Goal: Information Seeking & Learning: Learn about a topic

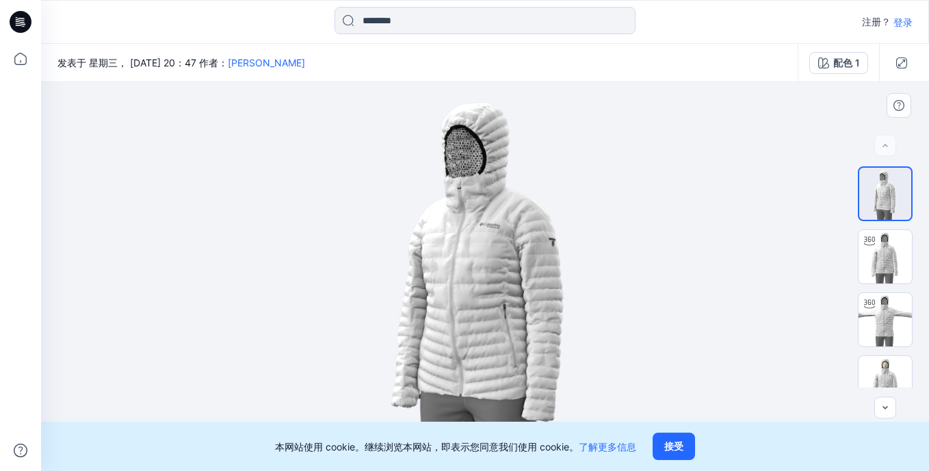
click at [520, 309] on img at bounding box center [485, 276] width 389 height 389
click at [678, 450] on button "接受" at bounding box center [674, 446] width 42 height 27
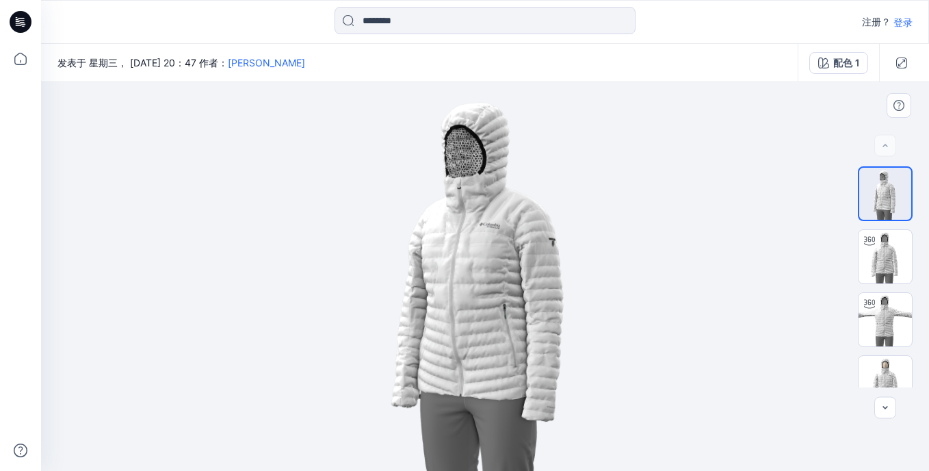
drag, startPoint x: 524, startPoint y: 345, endPoint x: 519, endPoint y: 315, distance: 30.6
click at [519, 315] on img at bounding box center [485, 276] width 389 height 389
drag, startPoint x: 466, startPoint y: 300, endPoint x: 599, endPoint y: 290, distance: 133.1
click at [599, 290] on img at bounding box center [485, 276] width 389 height 389
drag, startPoint x: 513, startPoint y: 304, endPoint x: 479, endPoint y: 294, distance: 35.5
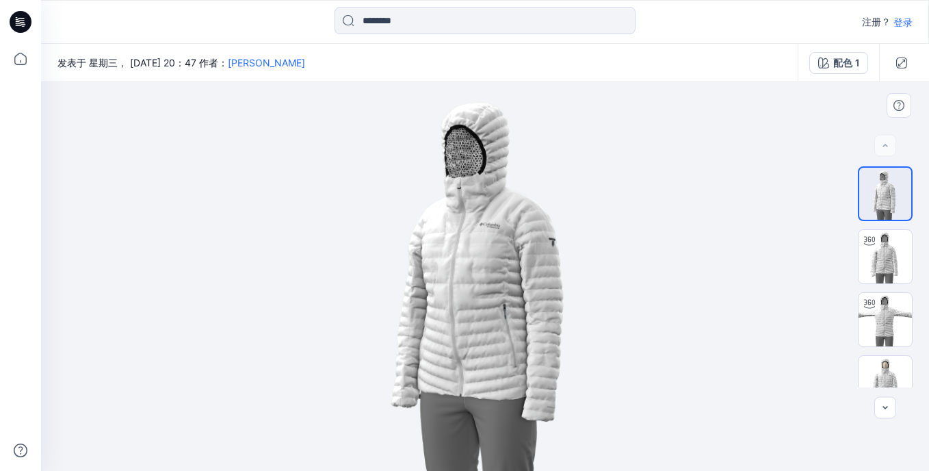
click at [452, 315] on img at bounding box center [485, 276] width 389 height 389
click at [879, 258] on img at bounding box center [885, 256] width 53 height 53
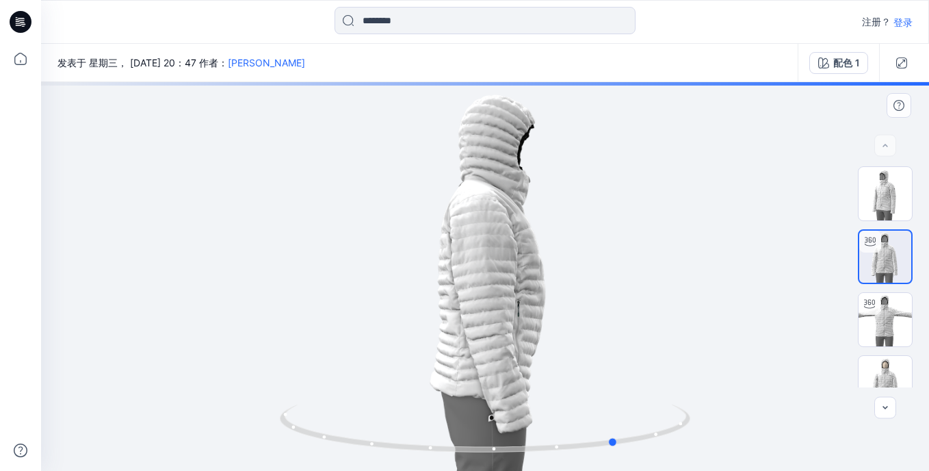
drag, startPoint x: 491, startPoint y: 283, endPoint x: 623, endPoint y: 270, distance: 133.4
click at [623, 270] on div at bounding box center [485, 276] width 888 height 389
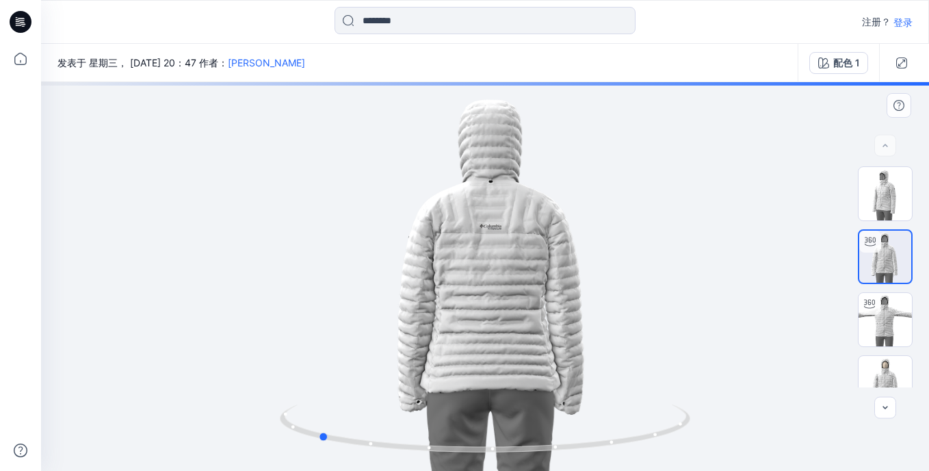
drag, startPoint x: 489, startPoint y: 293, endPoint x: 599, endPoint y: 278, distance: 111.9
click at [599, 278] on div at bounding box center [485, 276] width 888 height 389
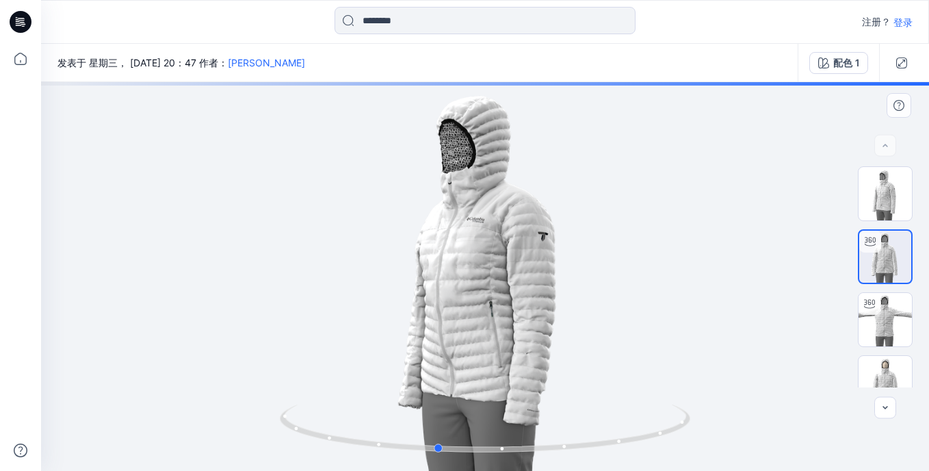
drag, startPoint x: 471, startPoint y: 280, endPoint x: 590, endPoint y: 277, distance: 119.1
click at [590, 277] on div at bounding box center [485, 276] width 888 height 389
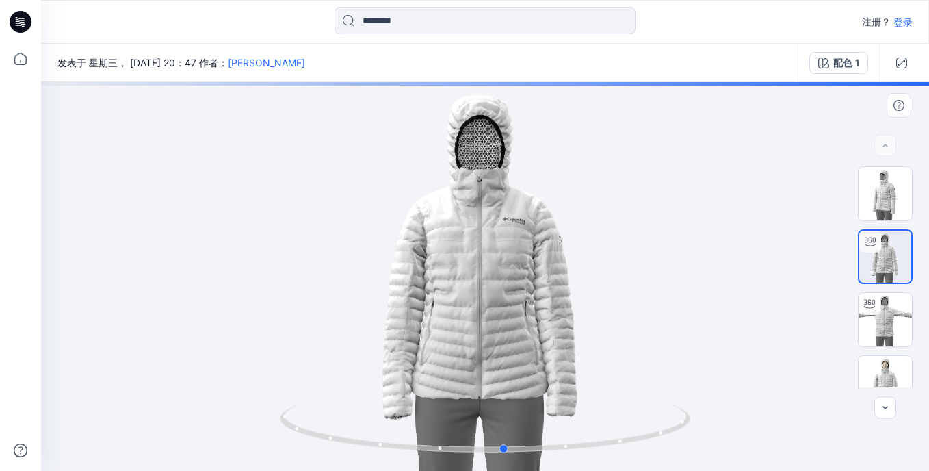
drag, startPoint x: 465, startPoint y: 300, endPoint x: 532, endPoint y: 289, distance: 68.6
click at [532, 289] on div at bounding box center [485, 276] width 888 height 389
click at [456, 283] on div at bounding box center [485, 276] width 888 height 389
drag, startPoint x: 572, startPoint y: 290, endPoint x: 556, endPoint y: 296, distance: 17.5
click at [556, 296] on div at bounding box center [485, 276] width 888 height 389
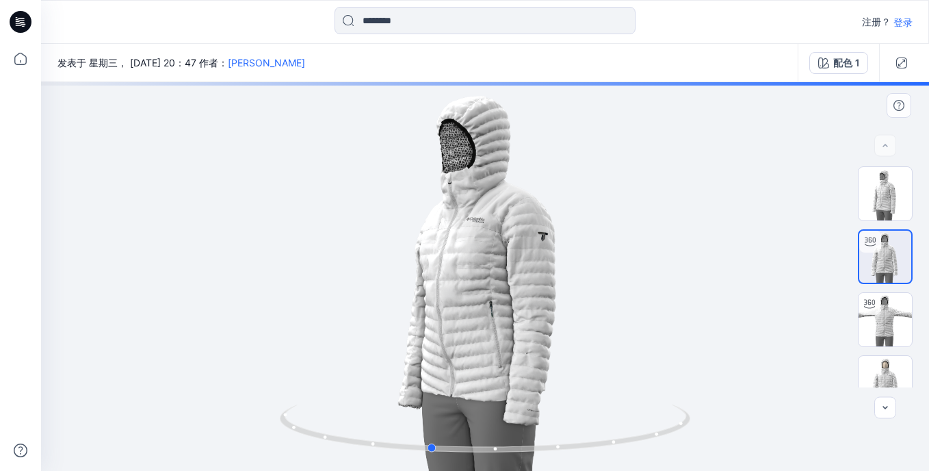
drag, startPoint x: 554, startPoint y: 306, endPoint x: 500, endPoint y: 327, distance: 58.7
click at [500, 327] on div at bounding box center [485, 276] width 888 height 389
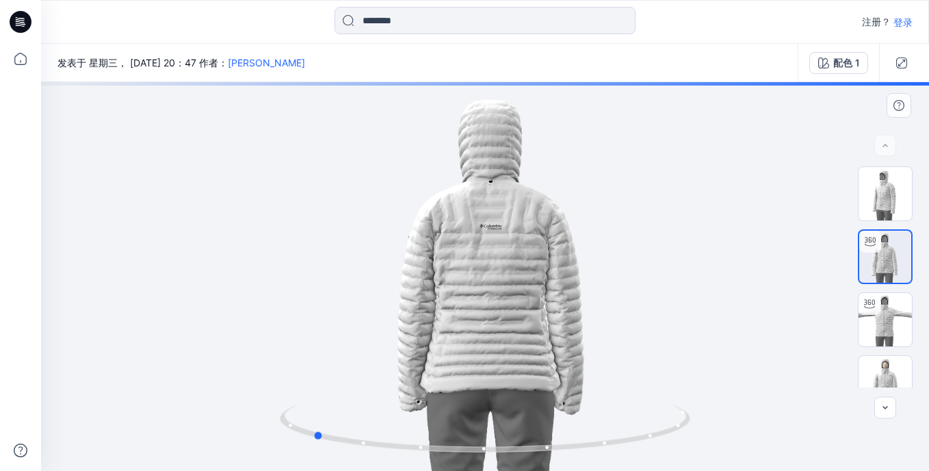
drag, startPoint x: 544, startPoint y: 271, endPoint x: 426, endPoint y: 297, distance: 120.5
click at [426, 297] on div at bounding box center [485, 276] width 888 height 389
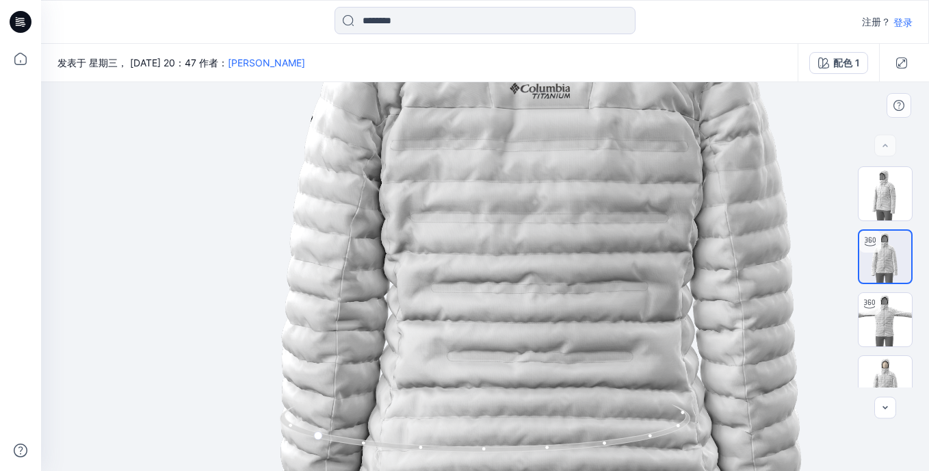
drag, startPoint x: 472, startPoint y: 281, endPoint x: 511, endPoint y: 234, distance: 61.7
click at [511, 234] on img at bounding box center [524, 229] width 1085 height 1085
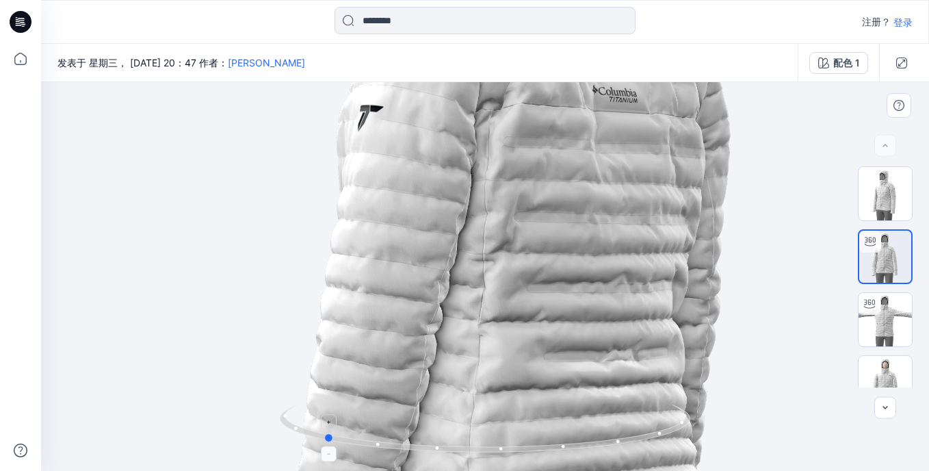
drag, startPoint x: 599, startPoint y: 428, endPoint x: 635, endPoint y: 435, distance: 36.2
click at [635, 435] on icon at bounding box center [487, 429] width 414 height 51
drag, startPoint x: 629, startPoint y: 442, endPoint x: 636, endPoint y: 445, distance: 8.0
click at [636, 445] on icon at bounding box center [487, 429] width 414 height 51
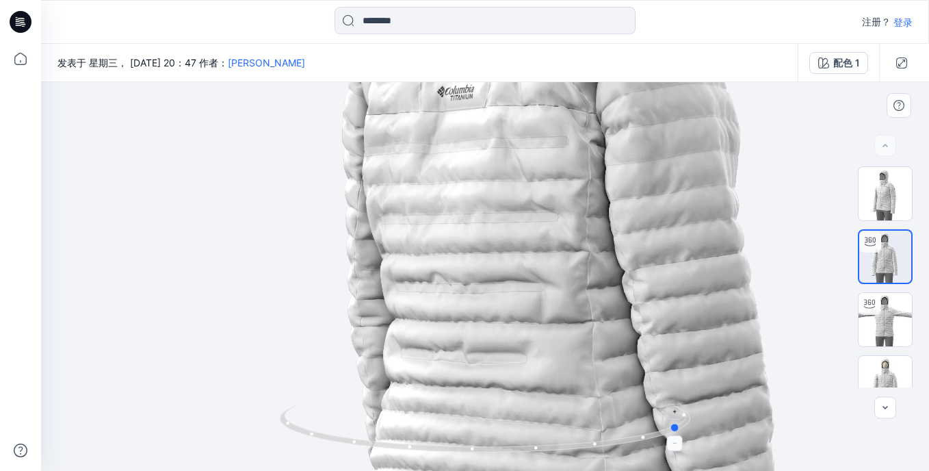
drag, startPoint x: 521, startPoint y: 450, endPoint x: 437, endPoint y: 436, distance: 85.4
click at [437, 436] on icon at bounding box center [487, 429] width 414 height 51
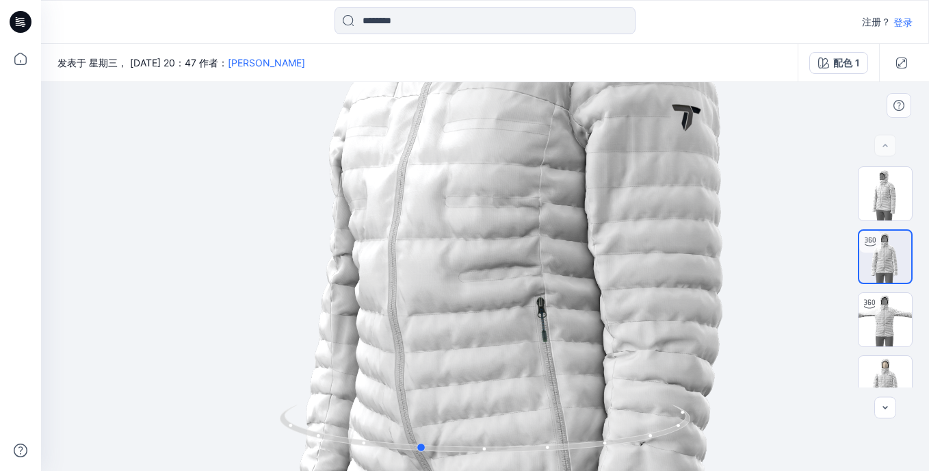
drag, startPoint x: 561, startPoint y: 453, endPoint x: 709, endPoint y: 425, distance: 150.5
click at [709, 425] on div at bounding box center [485, 276] width 888 height 389
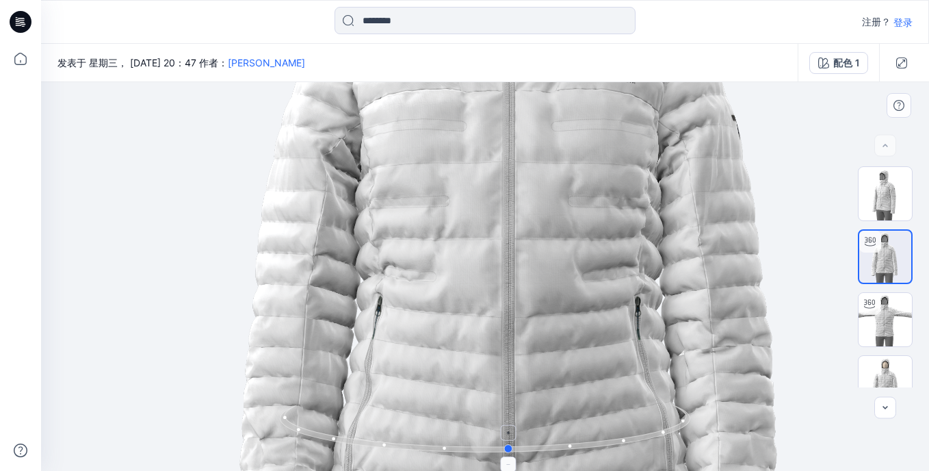
drag, startPoint x: 425, startPoint y: 454, endPoint x: 515, endPoint y: 452, distance: 90.3
click at [515, 452] on icon at bounding box center [487, 429] width 414 height 51
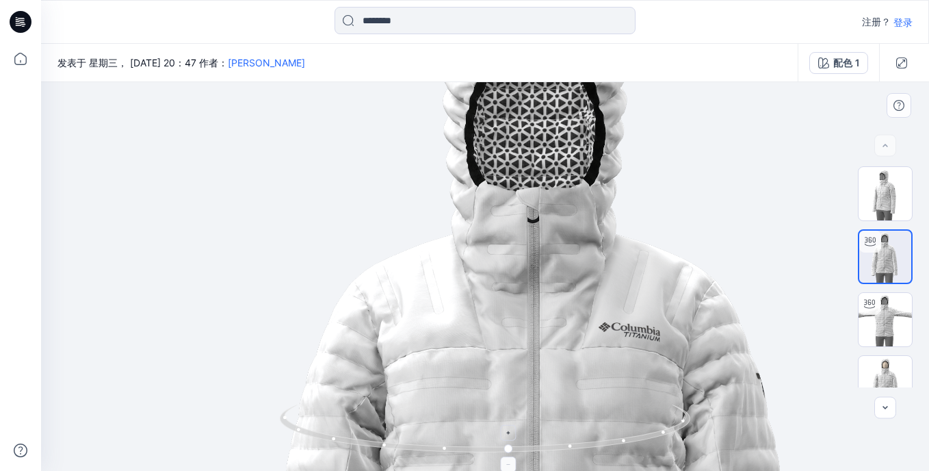
drag, startPoint x: 619, startPoint y: 163, endPoint x: 643, endPoint y: 421, distance: 259.2
click at [643, 421] on div at bounding box center [485, 276] width 888 height 389
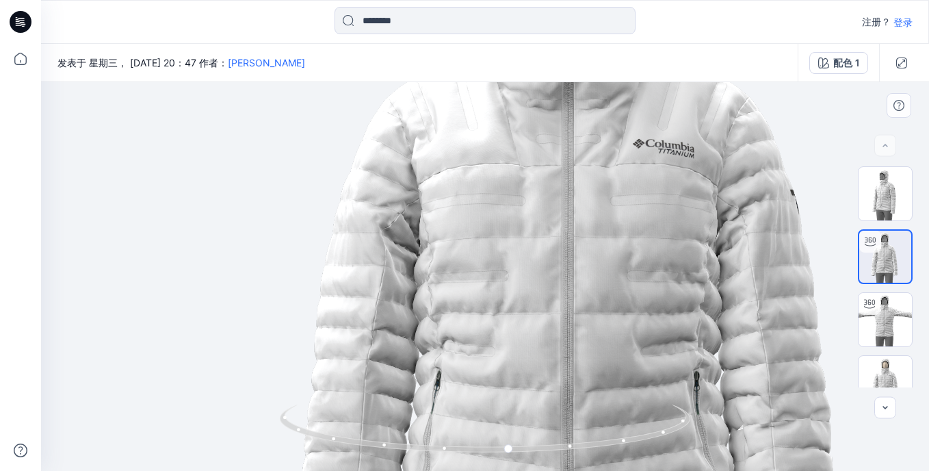
drag, startPoint x: 577, startPoint y: 363, endPoint x: 614, endPoint y: 180, distance: 187.1
click at [614, 180] on img at bounding box center [583, 303] width 1085 height 1085
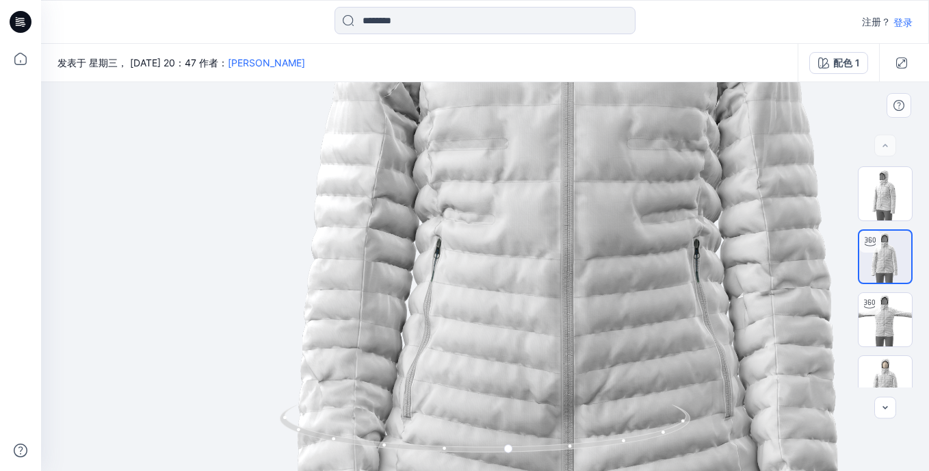
drag, startPoint x: 591, startPoint y: 341, endPoint x: 609, endPoint y: 198, distance: 144.2
click at [609, 198] on img at bounding box center [583, 171] width 1085 height 1085
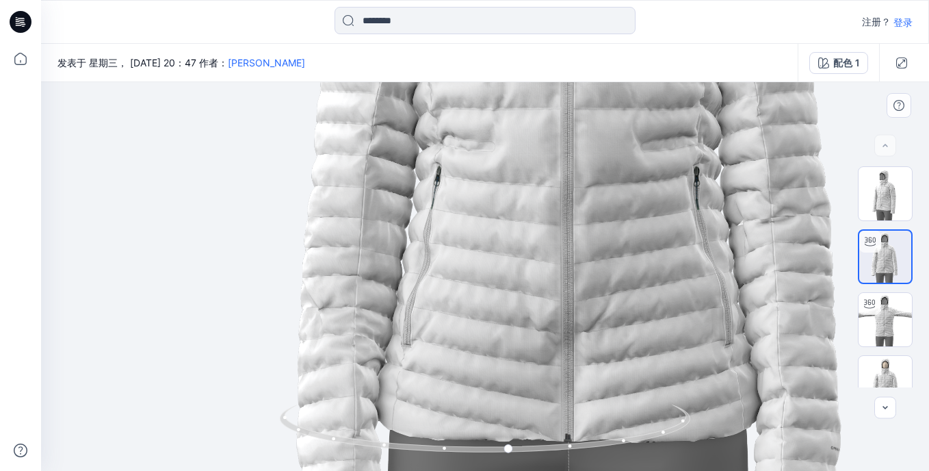
drag, startPoint x: 595, startPoint y: 302, endPoint x: 596, endPoint y: 217, distance: 84.9
click at [596, 217] on img at bounding box center [583, 99] width 1085 height 1085
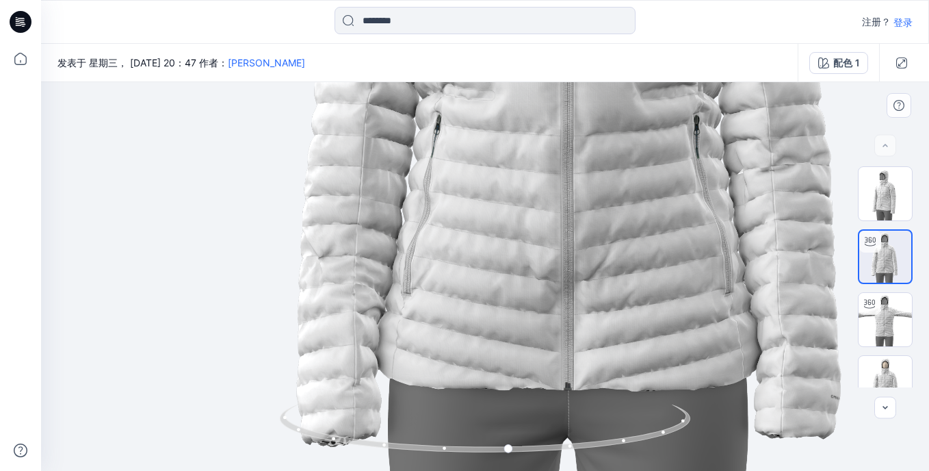
drag, startPoint x: 605, startPoint y: 322, endPoint x: 606, endPoint y: 314, distance: 8.3
click at [606, 314] on img at bounding box center [583, 47] width 1085 height 1085
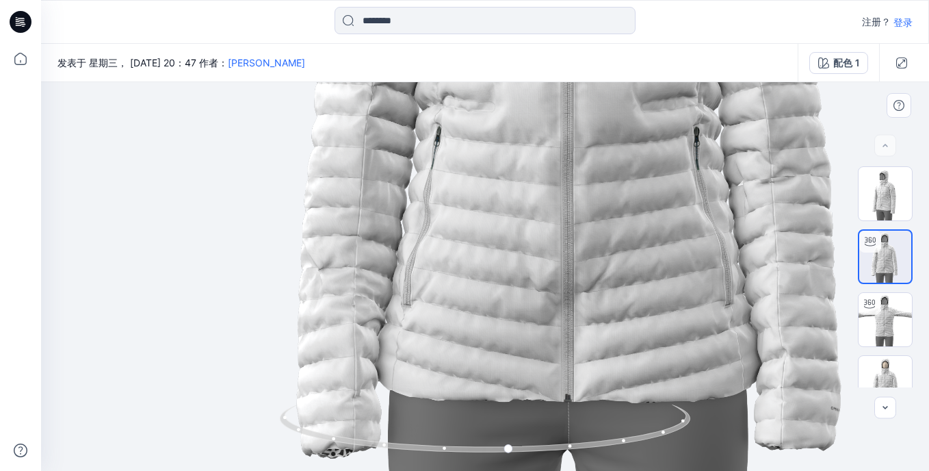
drag, startPoint x: 611, startPoint y: 243, endPoint x: 611, endPoint y: 283, distance: 40.4
click at [611, 283] on img at bounding box center [583, 59] width 1085 height 1085
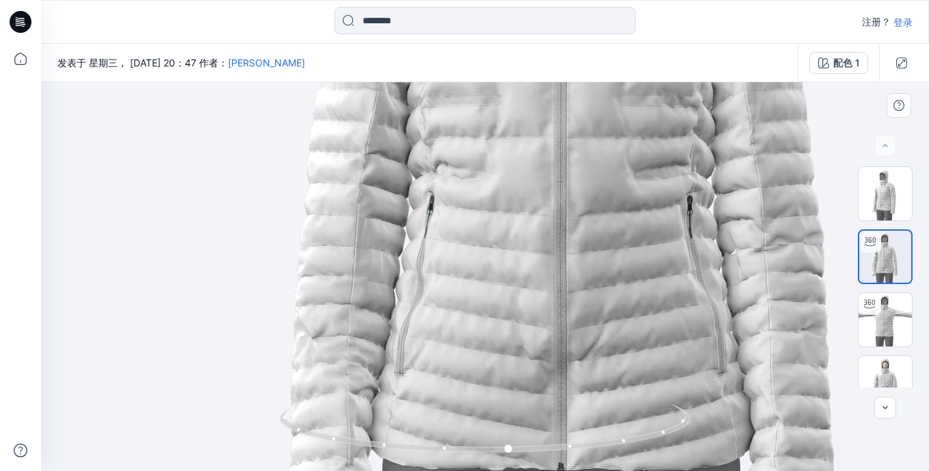
drag, startPoint x: 584, startPoint y: 172, endPoint x: 575, endPoint y: 246, distance: 75.2
click at [573, 253] on img at bounding box center [576, 127] width 1085 height 1085
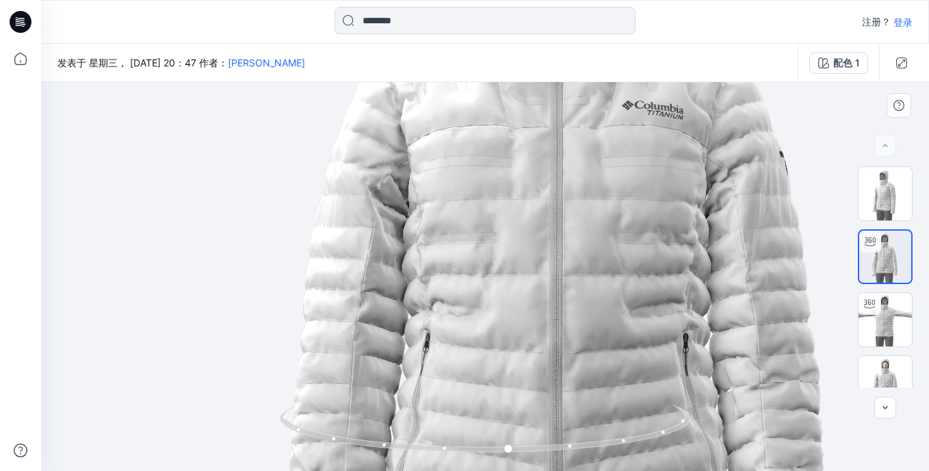
drag, startPoint x: 549, startPoint y: 163, endPoint x: 550, endPoint y: 315, distance: 152.6
click at [550, 319] on img at bounding box center [572, 265] width 1085 height 1085
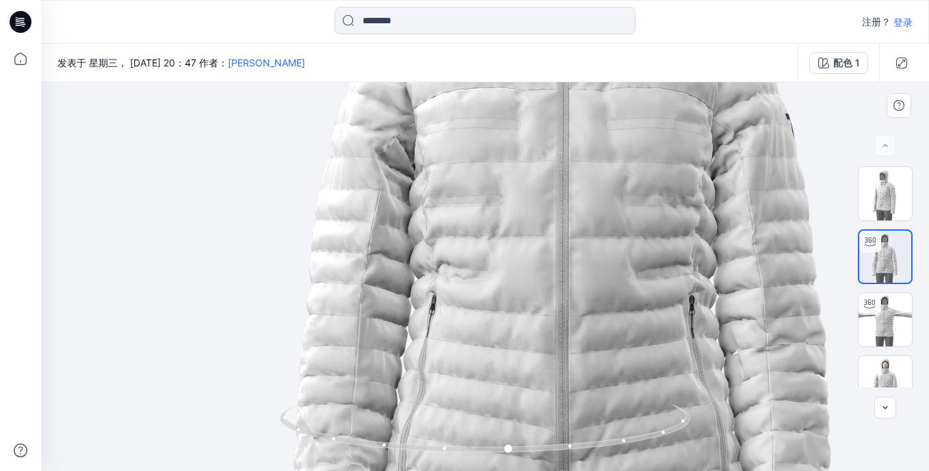
drag, startPoint x: 546, startPoint y: 385, endPoint x: 552, endPoint y: 269, distance: 116.5
click at [552, 269] on img at bounding box center [578, 227] width 1085 height 1085
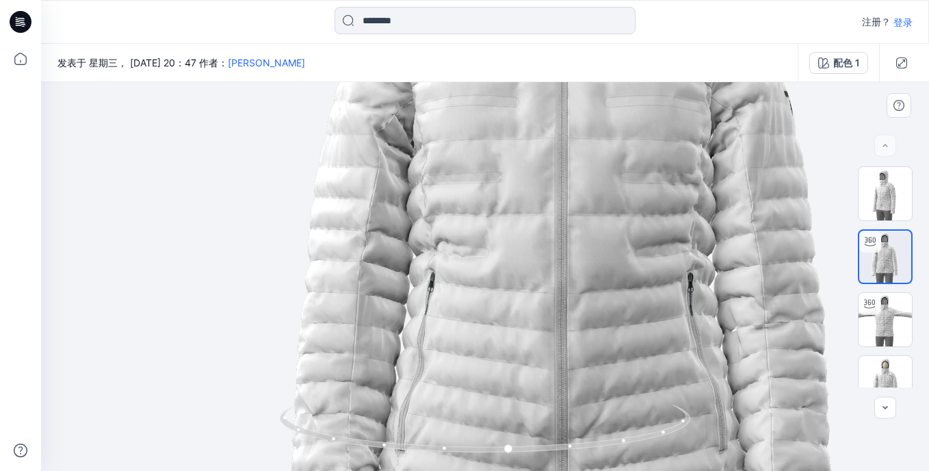
drag, startPoint x: 570, startPoint y: 353, endPoint x: 559, endPoint y: 236, distance: 117.5
click at [559, 236] on img at bounding box center [577, 205] width 1085 height 1085
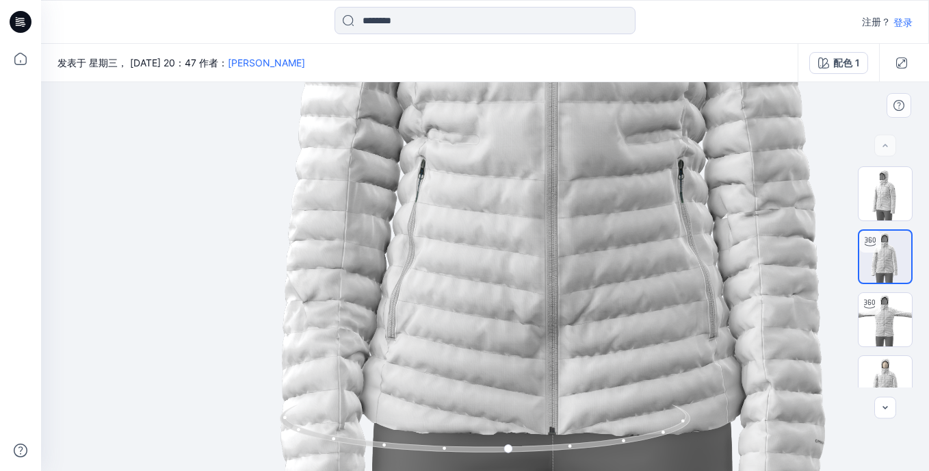
drag, startPoint x: 547, startPoint y: 332, endPoint x: 562, endPoint y: 300, distance: 34.6
click at [562, 300] on img at bounding box center [567, 92] width 1085 height 1085
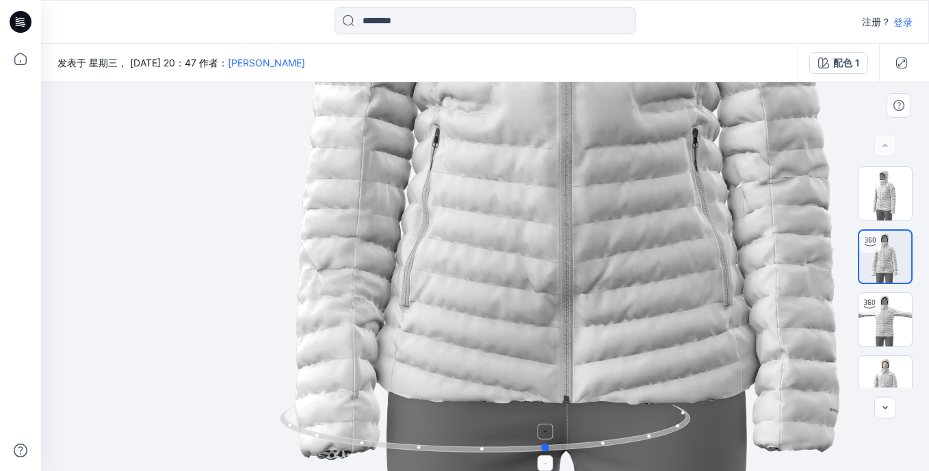
drag, startPoint x: 510, startPoint y: 449, endPoint x: 548, endPoint y: 446, distance: 38.4
click at [548, 446] on circle at bounding box center [547, 447] width 8 height 8
drag, startPoint x: 590, startPoint y: 448, endPoint x: 566, endPoint y: 455, distance: 24.9
click at [566, 455] on icon at bounding box center [487, 429] width 414 height 51
drag, startPoint x: 617, startPoint y: 448, endPoint x: 584, endPoint y: 454, distance: 32.9
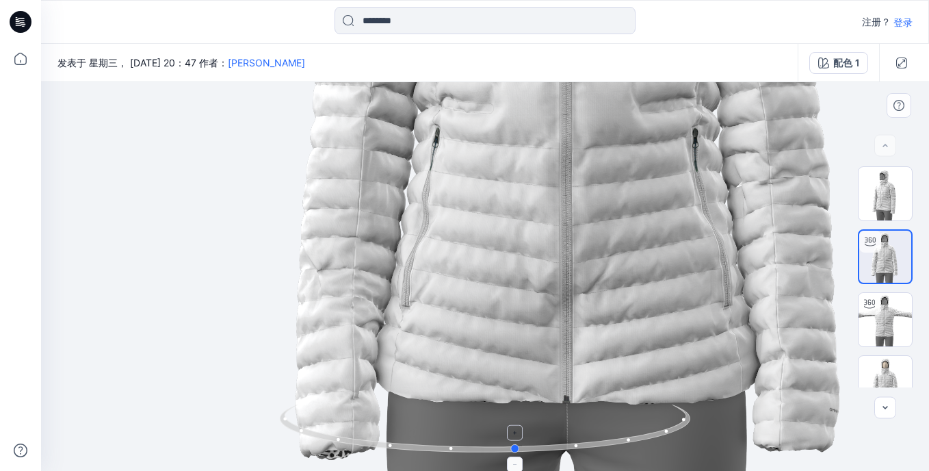
click at [584, 454] on icon at bounding box center [487, 429] width 414 height 51
drag, startPoint x: 620, startPoint y: 445, endPoint x: 586, endPoint y: 448, distance: 33.7
click at [586, 448] on icon at bounding box center [487, 429] width 414 height 51
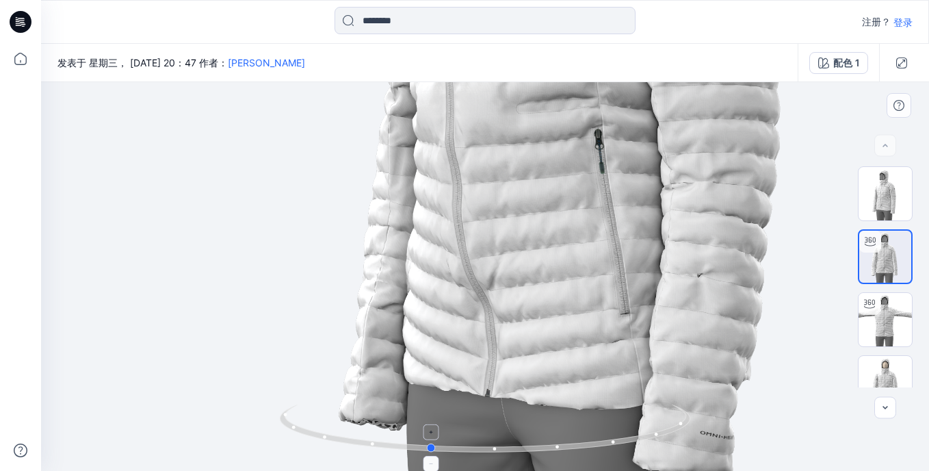
drag, startPoint x: 614, startPoint y: 443, endPoint x: 585, endPoint y: 449, distance: 29.4
click at [585, 449] on icon at bounding box center [487, 429] width 414 height 51
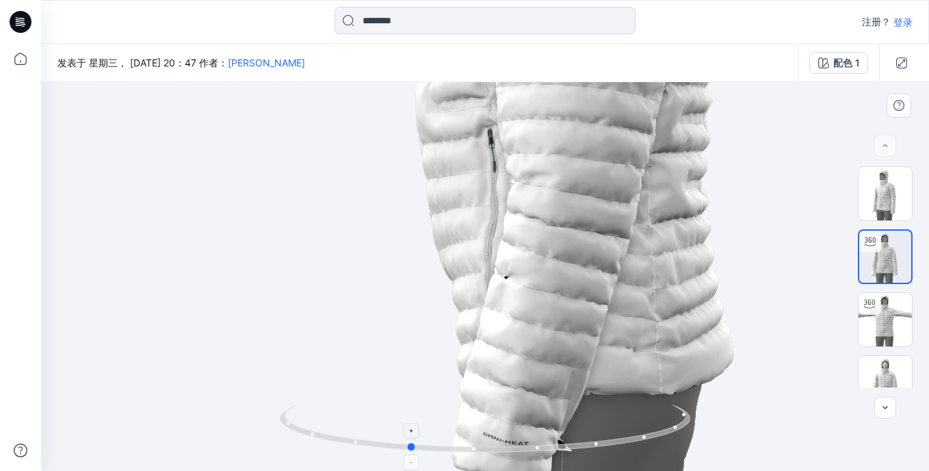
drag, startPoint x: 560, startPoint y: 451, endPoint x: 539, endPoint y: 453, distance: 20.6
click at [539, 453] on icon at bounding box center [487, 429] width 414 height 51
drag, startPoint x: 567, startPoint y: 453, endPoint x: 543, endPoint y: 457, distance: 23.6
click at [543, 457] on div at bounding box center [485, 436] width 411 height 68
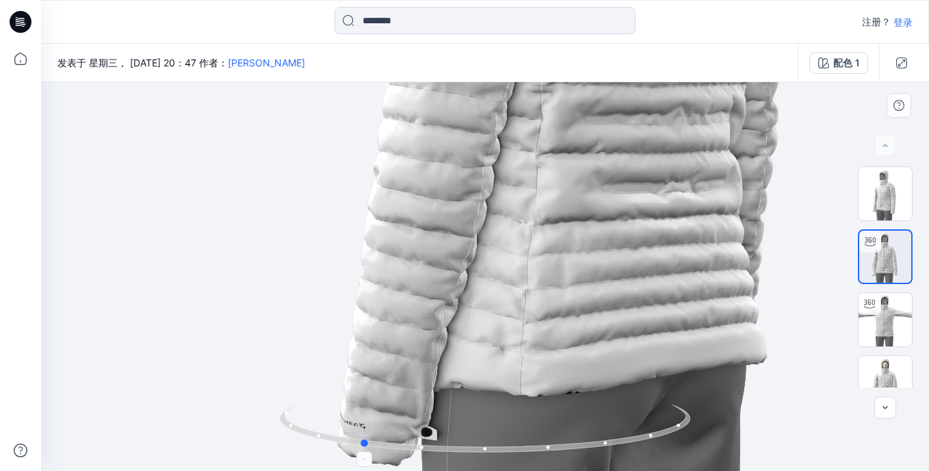
drag, startPoint x: 619, startPoint y: 447, endPoint x: 589, endPoint y: 452, distance: 30.6
click at [589, 452] on icon at bounding box center [487, 429] width 414 height 51
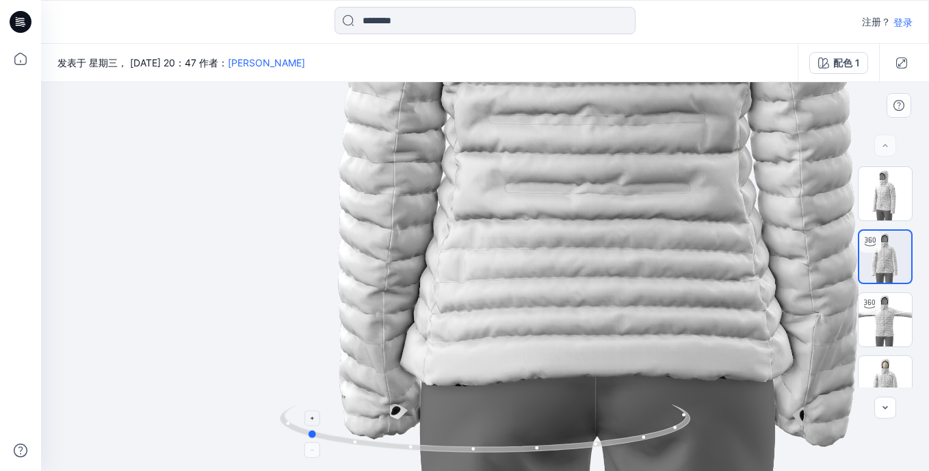
drag, startPoint x: 648, startPoint y: 439, endPoint x: 599, endPoint y: 449, distance: 50.3
click at [599, 449] on icon at bounding box center [487, 429] width 414 height 51
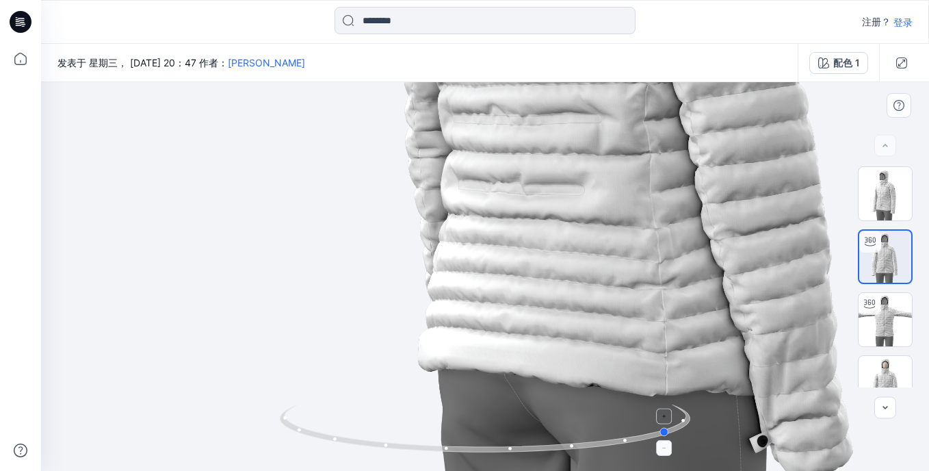
drag, startPoint x: 649, startPoint y: 443, endPoint x: 604, endPoint y: 450, distance: 46.5
click at [604, 450] on icon at bounding box center [487, 429] width 414 height 51
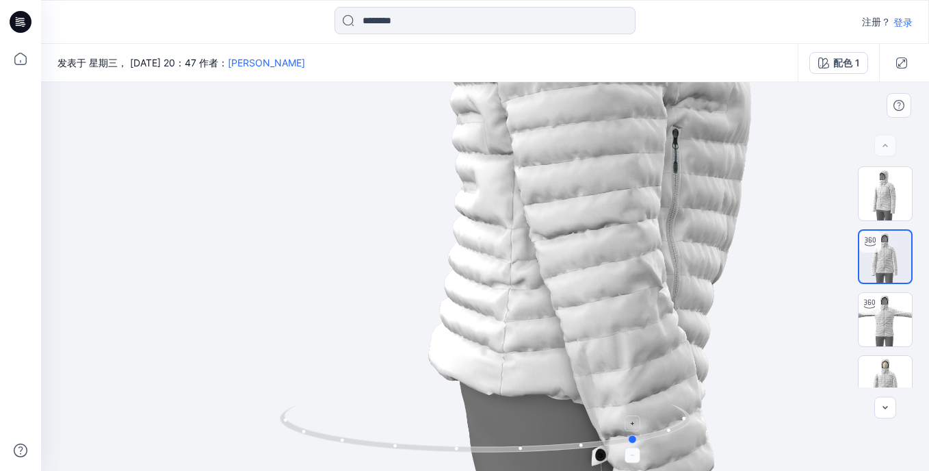
drag, startPoint x: 629, startPoint y: 443, endPoint x: 596, endPoint y: 452, distance: 34.0
click at [596, 452] on icon at bounding box center [487, 429] width 414 height 51
click at [888, 322] on img at bounding box center [885, 319] width 53 height 53
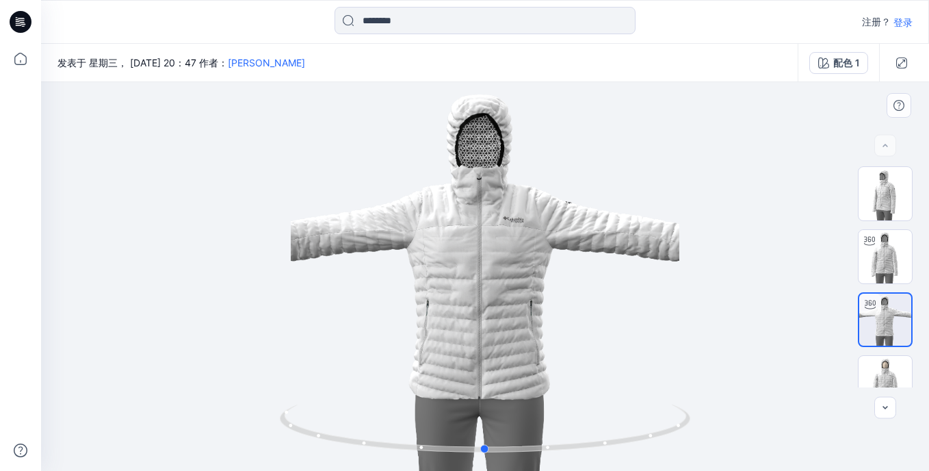
click at [480, 202] on div at bounding box center [485, 276] width 888 height 389
click at [485, 189] on div at bounding box center [485, 276] width 888 height 389
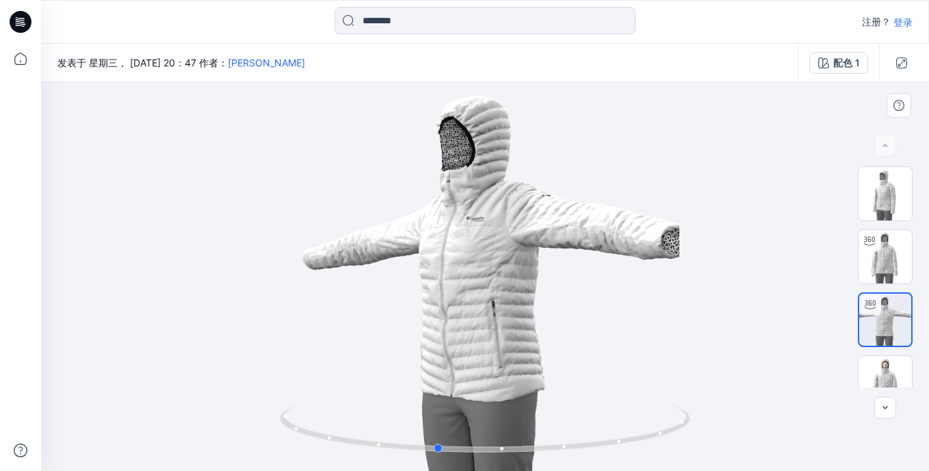
drag, startPoint x: 475, startPoint y: 197, endPoint x: 732, endPoint y: 220, distance: 258.3
click at [732, 220] on div at bounding box center [485, 276] width 888 height 389
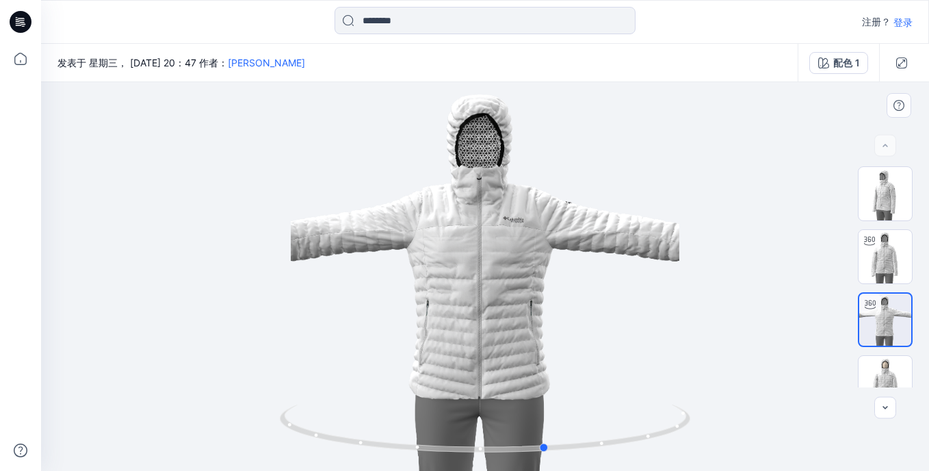
drag, startPoint x: 473, startPoint y: 249, endPoint x: 582, endPoint y: 235, distance: 110.3
click at [582, 235] on div at bounding box center [485, 276] width 888 height 389
click at [888, 378] on img at bounding box center [885, 382] width 53 height 53
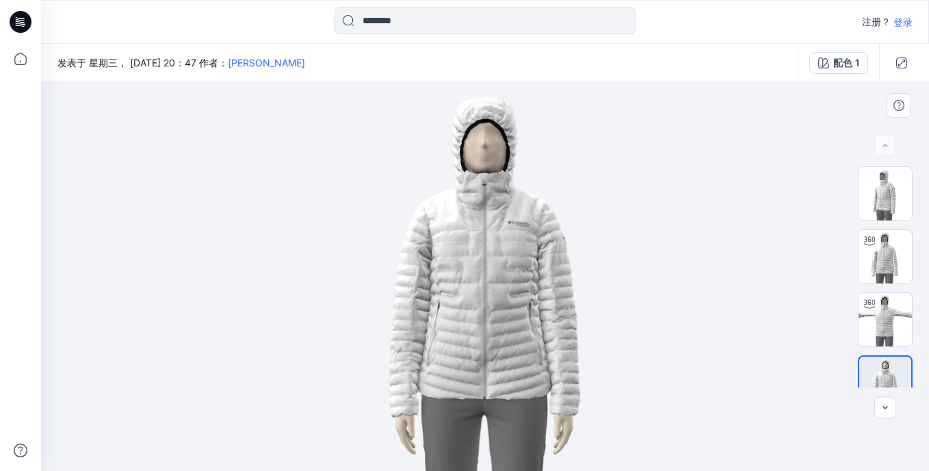
click at [485, 188] on img at bounding box center [485, 276] width 389 height 389
click at [374, 185] on img at bounding box center [485, 276] width 389 height 389
click at [604, 194] on img at bounding box center [485, 276] width 389 height 389
click at [483, 129] on img at bounding box center [485, 276] width 389 height 389
click at [467, 132] on img at bounding box center [485, 276] width 389 height 389
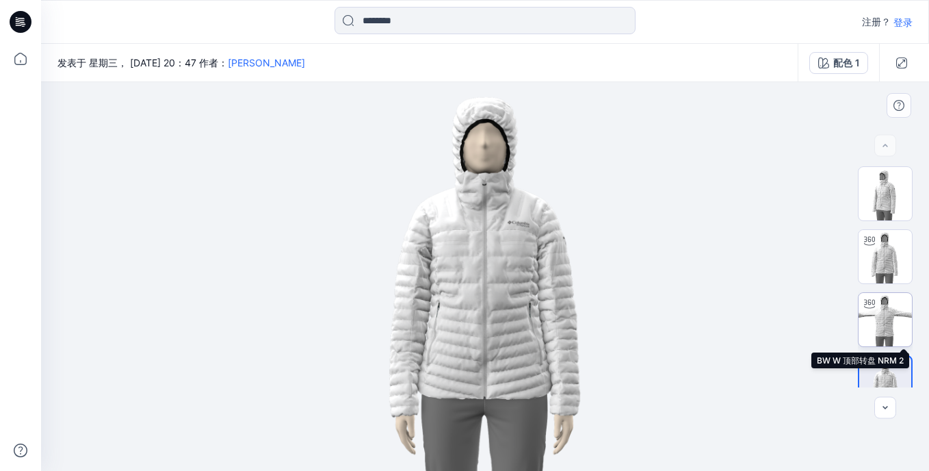
click at [880, 326] on img at bounding box center [885, 319] width 53 height 53
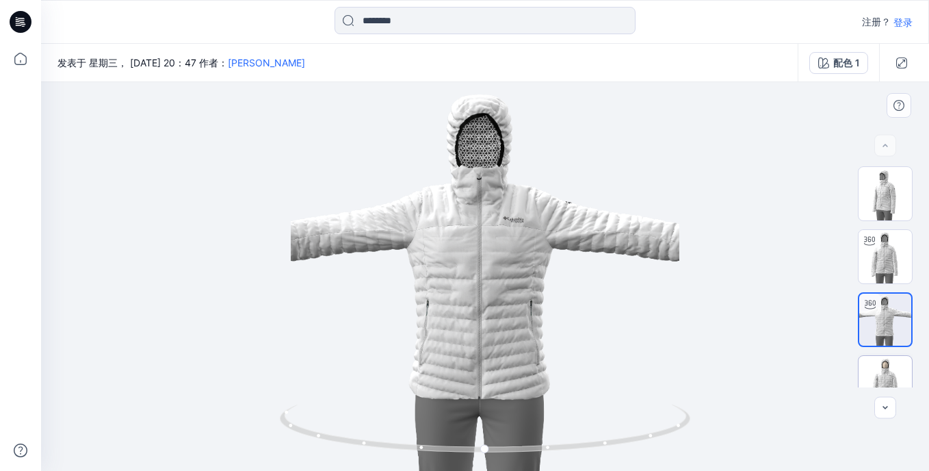
click at [879, 361] on img at bounding box center [885, 382] width 53 height 53
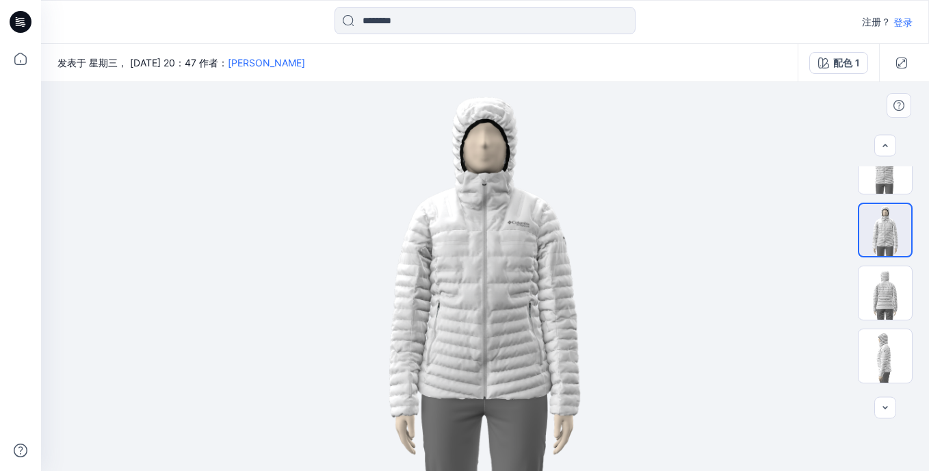
scroll to position [155, 0]
click at [888, 285] on img at bounding box center [885, 290] width 53 height 53
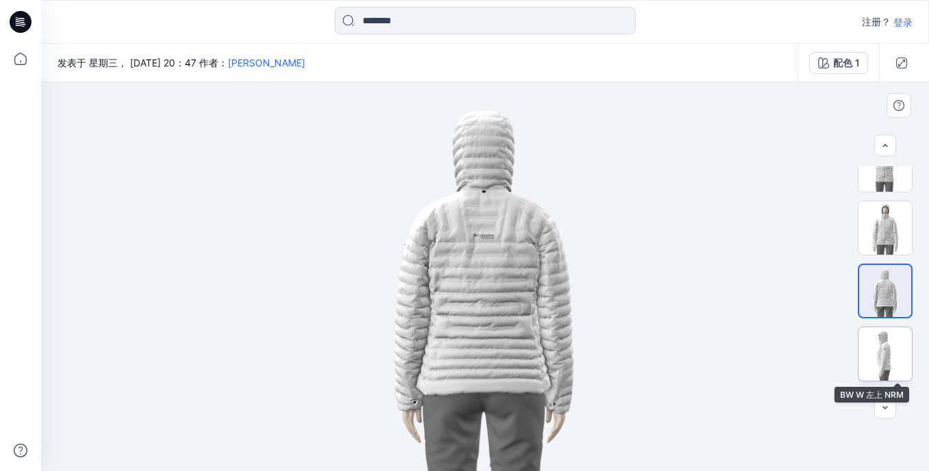
click at [881, 346] on img at bounding box center [885, 353] width 53 height 53
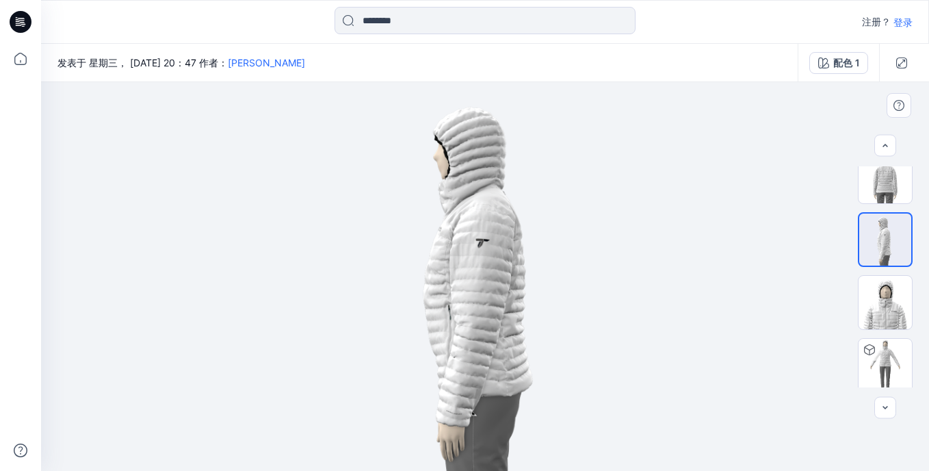
scroll to position [271, 0]
click at [883, 311] on img at bounding box center [885, 300] width 53 height 53
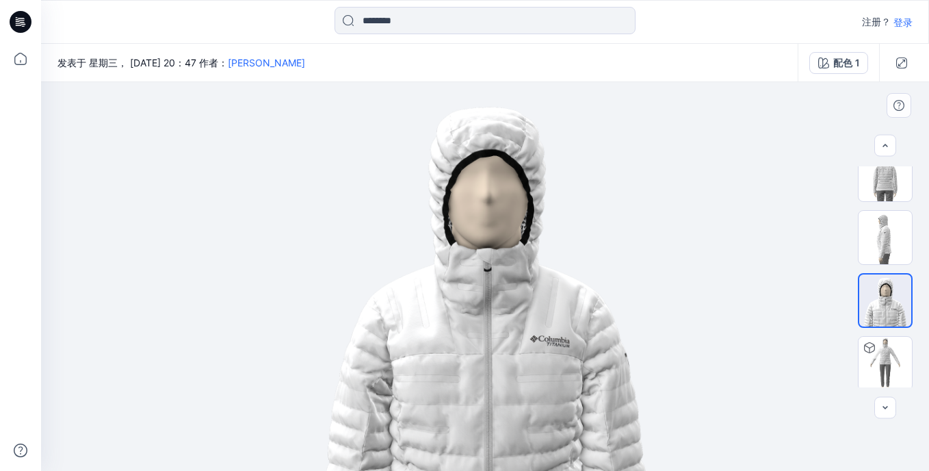
drag, startPoint x: 554, startPoint y: 361, endPoint x: 561, endPoint y: 332, distance: 30.2
click at [561, 332] on img at bounding box center [485, 276] width 389 height 389
drag, startPoint x: 550, startPoint y: 297, endPoint x: 538, endPoint y: 259, distance: 39.6
click at [538, 259] on img at bounding box center [485, 276] width 389 height 389
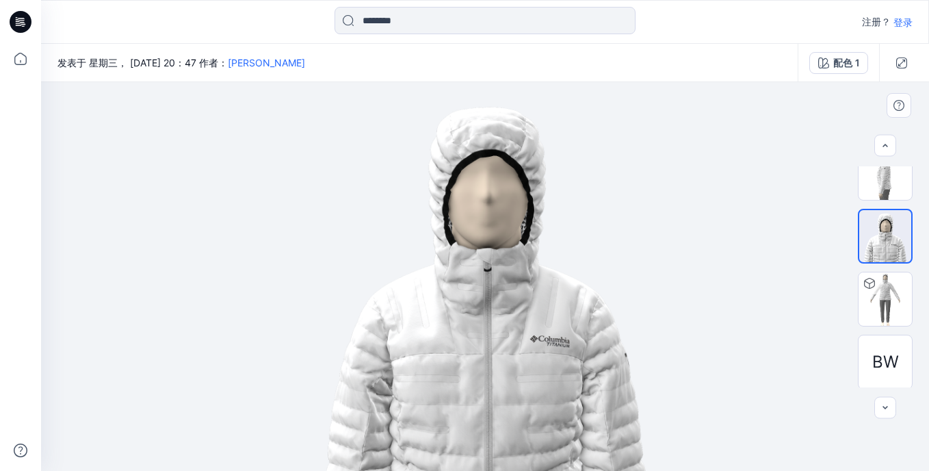
scroll to position [337, 0]
click at [335, 179] on img at bounding box center [485, 276] width 389 height 389
click at [601, 372] on img at bounding box center [485, 276] width 389 height 389
drag, startPoint x: 424, startPoint y: 345, endPoint x: 615, endPoint y: 374, distance: 193.2
click at [615, 374] on img at bounding box center [485, 276] width 389 height 389
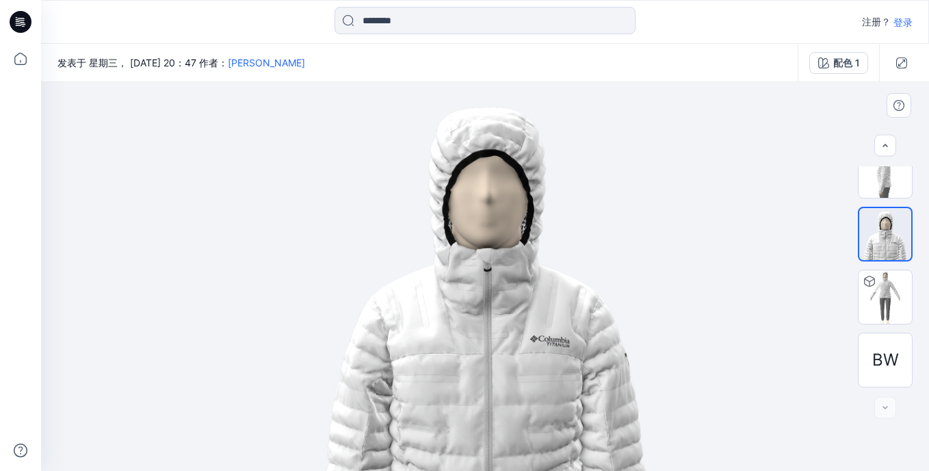
click at [486, 375] on img at bounding box center [485, 276] width 389 height 389
click at [886, 292] on img at bounding box center [885, 296] width 53 height 53
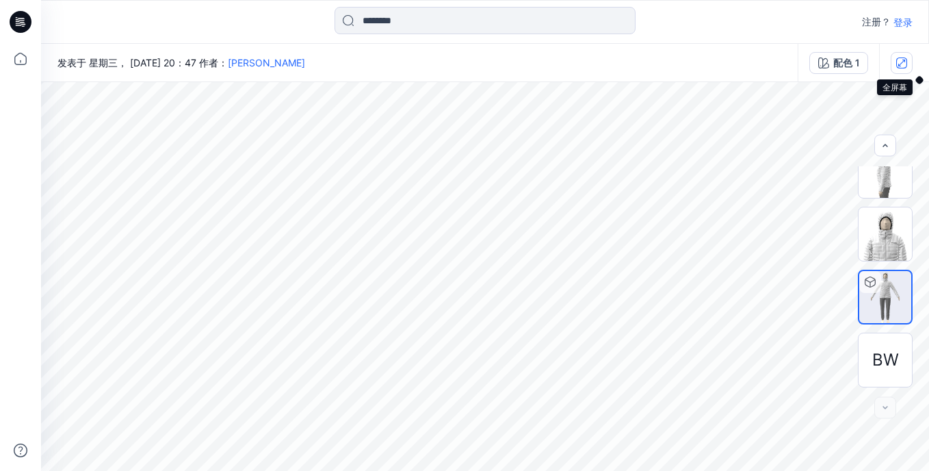
click at [901, 65] on icon "button" at bounding box center [902, 62] width 11 height 11
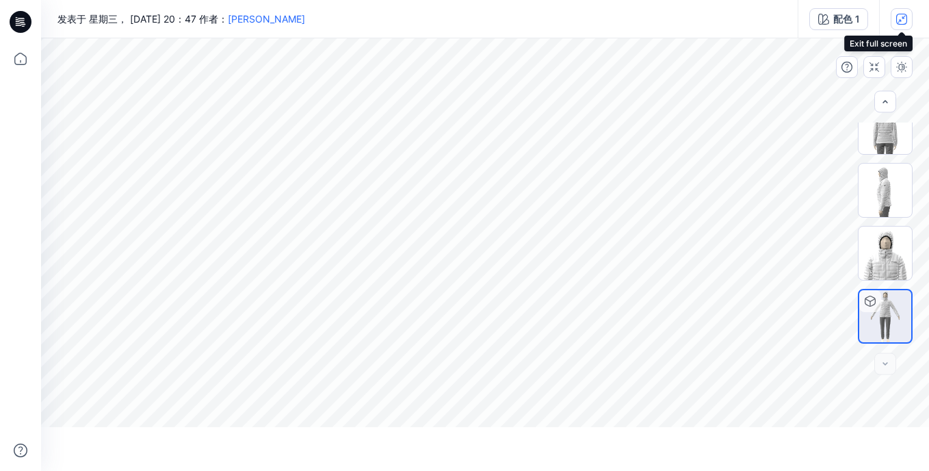
scroll to position [274, 0]
click at [875, 72] on icon "button" at bounding box center [874, 67] width 11 height 11
click at [852, 62] on icon "button" at bounding box center [847, 67] width 11 height 11
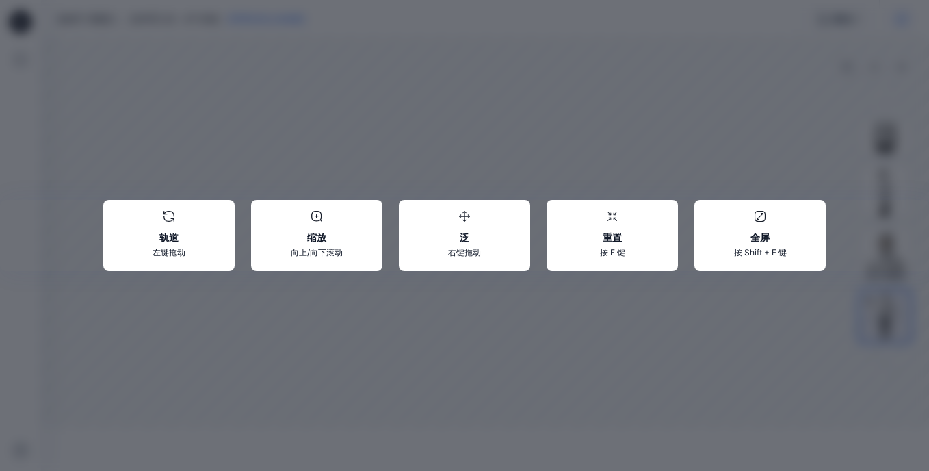
click at [877, 40] on div "轨道 左键拖动 缩放 向上/向下滚动 泛 右键拖动 重置 按 F 键 全屏 按 Shift + F 键" at bounding box center [464, 235] width 929 height 471
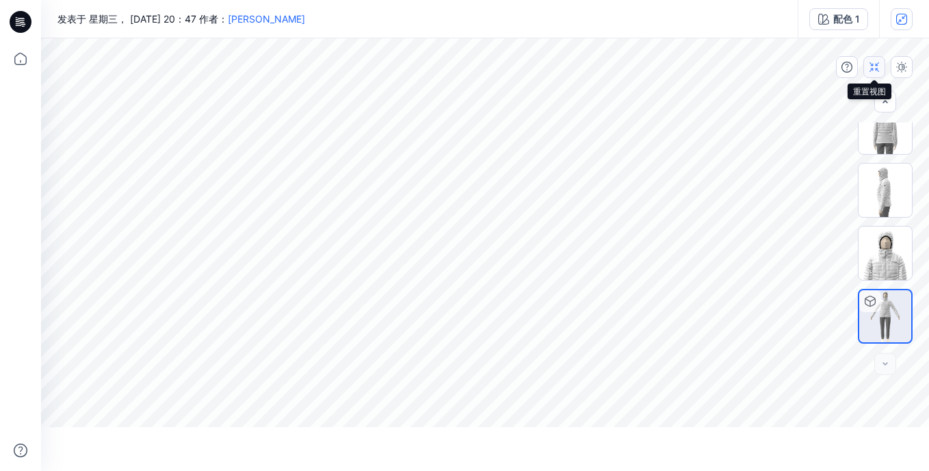
click at [873, 72] on icon "button" at bounding box center [874, 67] width 11 height 11
click at [903, 66] on icon "button" at bounding box center [903, 67] width 2 height 4
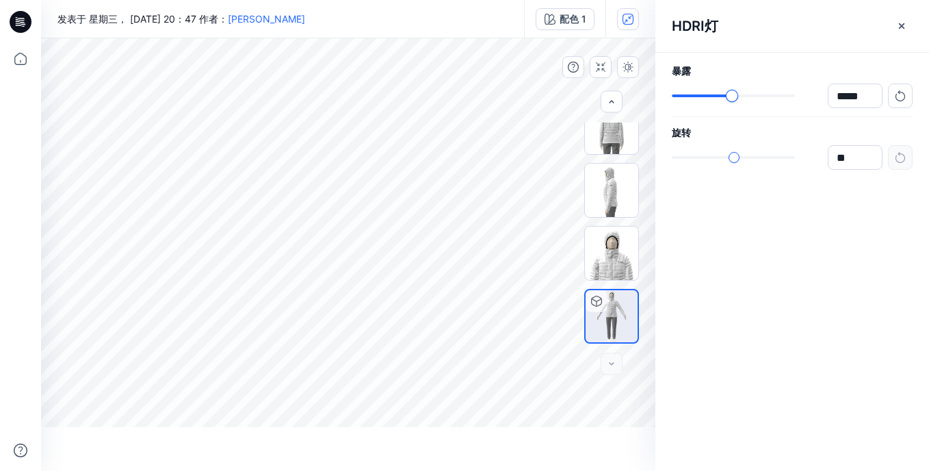
type input "*****"
click at [732, 105] on div "*****" at bounding box center [792, 95] width 241 height 25
click at [899, 25] on icon "button" at bounding box center [902, 26] width 11 height 11
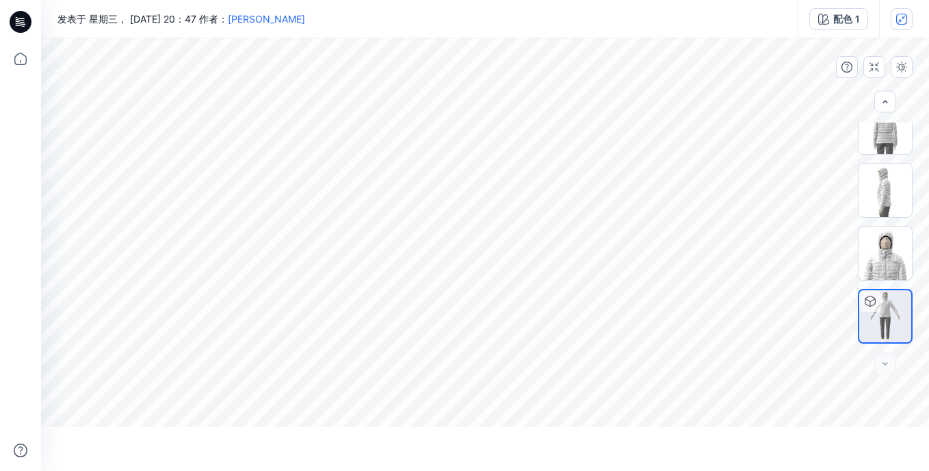
click at [25, 25] on icon at bounding box center [21, 22] width 22 height 22
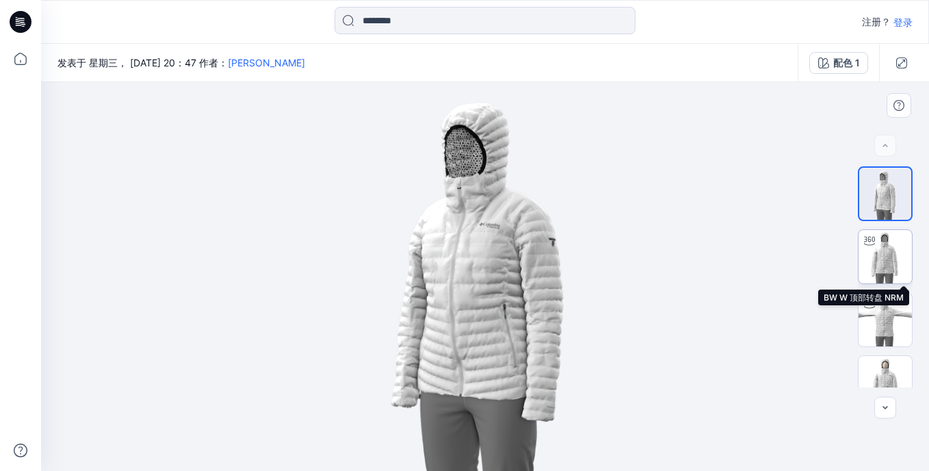
click at [892, 260] on img at bounding box center [885, 256] width 53 height 53
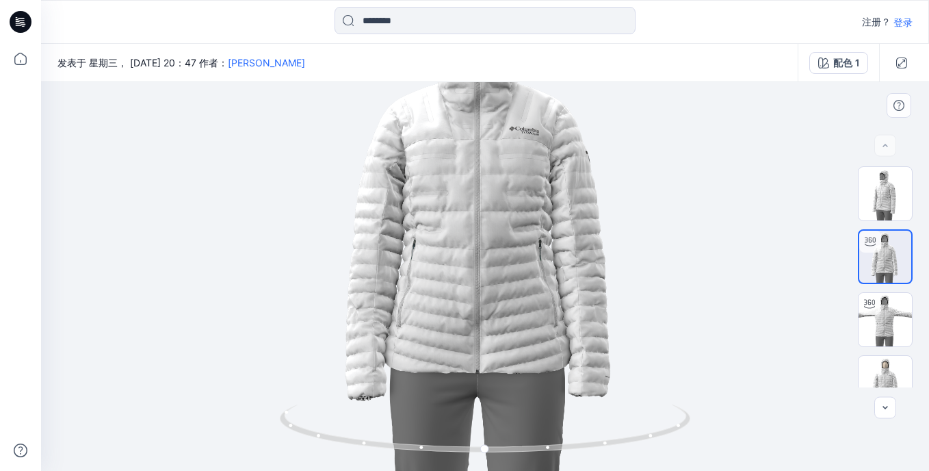
drag, startPoint x: 474, startPoint y: 264, endPoint x: 623, endPoint y: 129, distance: 201.5
click at [623, 129] on img at bounding box center [485, 207] width 528 height 528
drag, startPoint x: 456, startPoint y: 362, endPoint x: 483, endPoint y: 207, distance: 157.7
click at [483, 207] on img at bounding box center [485, 207] width 528 height 528
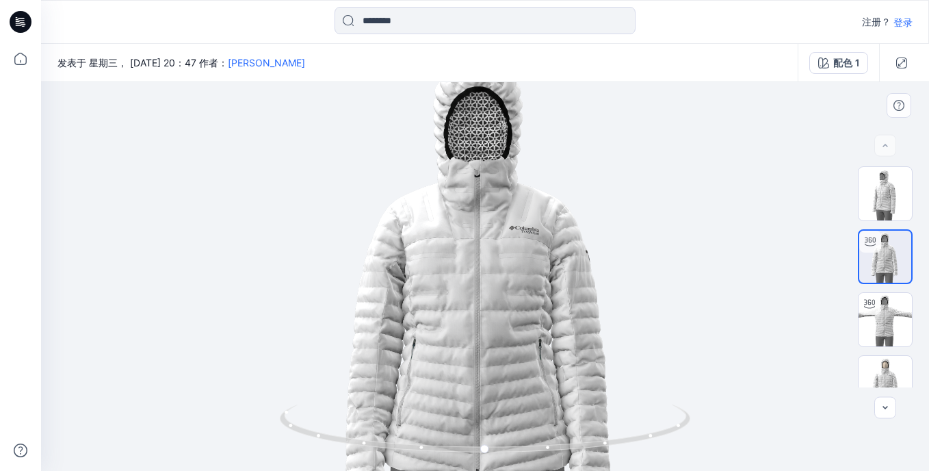
drag, startPoint x: 505, startPoint y: 307, endPoint x: 508, endPoint y: 346, distance: 39.8
click at [508, 346] on img at bounding box center [485, 306] width 528 height 528
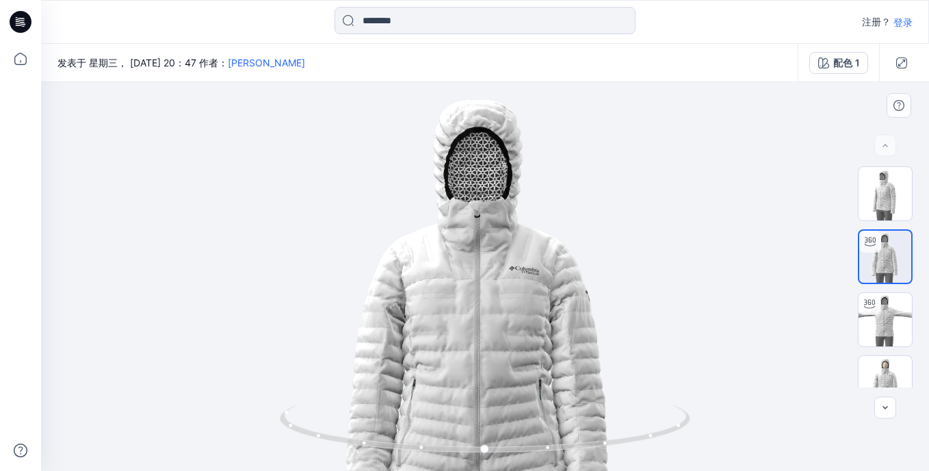
drag, startPoint x: 505, startPoint y: 224, endPoint x: 604, endPoint y: 251, distance: 102.1
click at [604, 251] on img at bounding box center [485, 346] width 528 height 528
click at [483, 433] on icon at bounding box center [486, 433] width 8 height 8
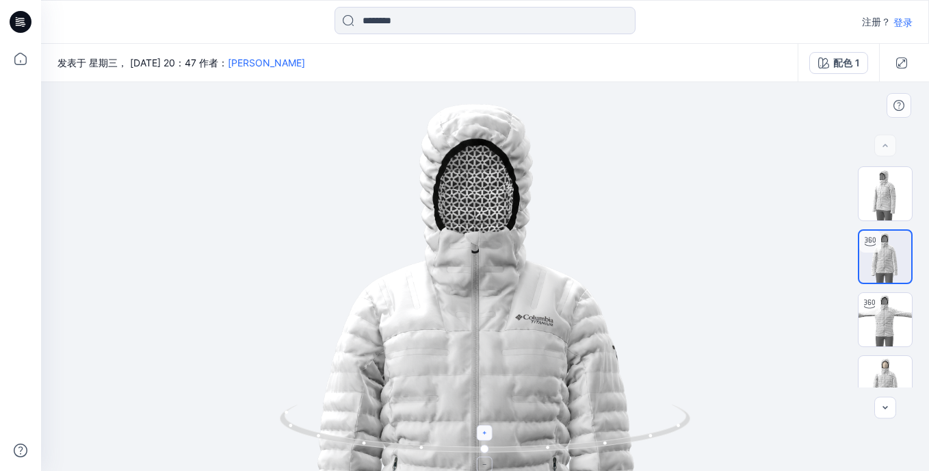
click at [483, 433] on icon at bounding box center [486, 433] width 8 height 8
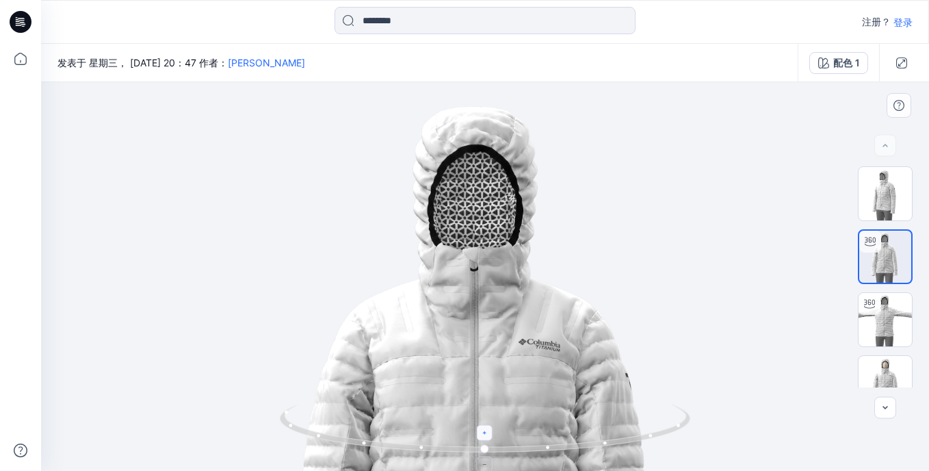
click at [483, 433] on icon at bounding box center [486, 433] width 8 height 8
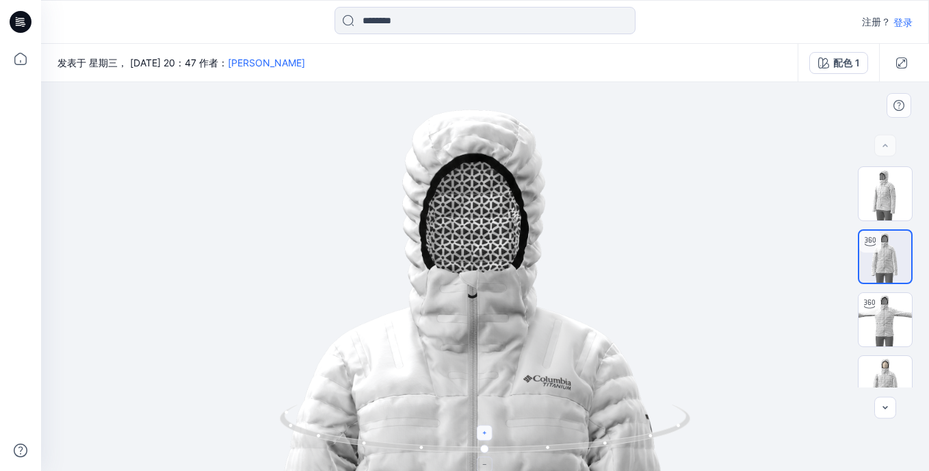
click at [483, 433] on icon at bounding box center [486, 433] width 8 height 8
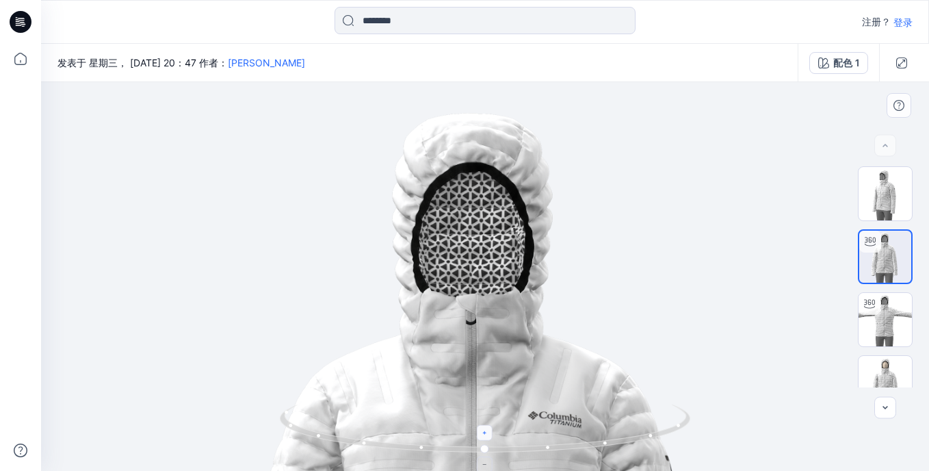
click at [483, 433] on icon at bounding box center [486, 433] width 8 height 8
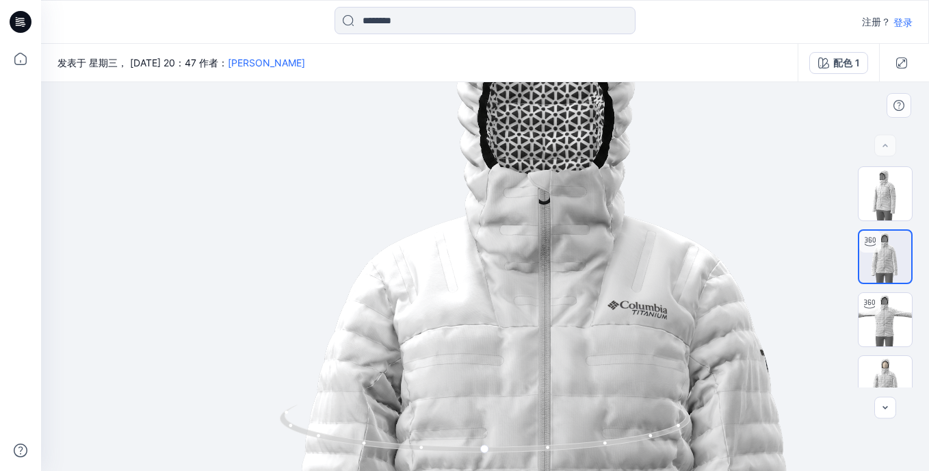
drag, startPoint x: 433, startPoint y: 310, endPoint x: 576, endPoint y: 179, distance: 194.2
click at [576, 179] on img at bounding box center [560, 460] width 1050 height 1050
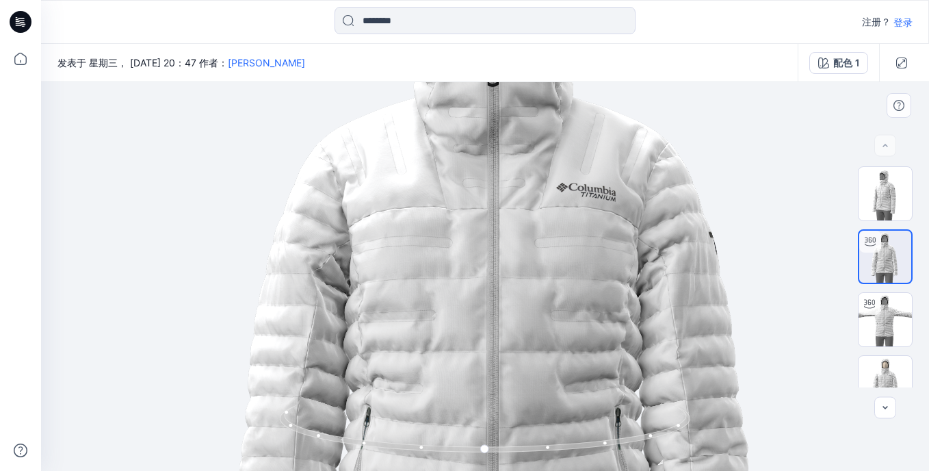
drag, startPoint x: 655, startPoint y: 335, endPoint x: 595, endPoint y: 181, distance: 165.1
click at [594, 173] on img at bounding box center [509, 342] width 1050 height 1050
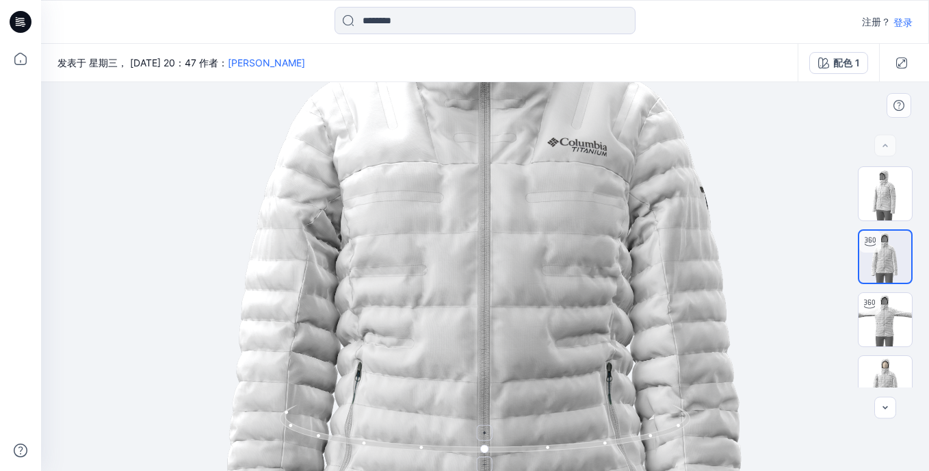
click at [491, 441] on icon at bounding box center [487, 429] width 414 height 51
click at [486, 437] on div at bounding box center [486, 433] width 16 height 16
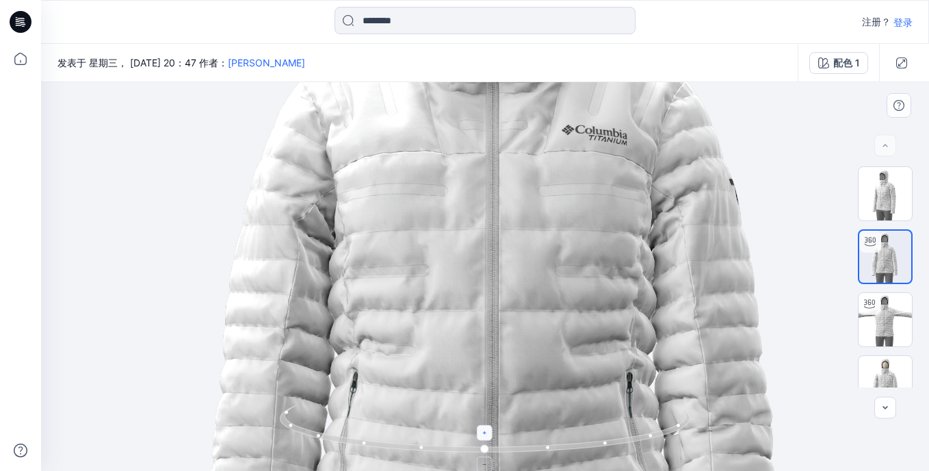
click at [485, 435] on icon at bounding box center [486, 433] width 8 height 8
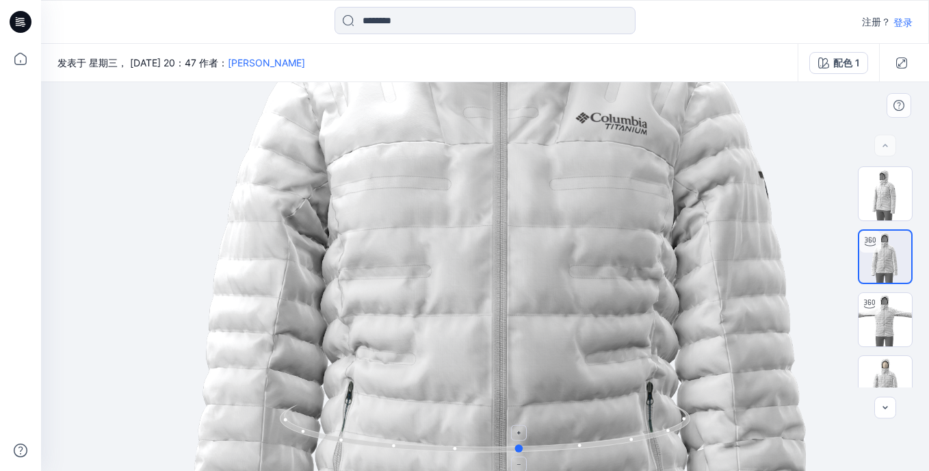
drag, startPoint x: 485, startPoint y: 454, endPoint x: 520, endPoint y: 451, distance: 35.7
click at [520, 451] on icon at bounding box center [487, 429] width 414 height 51
click at [549, 451] on icon at bounding box center [487, 429] width 414 height 51
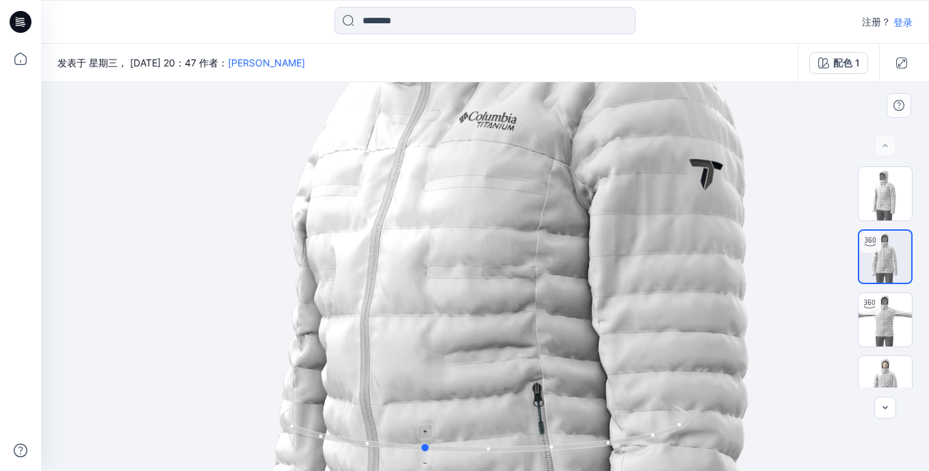
drag, startPoint x: 535, startPoint y: 455, endPoint x: 437, endPoint y: 452, distance: 97.9
click at [437, 452] on icon at bounding box center [487, 429] width 414 height 51
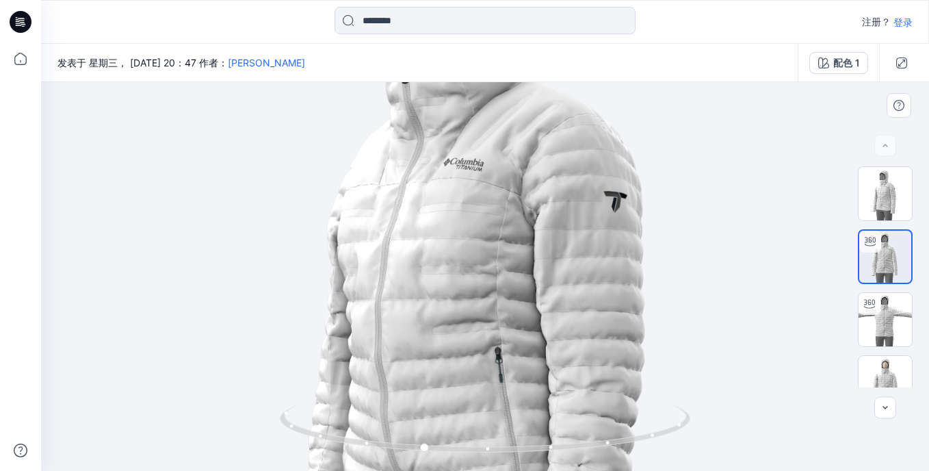
drag, startPoint x: 430, startPoint y: 456, endPoint x: 414, endPoint y: 456, distance: 16.4
click at [414, 456] on div at bounding box center [485, 436] width 411 height 68
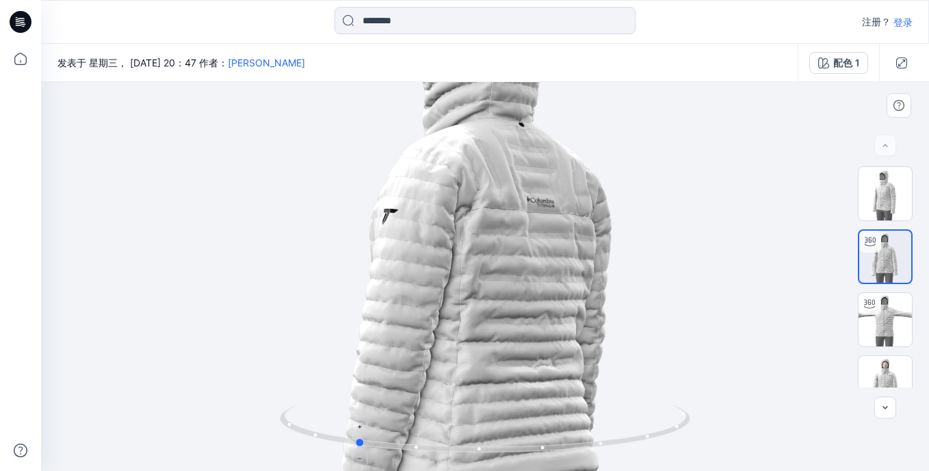
drag, startPoint x: 432, startPoint y: 454, endPoint x: 365, endPoint y: 445, distance: 67.7
click at [365, 445] on icon at bounding box center [487, 429] width 414 height 51
drag, startPoint x: 361, startPoint y: 448, endPoint x: 346, endPoint y: 446, distance: 16.0
click at [346, 446] on icon at bounding box center [487, 429] width 414 height 51
click at [341, 446] on icon at bounding box center [487, 429] width 414 height 51
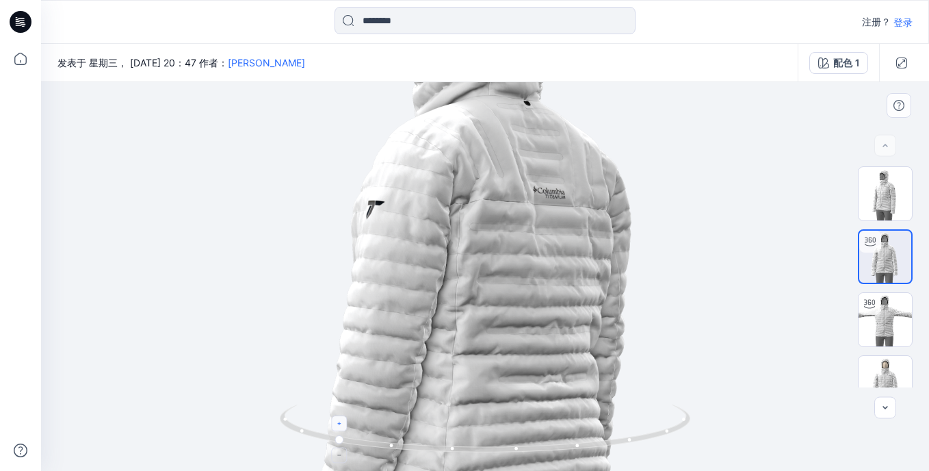
click at [343, 426] on icon at bounding box center [339, 424] width 8 height 8
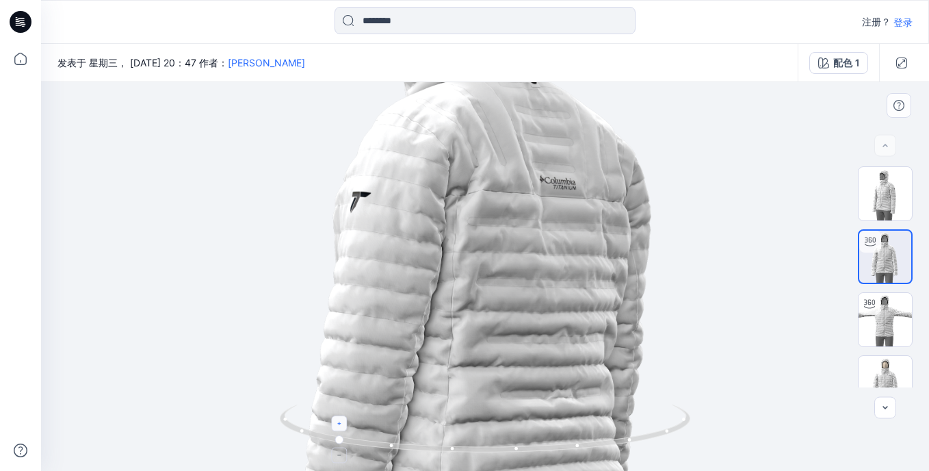
click at [343, 426] on icon at bounding box center [339, 424] width 8 height 8
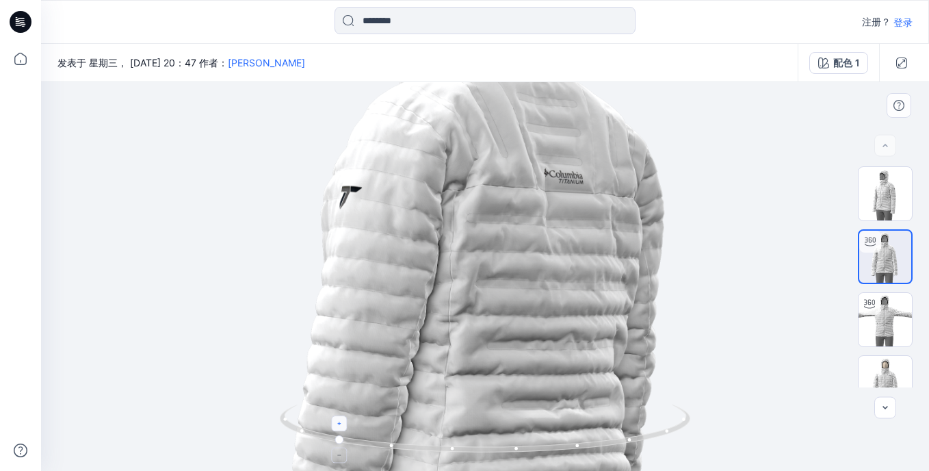
click at [343, 426] on icon at bounding box center [339, 424] width 8 height 8
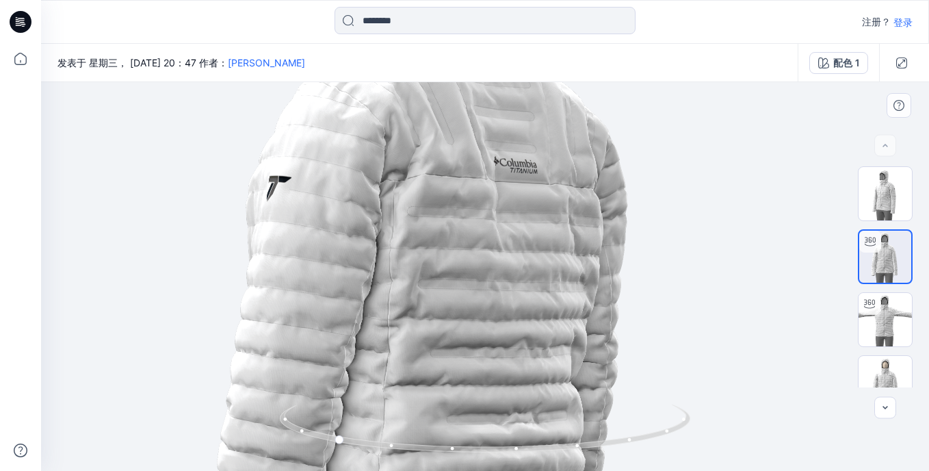
drag, startPoint x: 498, startPoint y: 298, endPoint x: 441, endPoint y: 297, distance: 56.8
click at [441, 297] on img at bounding box center [428, 296] width 1050 height 1050
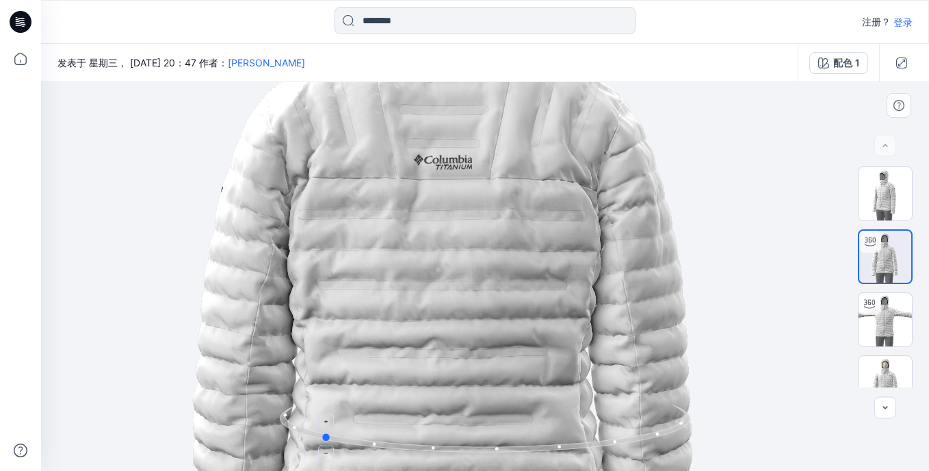
drag, startPoint x: 338, startPoint y: 440, endPoint x: 324, endPoint y: 433, distance: 15.6
click at [324, 433] on icon at bounding box center [487, 429] width 414 height 51
click at [524, 230] on img at bounding box center [428, 296] width 1050 height 1050
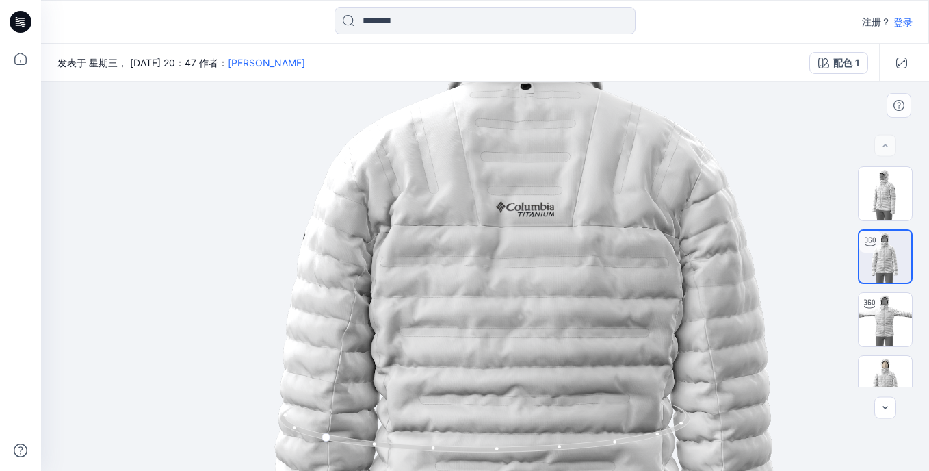
drag, startPoint x: 539, startPoint y: 224, endPoint x: 621, endPoint y: 271, distance: 94.7
click at [621, 271] on img at bounding box center [510, 343] width 1050 height 1050
drag, startPoint x: 479, startPoint y: 292, endPoint x: 526, endPoint y: 288, distance: 46.7
click at [526, 288] on img at bounding box center [511, 343] width 1050 height 1050
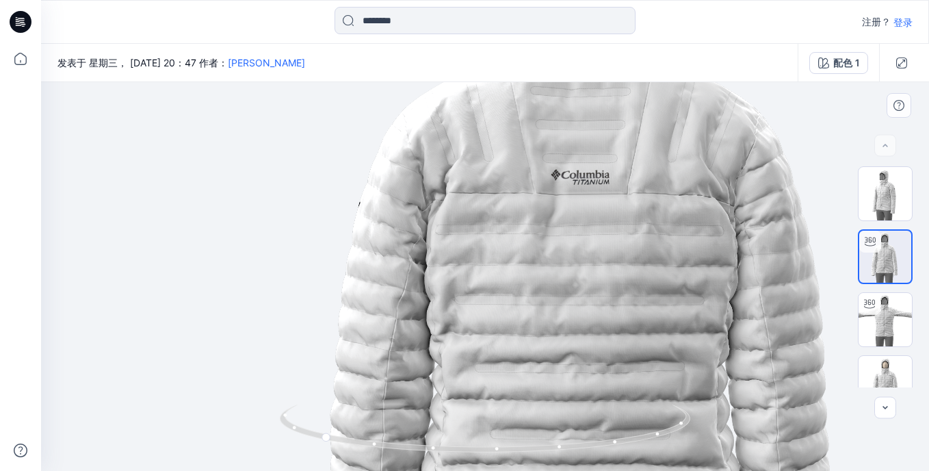
drag, startPoint x: 486, startPoint y: 278, endPoint x: 537, endPoint y: 229, distance: 70.7
click at [537, 229] on img at bounding box center [565, 311] width 1050 height 1050
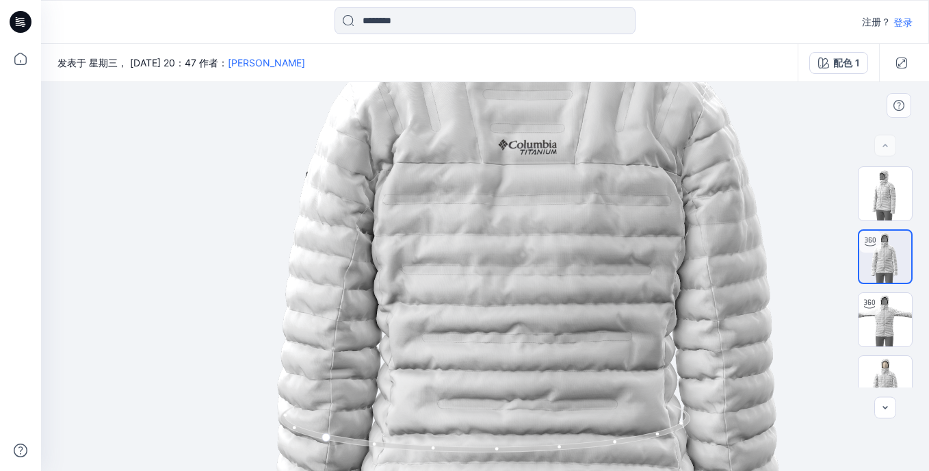
drag, startPoint x: 591, startPoint y: 302, endPoint x: 545, endPoint y: 292, distance: 47.7
click at [545, 292] on img at bounding box center [513, 281] width 1050 height 1050
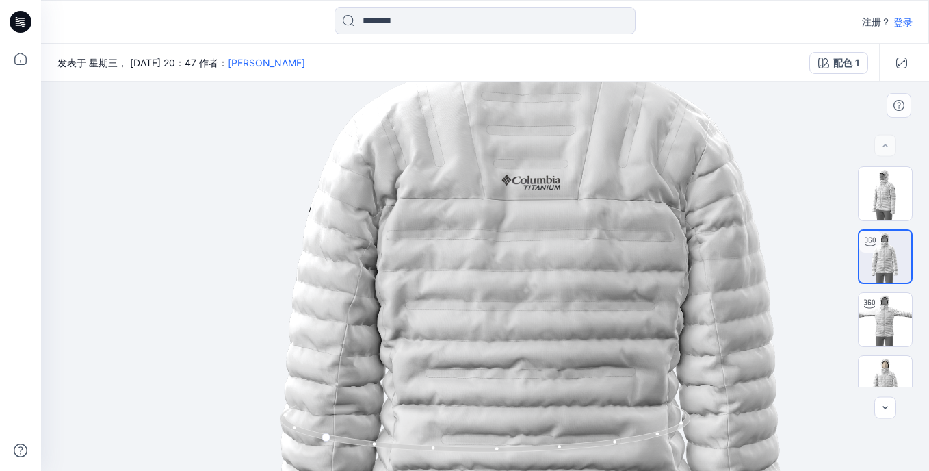
drag, startPoint x: 563, startPoint y: 274, endPoint x: 567, endPoint y: 317, distance: 43.4
click at [567, 317] on img at bounding box center [516, 316] width 1050 height 1050
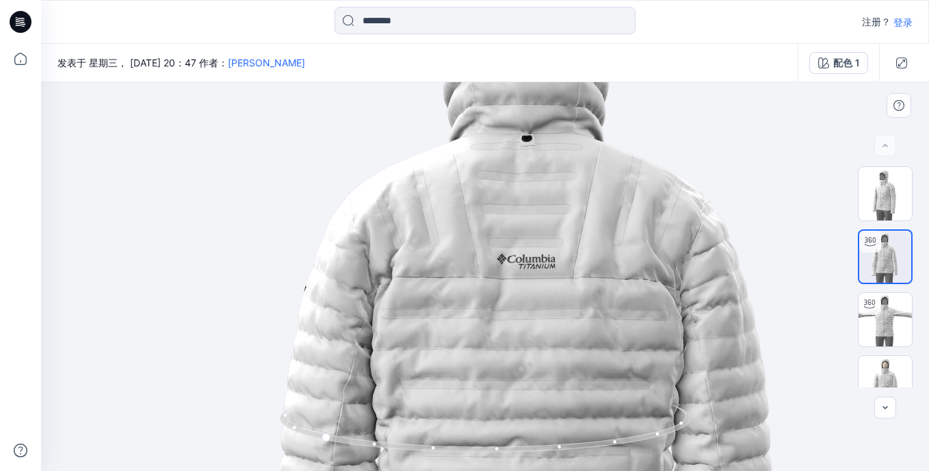
drag, startPoint x: 581, startPoint y: 266, endPoint x: 575, endPoint y: 337, distance: 71.4
click at [575, 337] on img at bounding box center [511, 395] width 1050 height 1050
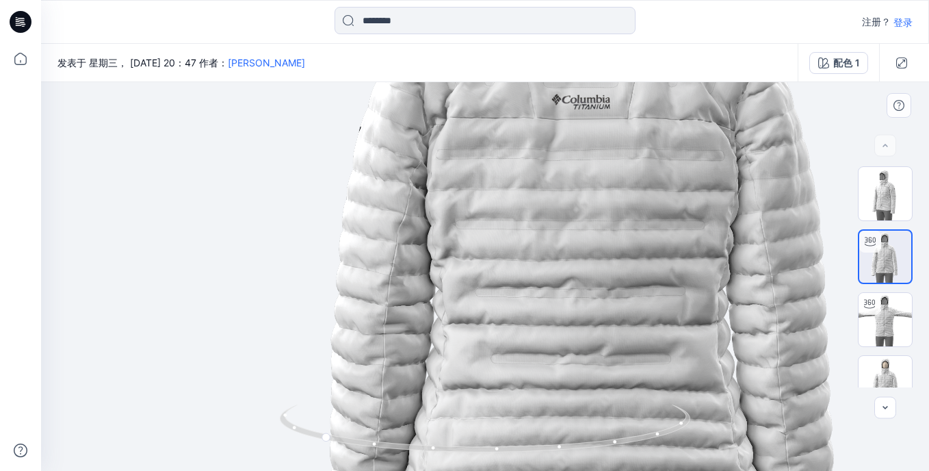
drag, startPoint x: 500, startPoint y: 346, endPoint x: 654, endPoint y: 186, distance: 221.2
click at [654, 186] on img at bounding box center [566, 236] width 1050 height 1050
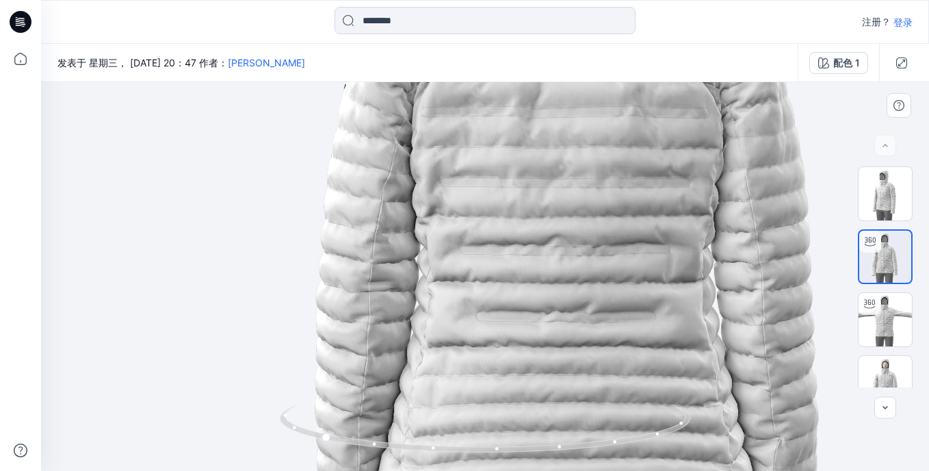
drag, startPoint x: 595, startPoint y: 331, endPoint x: 556, endPoint y: 230, distance: 108.1
click at [556, 230] on img at bounding box center [551, 193] width 1050 height 1050
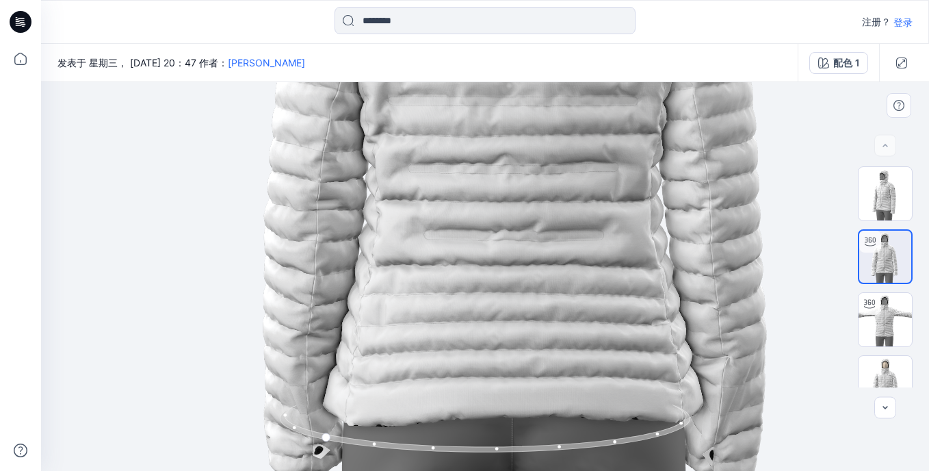
drag, startPoint x: 575, startPoint y: 320, endPoint x: 546, endPoint y: 296, distance: 37.4
click at [546, 296] on img at bounding box center [499, 112] width 1050 height 1050
drag, startPoint x: 534, startPoint y: 217, endPoint x: 573, endPoint y: 367, distance: 154.9
click at [573, 367] on img at bounding box center [498, 111] width 1050 height 1050
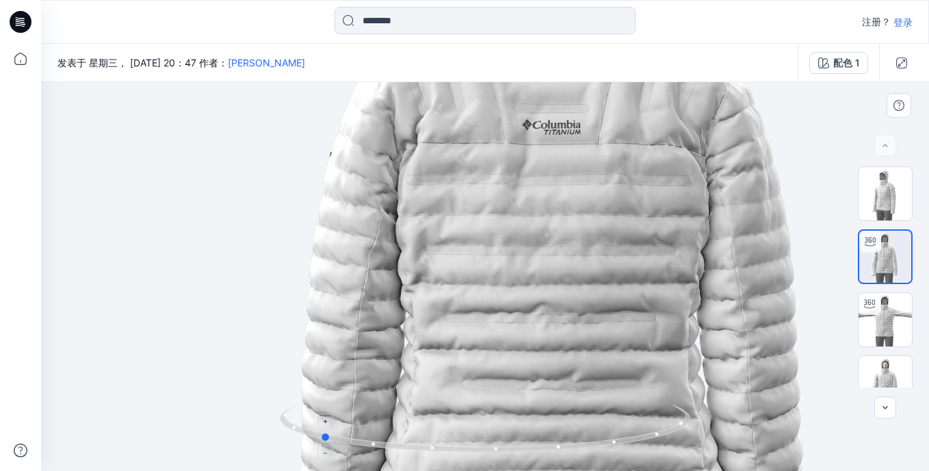
click at [563, 455] on icon at bounding box center [487, 429] width 414 height 51
click at [564, 453] on icon at bounding box center [487, 429] width 414 height 51
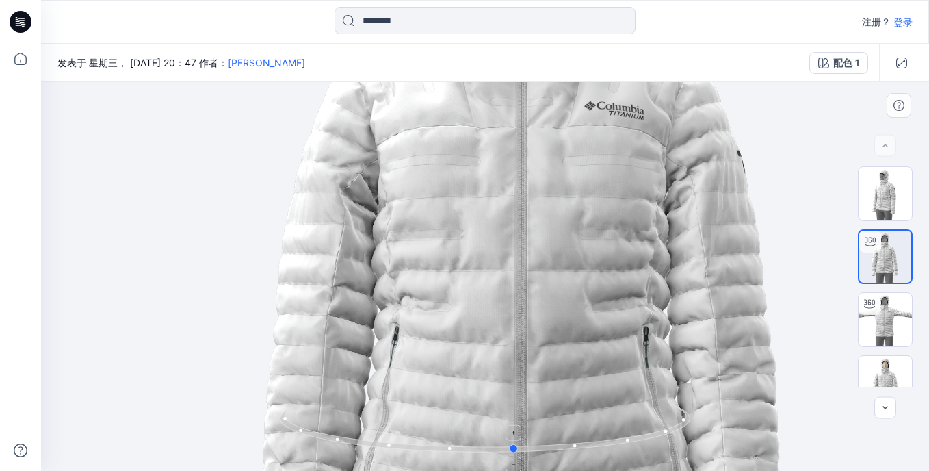
drag, startPoint x: 329, startPoint y: 442, endPoint x: 524, endPoint y: 443, distance: 195.0
click at [524, 443] on icon at bounding box center [487, 429] width 414 height 51
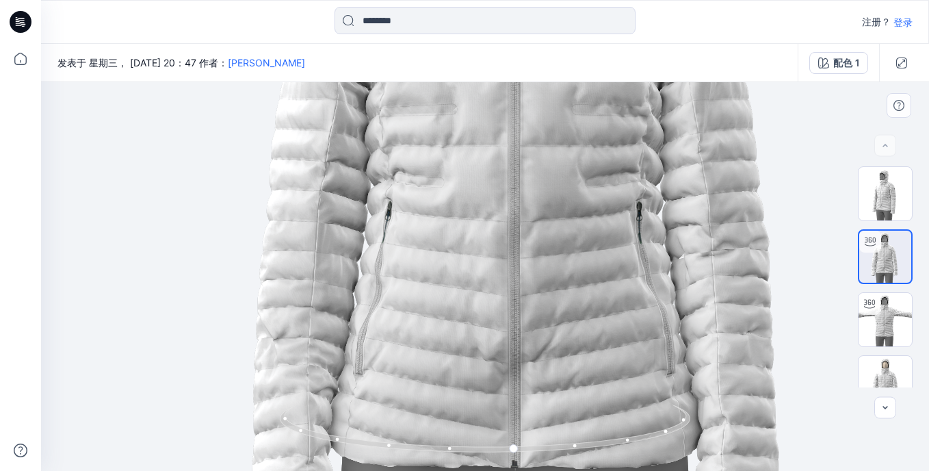
drag, startPoint x: 562, startPoint y: 323, endPoint x: 555, endPoint y: 198, distance: 124.7
click at [555, 198] on img at bounding box center [530, 136] width 1050 height 1050
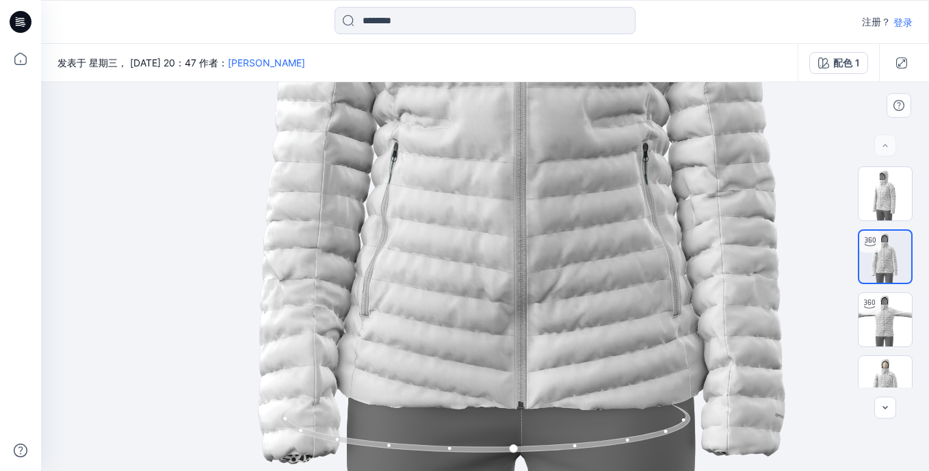
drag, startPoint x: 554, startPoint y: 320, endPoint x: 560, endPoint y: 258, distance: 61.9
click at [560, 258] on img at bounding box center [536, 77] width 1050 height 1050
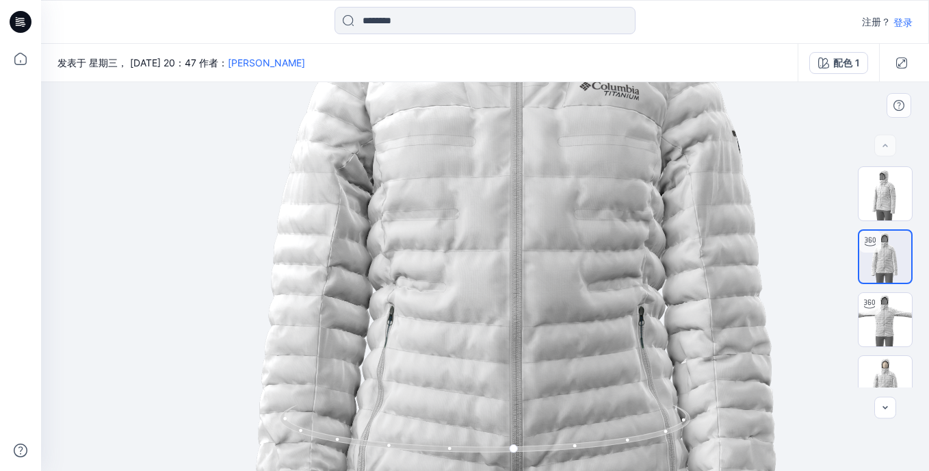
drag, startPoint x: 602, startPoint y: 190, endPoint x: 597, endPoint y: 356, distance: 166.3
click at [597, 356] on img at bounding box center [532, 241] width 1050 height 1050
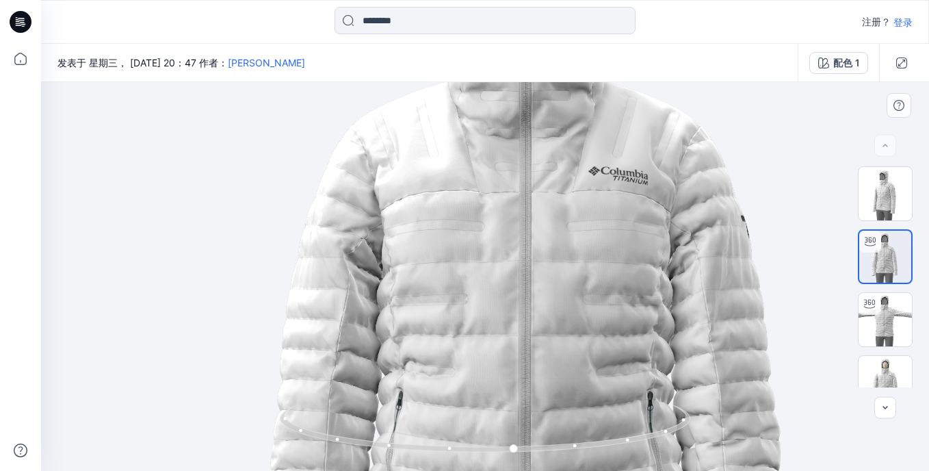
drag, startPoint x: 563, startPoint y: 216, endPoint x: 571, endPoint y: 302, distance: 86.0
click at [571, 302] on img at bounding box center [541, 326] width 1050 height 1050
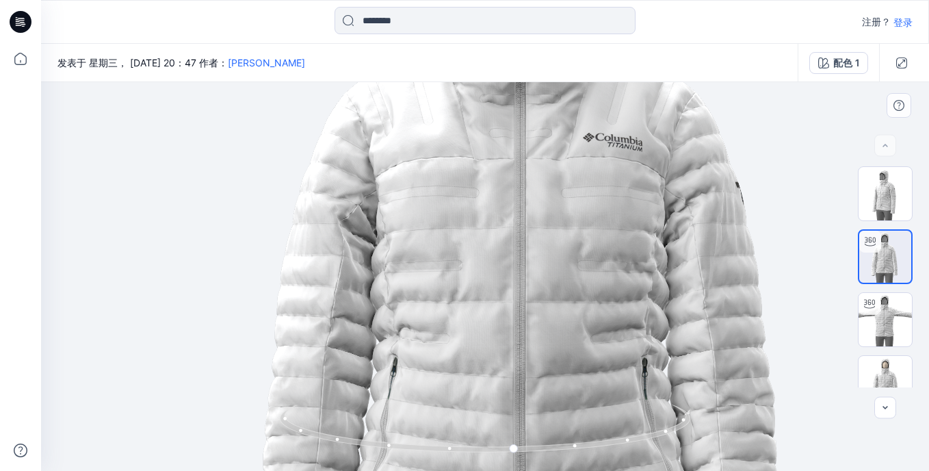
drag, startPoint x: 626, startPoint y: 372, endPoint x: 616, endPoint y: 265, distance: 107.3
click at [616, 265] on img at bounding box center [535, 292] width 1050 height 1050
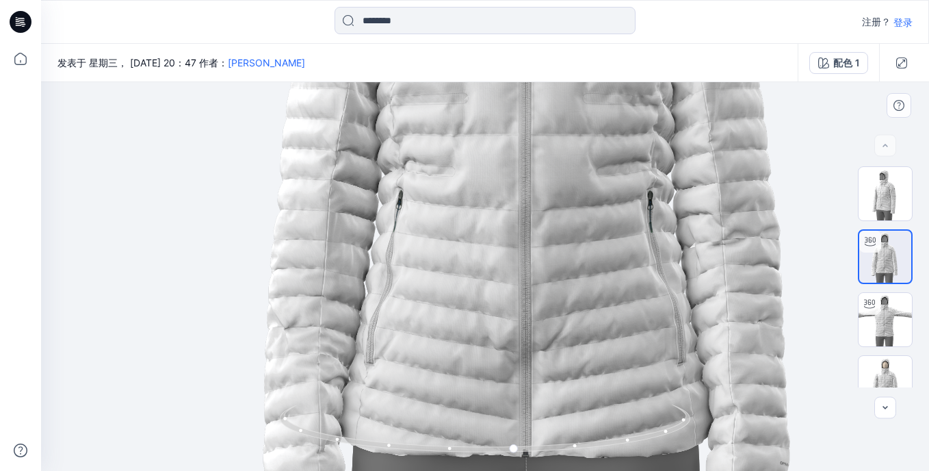
drag, startPoint x: 606, startPoint y: 352, endPoint x: 617, endPoint y: 257, distance: 95.0
click at [617, 257] on img at bounding box center [541, 125] width 1050 height 1050
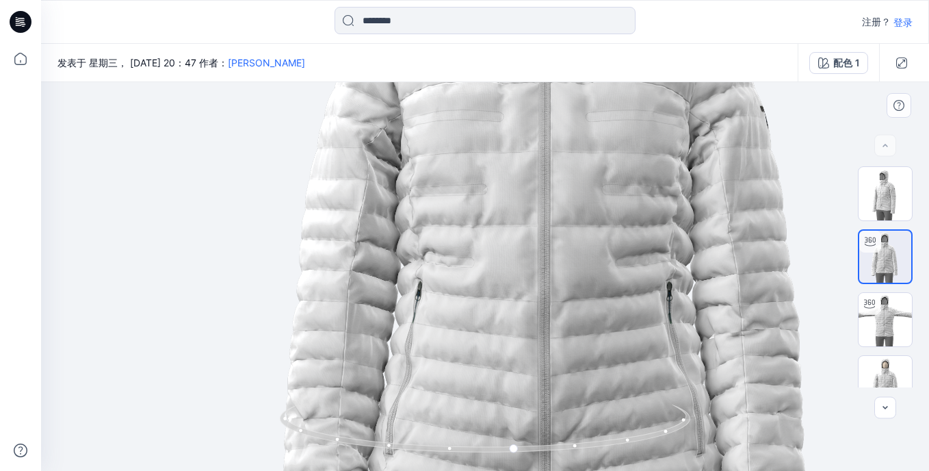
drag, startPoint x: 577, startPoint y: 222, endPoint x: 596, endPoint y: 313, distance: 93.0
click at [596, 313] on img at bounding box center [560, 216] width 1050 height 1050
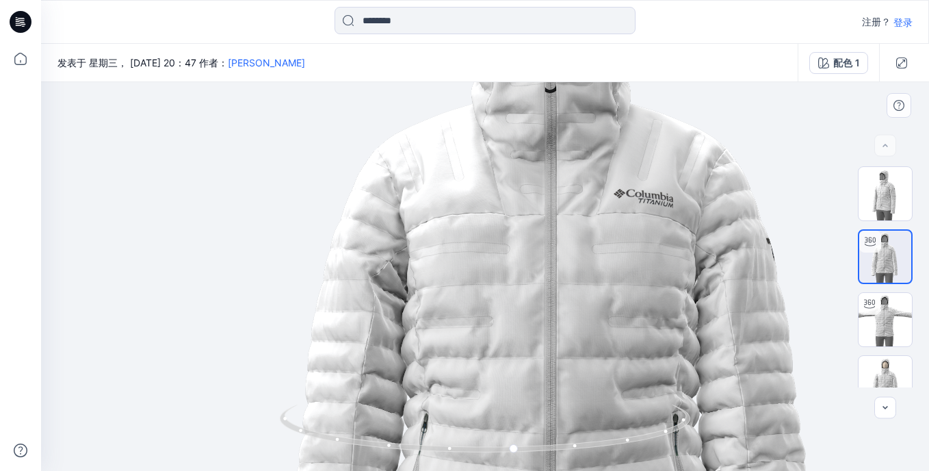
drag, startPoint x: 571, startPoint y: 214, endPoint x: 586, endPoint y: 331, distance: 118.0
click at [586, 331] on img at bounding box center [566, 348] width 1050 height 1050
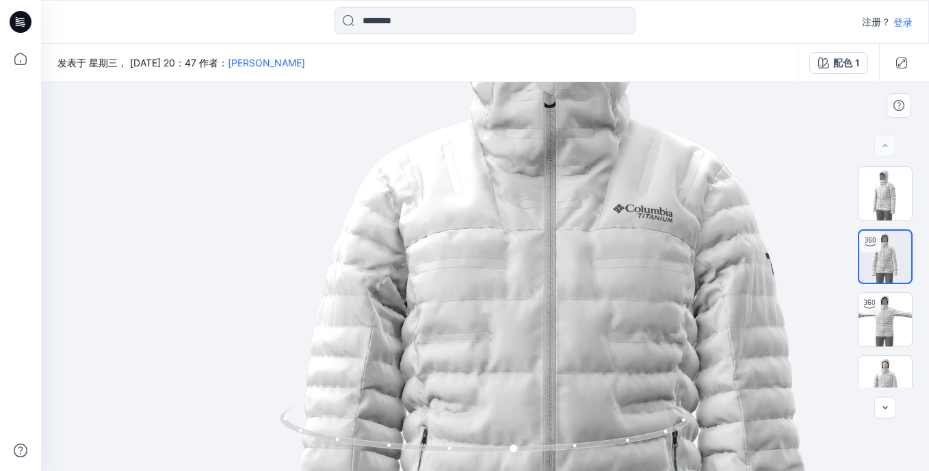
drag, startPoint x: 582, startPoint y: 276, endPoint x: 585, endPoint y: 343, distance: 67.2
click at [585, 343] on img at bounding box center [565, 363] width 1050 height 1050
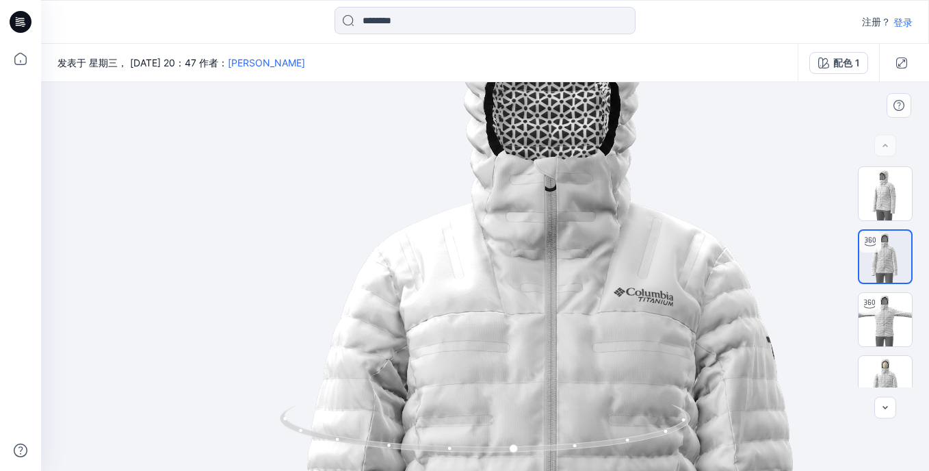
drag, startPoint x: 591, startPoint y: 266, endPoint x: 592, endPoint y: 311, distance: 44.5
click at [592, 311] on img at bounding box center [566, 447] width 1050 height 1050
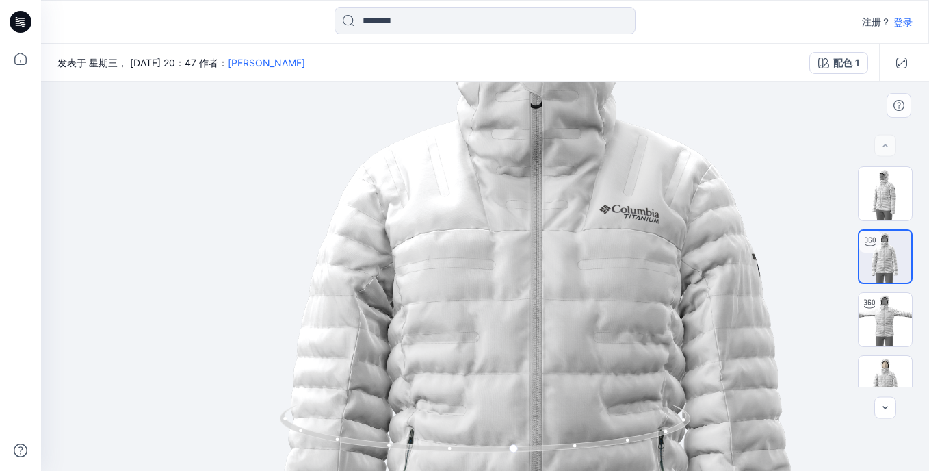
drag, startPoint x: 587, startPoint y: 358, endPoint x: 573, endPoint y: 247, distance: 111.7
click at [573, 247] on img at bounding box center [552, 364] width 1050 height 1050
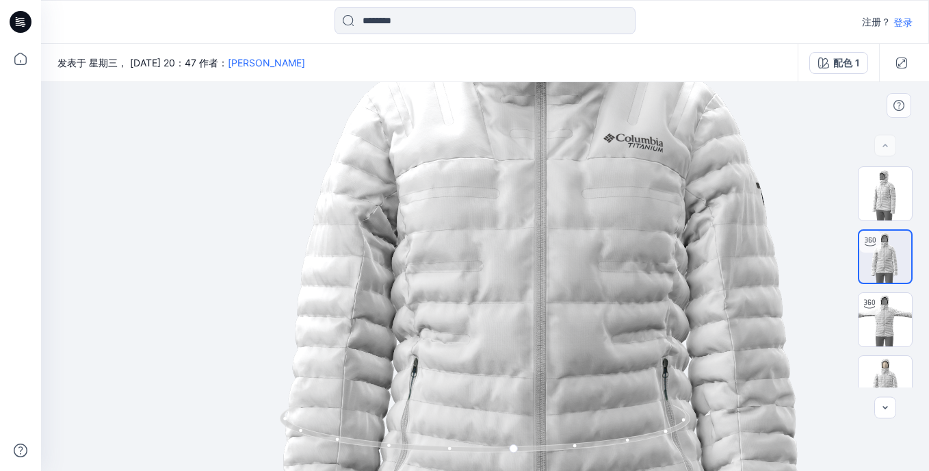
drag, startPoint x: 586, startPoint y: 338, endPoint x: 590, endPoint y: 260, distance: 78.1
click at [590, 260] on img at bounding box center [556, 293] width 1050 height 1050
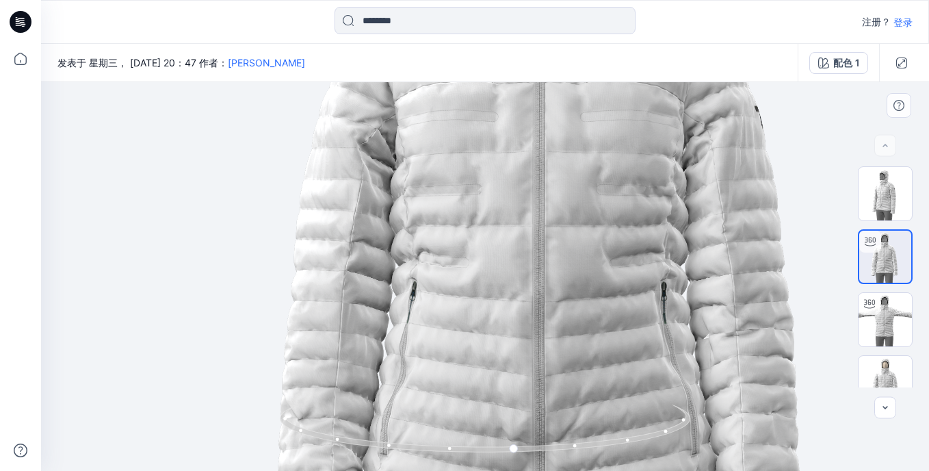
drag, startPoint x: 588, startPoint y: 323, endPoint x: 586, endPoint y: 253, distance: 69.8
click at [586, 253] on img at bounding box center [554, 216] width 1050 height 1050
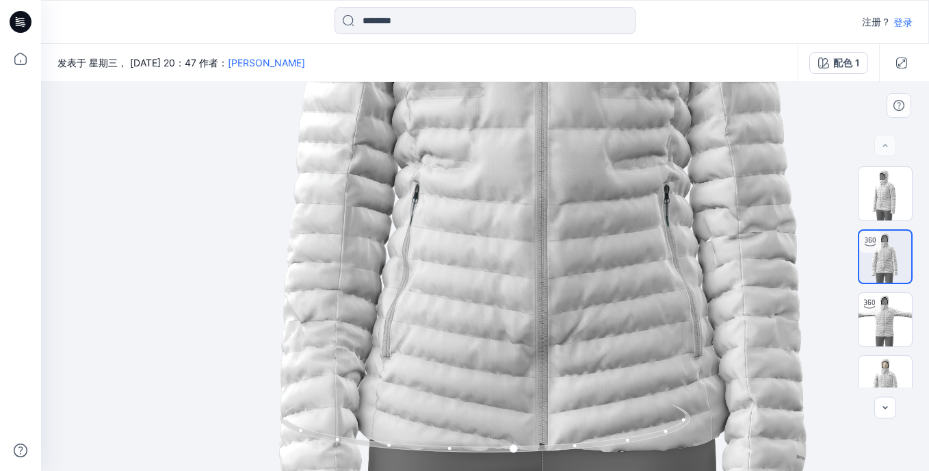
drag, startPoint x: 569, startPoint y: 362, endPoint x: 569, endPoint y: 351, distance: 10.9
click at [569, 350] on img at bounding box center [557, 119] width 1050 height 1050
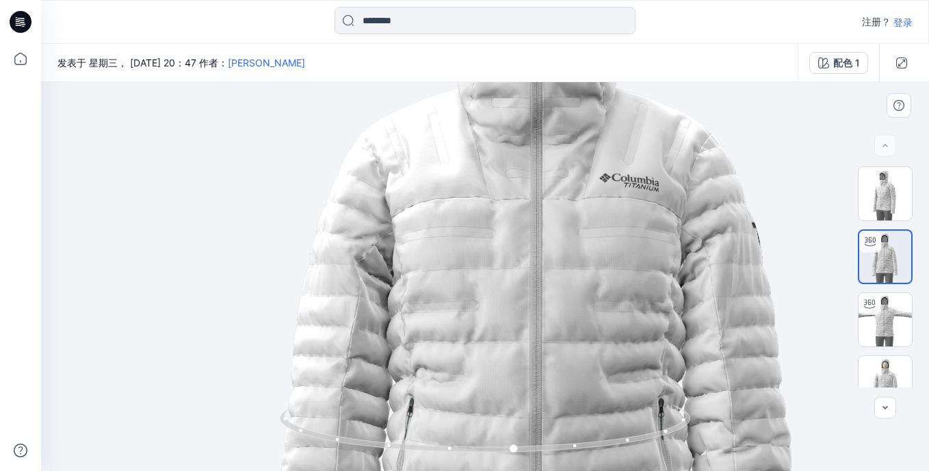
drag, startPoint x: 573, startPoint y: 221, endPoint x: 571, endPoint y: 350, distance: 128.7
click at [571, 350] on img at bounding box center [552, 333] width 1050 height 1050
click at [878, 315] on img at bounding box center [885, 319] width 53 height 53
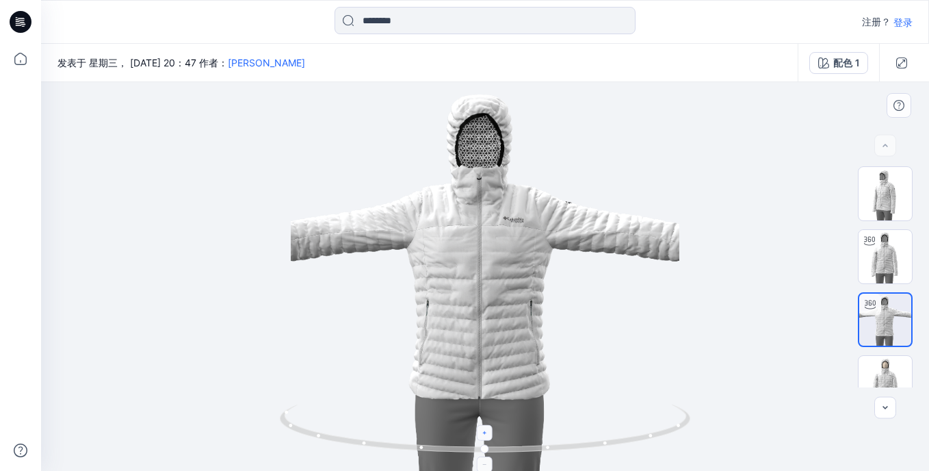
click at [486, 435] on icon at bounding box center [486, 433] width 8 height 8
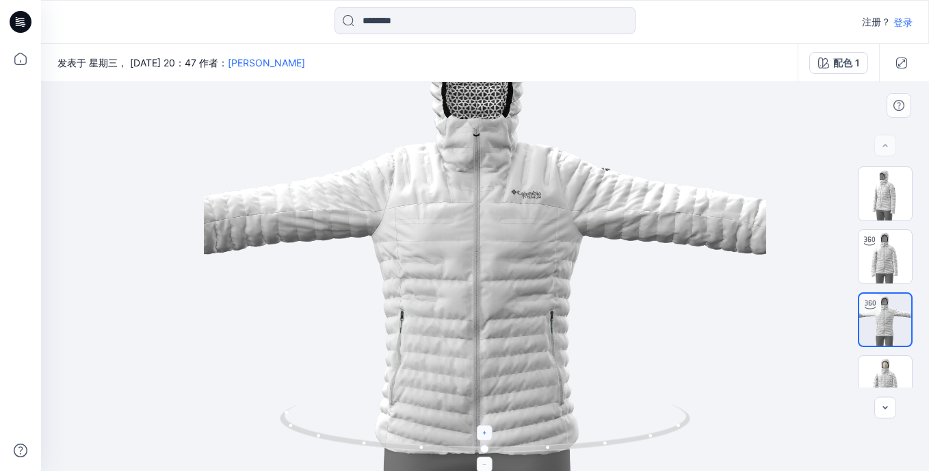
click at [486, 436] on icon at bounding box center [486, 433] width 8 height 8
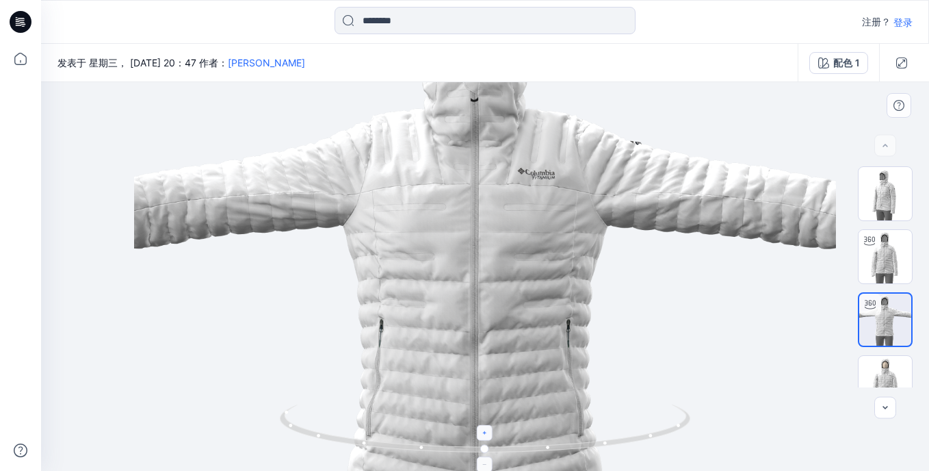
click at [486, 436] on icon at bounding box center [486, 433] width 8 height 8
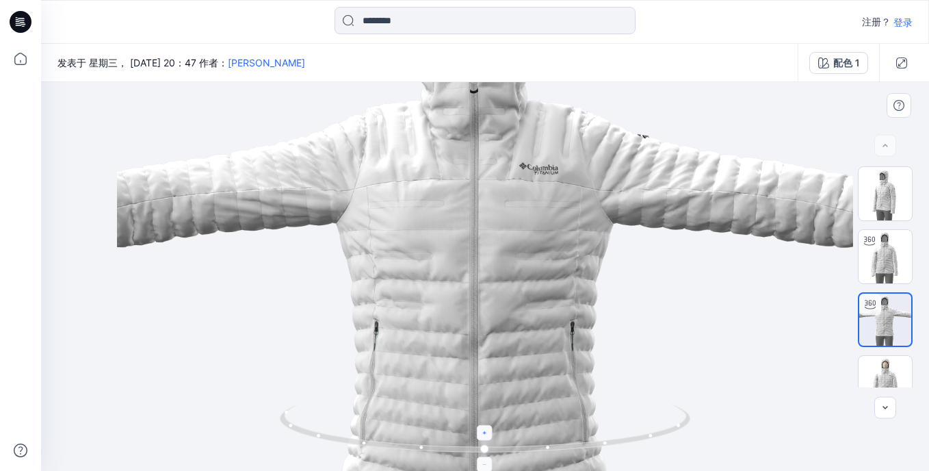
click at [486, 436] on icon at bounding box center [486, 433] width 8 height 8
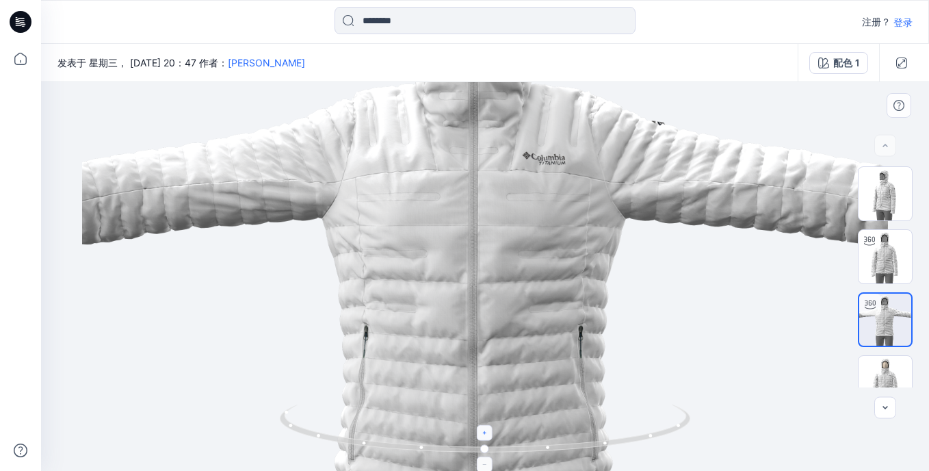
click at [486, 436] on icon at bounding box center [486, 433] width 8 height 8
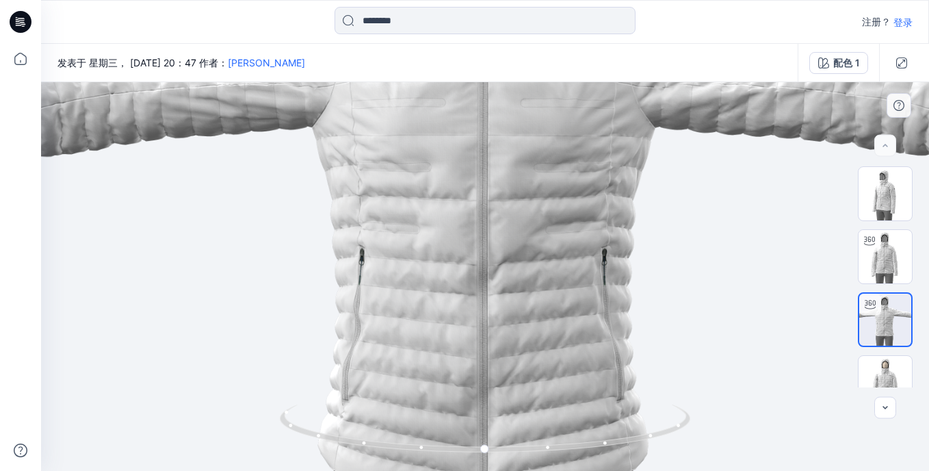
drag, startPoint x: 482, startPoint y: 279, endPoint x: 560, endPoint y: 192, distance: 116.3
click at [560, 192] on img at bounding box center [496, 192] width 911 height 911
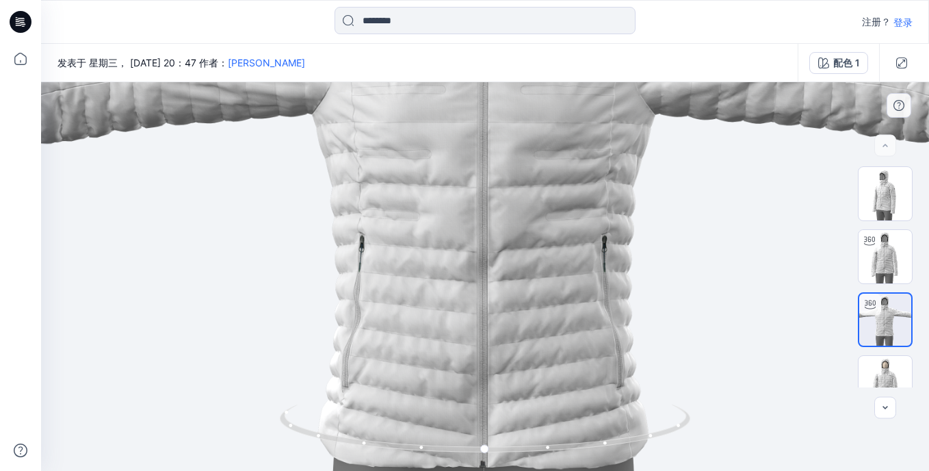
drag, startPoint x: 551, startPoint y: 292, endPoint x: 548, endPoint y: 197, distance: 95.2
click at [548, 197] on img at bounding box center [496, 179] width 911 height 911
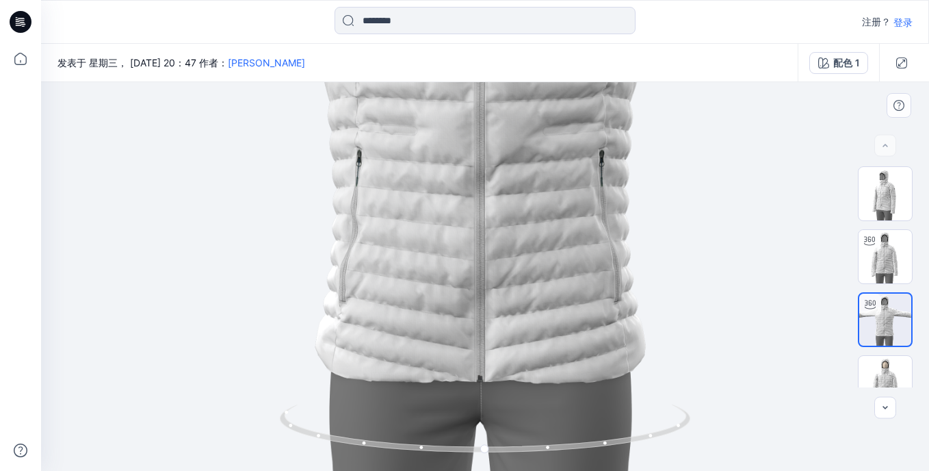
drag, startPoint x: 526, startPoint y: 177, endPoint x: 539, endPoint y: 320, distance: 142.9
click at [539, 320] on img at bounding box center [493, 94] width 911 height 911
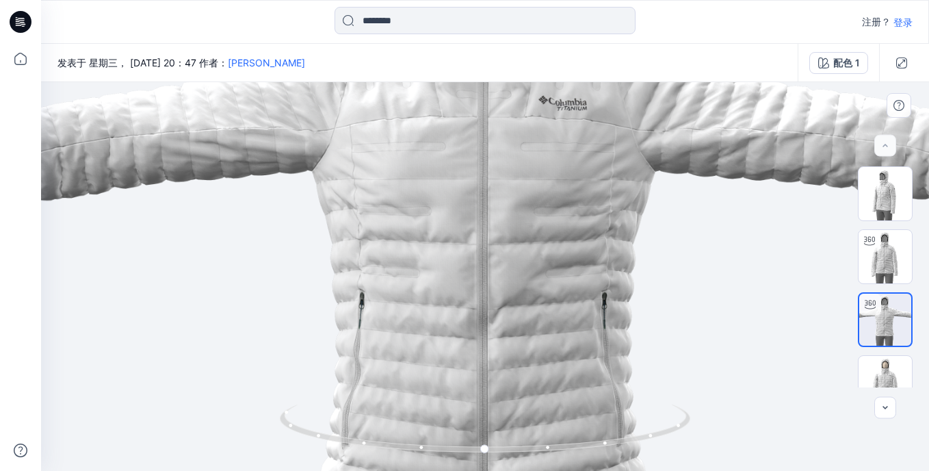
drag, startPoint x: 526, startPoint y: 193, endPoint x: 524, endPoint y: 318, distance: 125.2
click at [524, 318] on img at bounding box center [496, 236] width 911 height 911
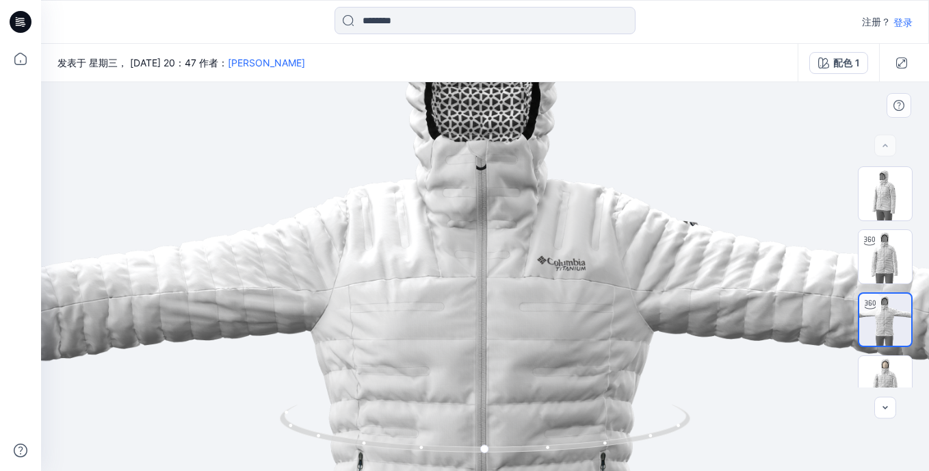
drag, startPoint x: 530, startPoint y: 196, endPoint x: 530, endPoint y: 231, distance: 34.9
click at [530, 231] on img at bounding box center [495, 396] width 911 height 911
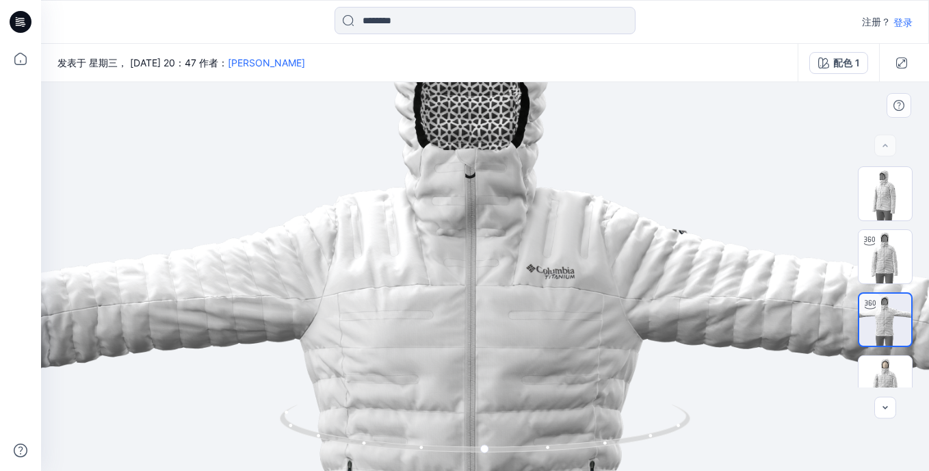
drag, startPoint x: 537, startPoint y: 223, endPoint x: 545, endPoint y: 231, distance: 11.1
click at [545, 231] on img at bounding box center [484, 404] width 911 height 911
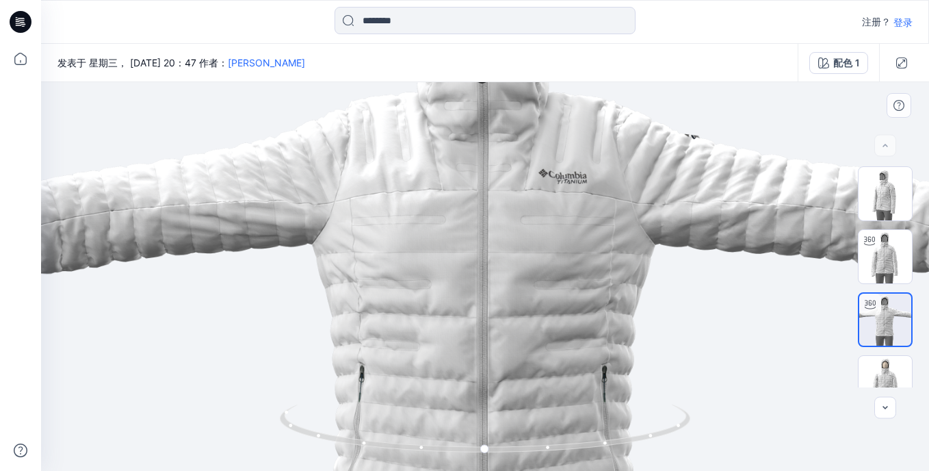
drag, startPoint x: 533, startPoint y: 300, endPoint x: 555, endPoint y: 205, distance: 97.6
click at [555, 205] on img at bounding box center [496, 309] width 911 height 911
click at [486, 452] on circle at bounding box center [486, 449] width 8 height 8
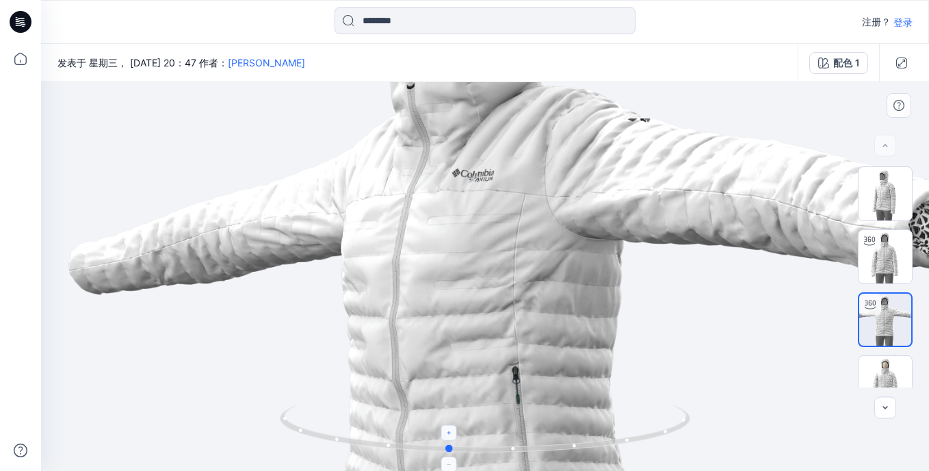
drag, startPoint x: 484, startPoint y: 448, endPoint x: 429, endPoint y: 443, distance: 55.0
click at [429, 443] on icon at bounding box center [487, 429] width 414 height 51
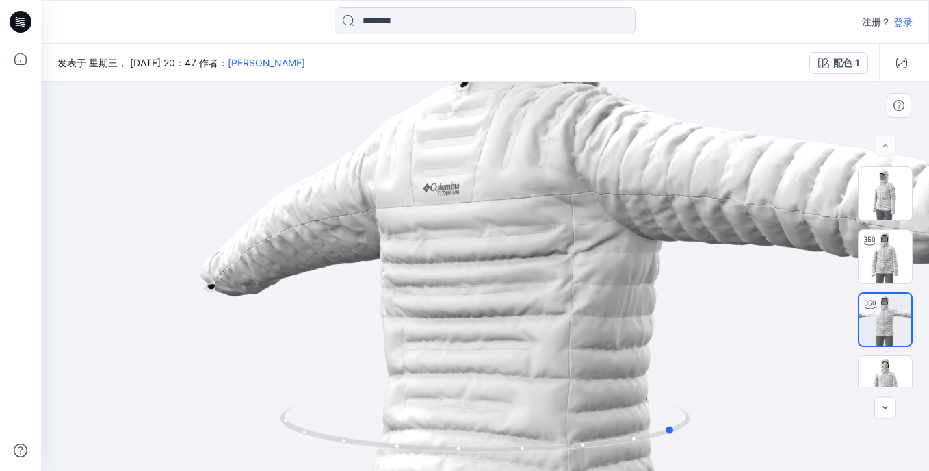
drag, startPoint x: 446, startPoint y: 453, endPoint x: 263, endPoint y: 433, distance: 183.2
click at [263, 433] on div at bounding box center [485, 276] width 888 height 389
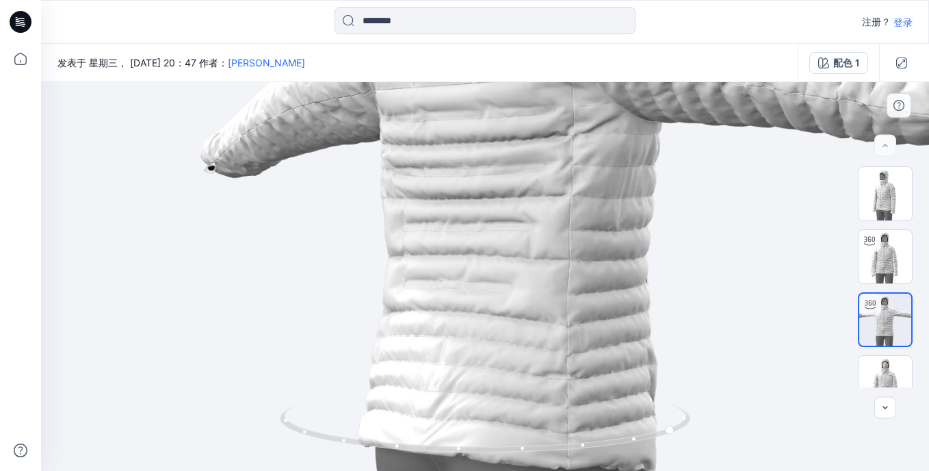
drag, startPoint x: 501, startPoint y: 330, endPoint x: 517, endPoint y: 192, distance: 138.5
click at [517, 192] on img at bounding box center [496, 191] width 911 height 911
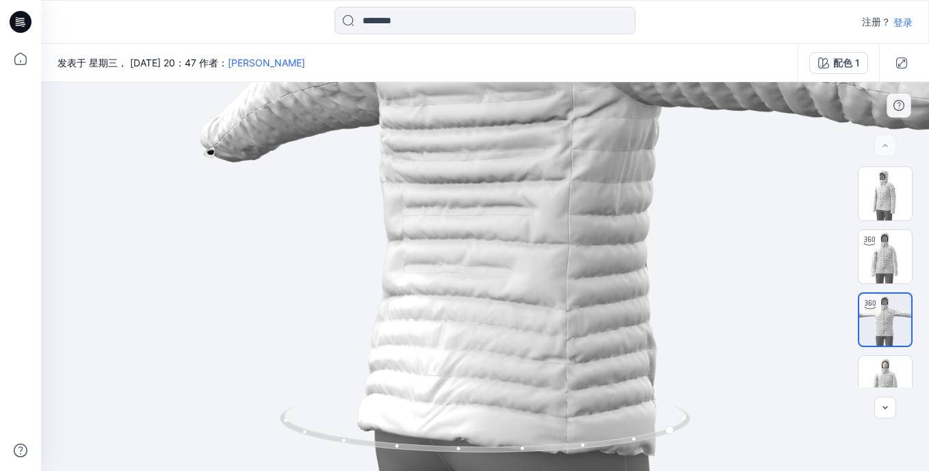
click at [500, 270] on img at bounding box center [495, 175] width 911 height 911
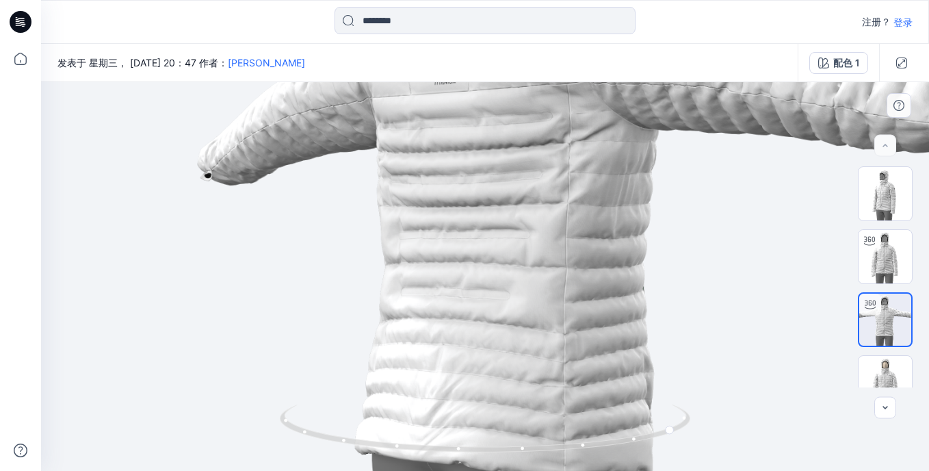
drag, startPoint x: 541, startPoint y: 219, endPoint x: 539, endPoint y: 242, distance: 22.7
click at [539, 242] on img at bounding box center [493, 198] width 911 height 911
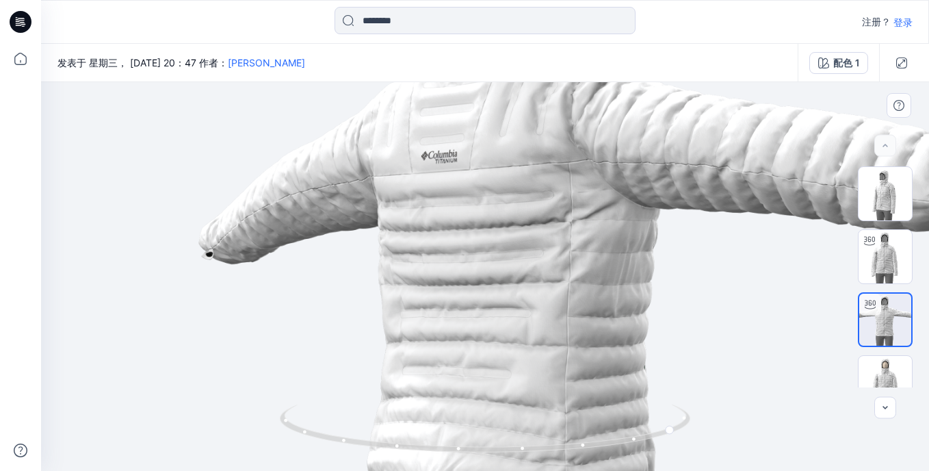
drag, startPoint x: 595, startPoint y: 222, endPoint x: 596, endPoint y: 301, distance: 78.7
click at [596, 301] on img at bounding box center [494, 277] width 911 height 911
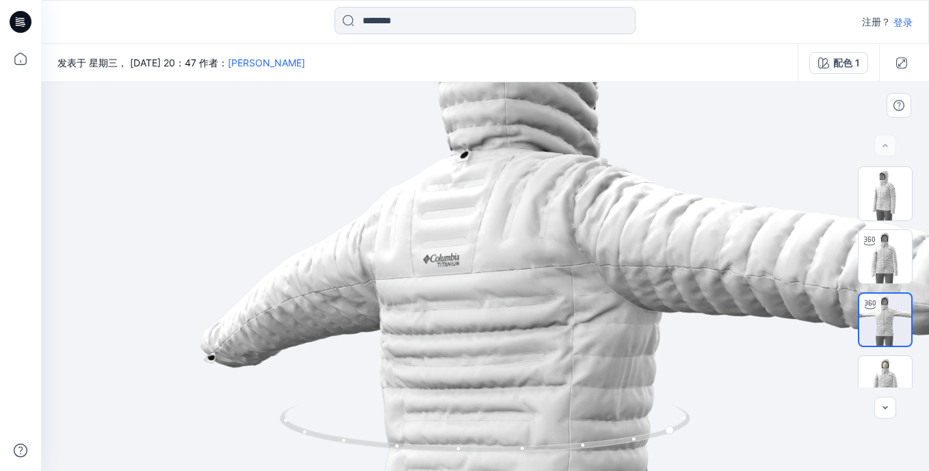
drag, startPoint x: 573, startPoint y: 216, endPoint x: 580, endPoint y: 320, distance: 103.5
click at [580, 320] on img at bounding box center [496, 380] width 911 height 911
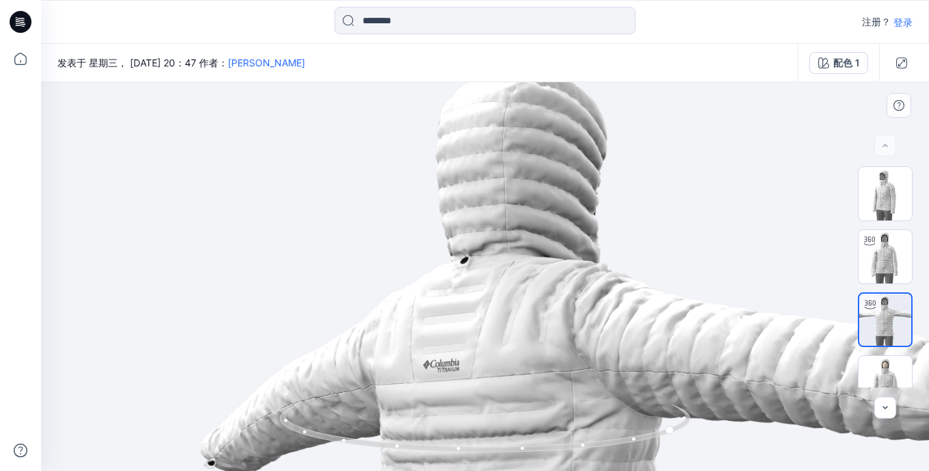
drag, startPoint x: 552, startPoint y: 209, endPoint x: 554, endPoint y: 316, distance: 107.5
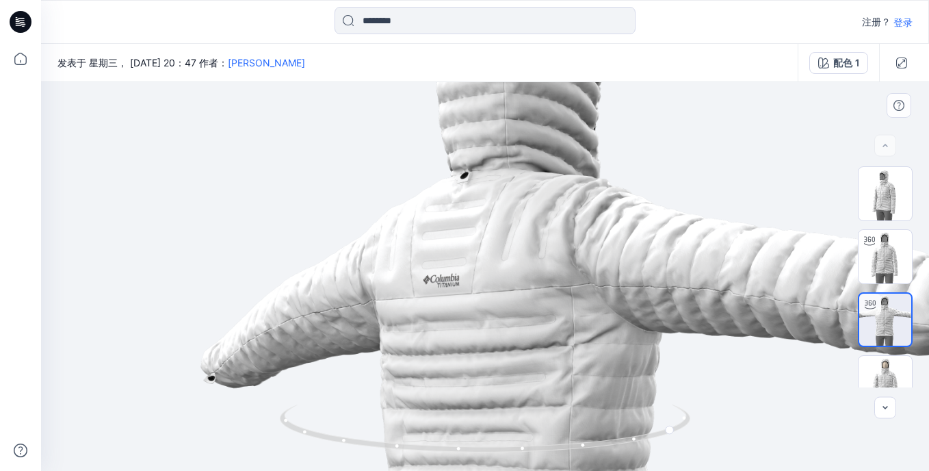
drag, startPoint x: 571, startPoint y: 370, endPoint x: 579, endPoint y: 283, distance: 86.6
click at [579, 283] on img at bounding box center [496, 401] width 911 height 911
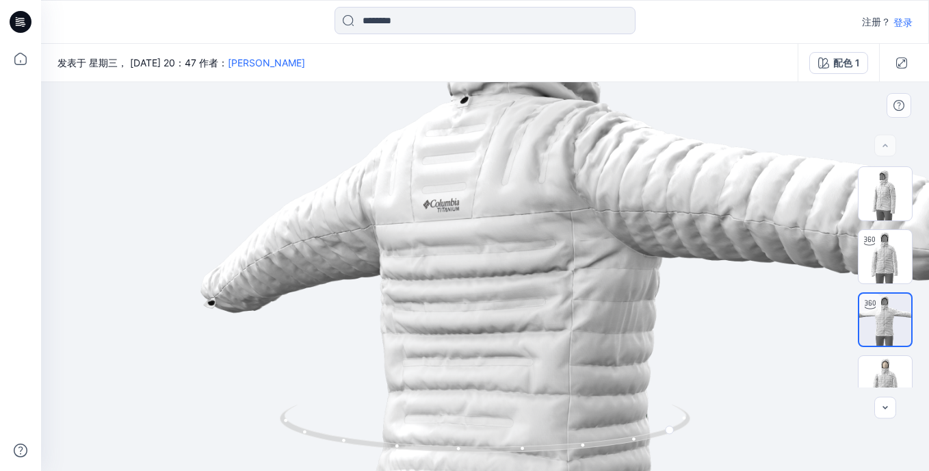
drag, startPoint x: 552, startPoint y: 360, endPoint x: 563, endPoint y: 243, distance: 117.5
click at [563, 243] on img at bounding box center [496, 326] width 911 height 911
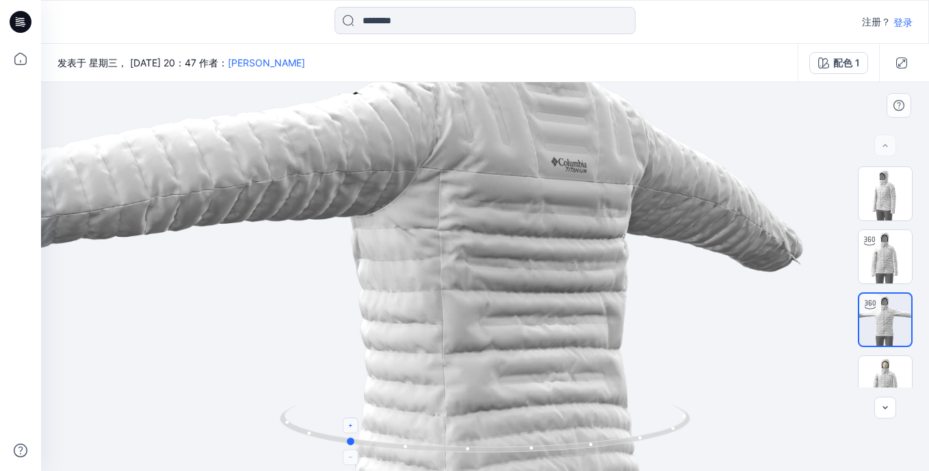
drag, startPoint x: 586, startPoint y: 450, endPoint x: 667, endPoint y: 439, distance: 80.9
click at [667, 439] on icon at bounding box center [487, 429] width 414 height 51
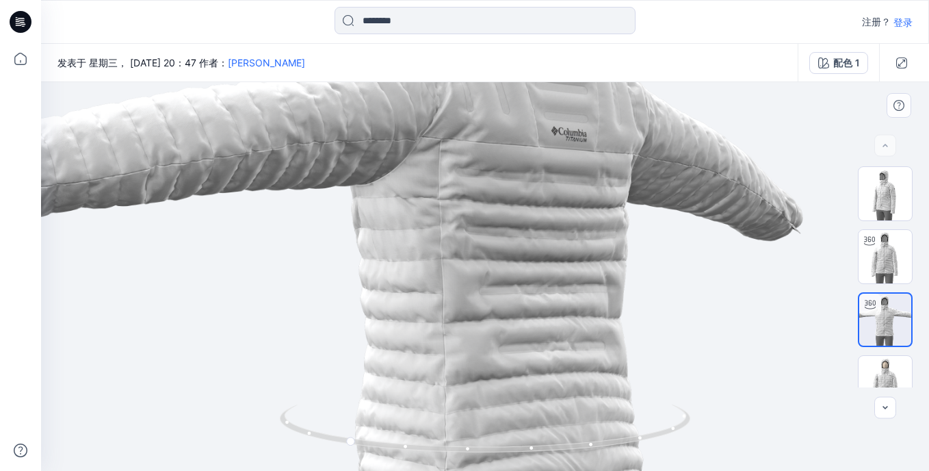
drag, startPoint x: 614, startPoint y: 341, endPoint x: 648, endPoint y: 310, distance: 46.0
click at [648, 310] on img at bounding box center [496, 253] width 911 height 911
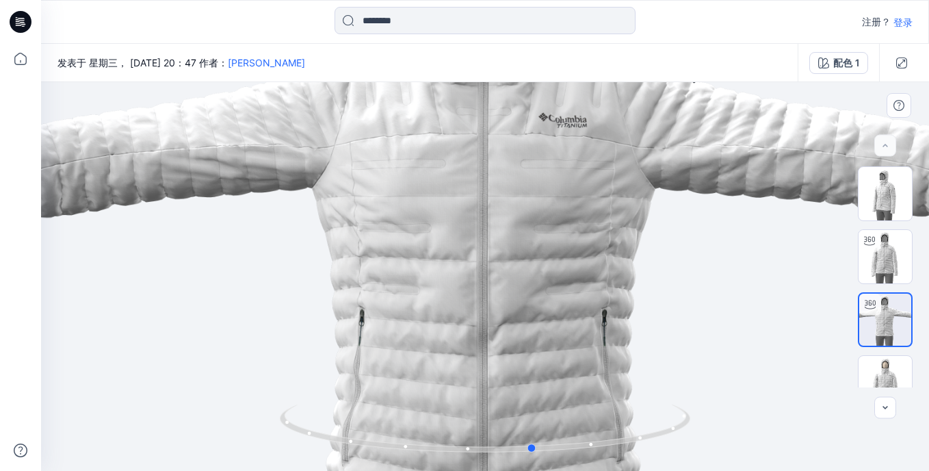
drag, startPoint x: 599, startPoint y: 451, endPoint x: 376, endPoint y: 457, distance: 223.2
click at [376, 457] on div at bounding box center [485, 436] width 411 height 68
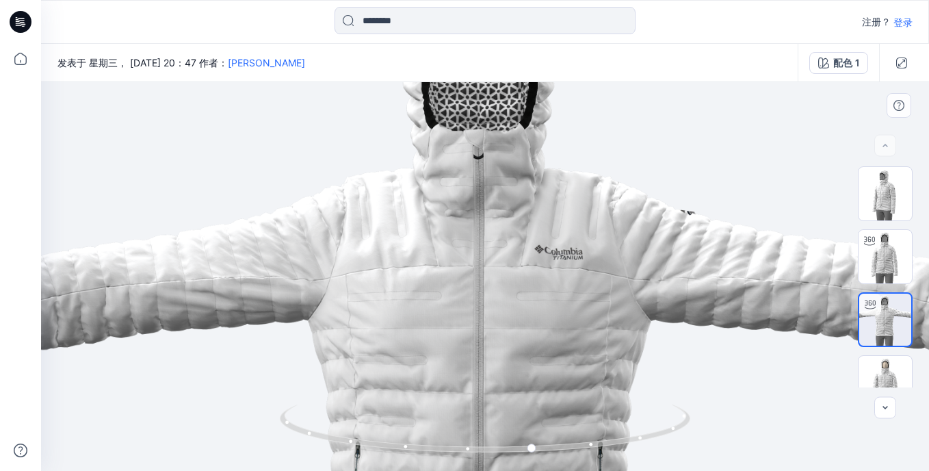
drag, startPoint x: 454, startPoint y: 229, endPoint x: 450, endPoint y: 361, distance: 132.1
click at [450, 361] on img at bounding box center [492, 385] width 911 height 911
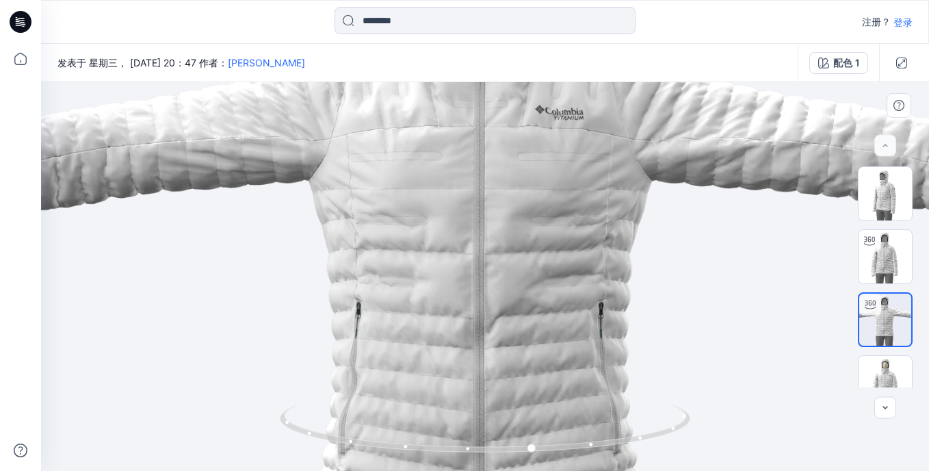
drag, startPoint x: 580, startPoint y: 394, endPoint x: 580, endPoint y: 254, distance: 139.6
click at [580, 254] on img at bounding box center [493, 246] width 911 height 911
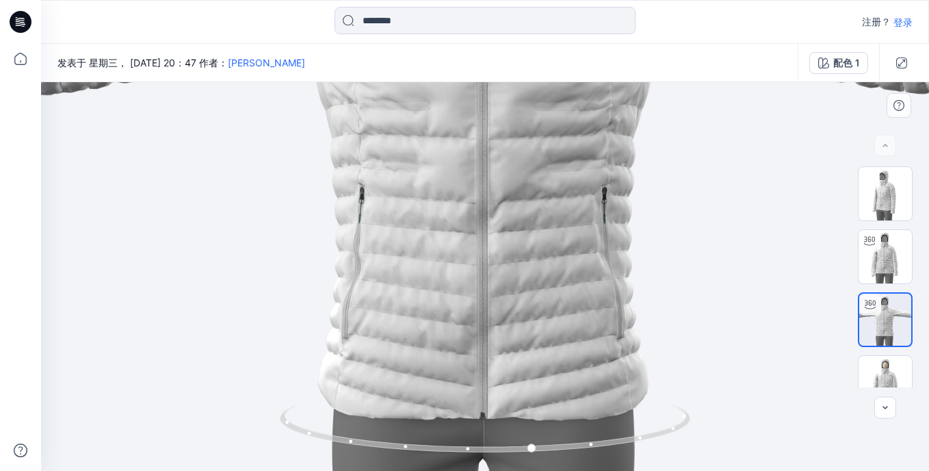
drag, startPoint x: 561, startPoint y: 318, endPoint x: 638, endPoint y: 203, distance: 138.2
click at [638, 203] on img at bounding box center [496, 131] width 911 height 911
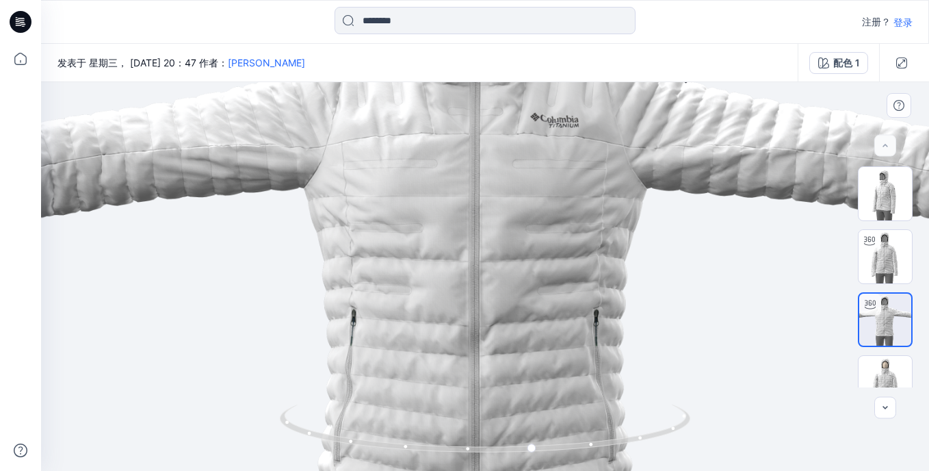
drag, startPoint x: 597, startPoint y: 205, endPoint x: 589, endPoint y: 328, distance: 123.5
click at [589, 328] on img at bounding box center [488, 253] width 911 height 911
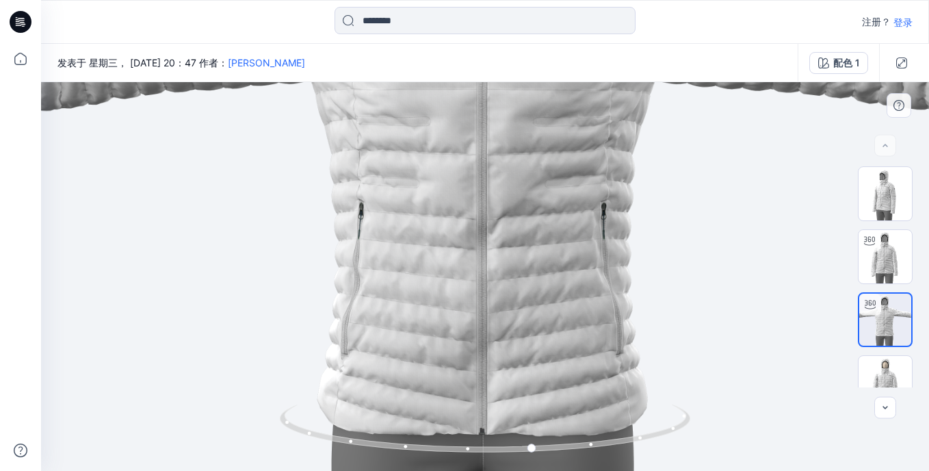
drag, startPoint x: 566, startPoint y: 364, endPoint x: 597, endPoint y: 257, distance: 111.1
click at [597, 257] on img at bounding box center [495, 146] width 911 height 911
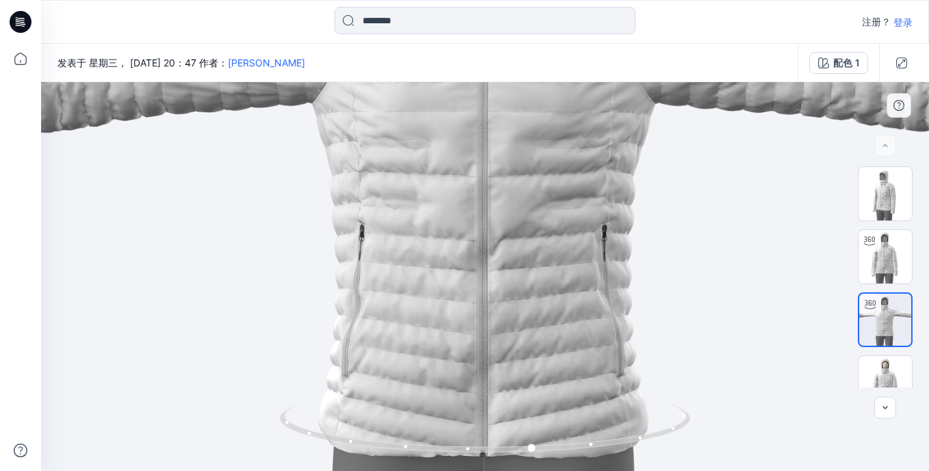
drag, startPoint x: 547, startPoint y: 243, endPoint x: 560, endPoint y: 266, distance: 26.1
click at [560, 266] on img at bounding box center [496, 168] width 911 height 911
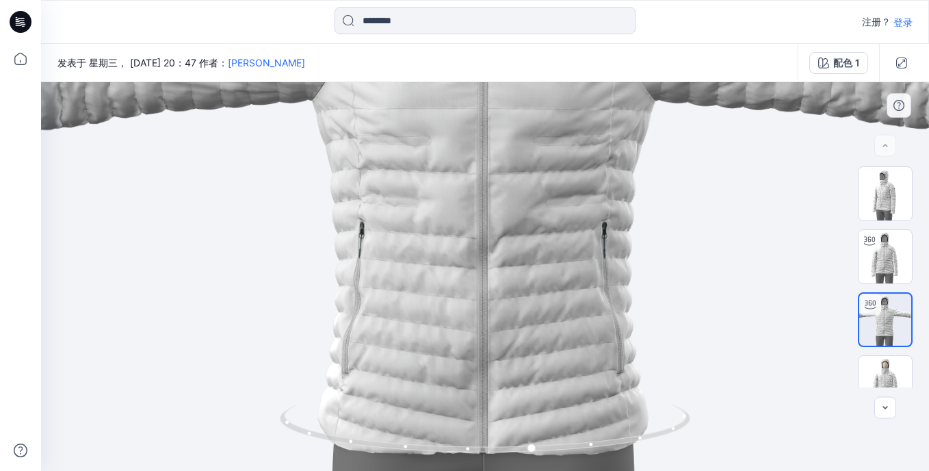
drag, startPoint x: 508, startPoint y: 285, endPoint x: 554, endPoint y: 281, distance: 46.7
click at [554, 281] on img at bounding box center [496, 166] width 911 height 911
click at [881, 363] on img at bounding box center [885, 382] width 53 height 53
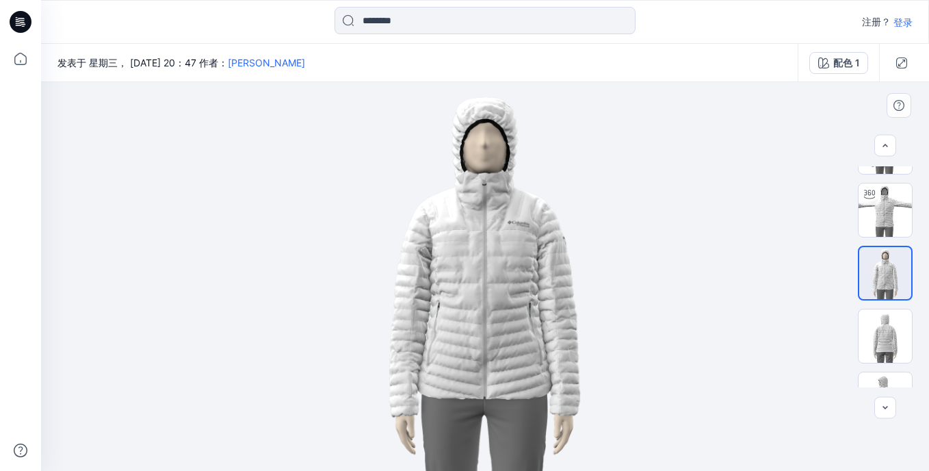
scroll to position [137, 0]
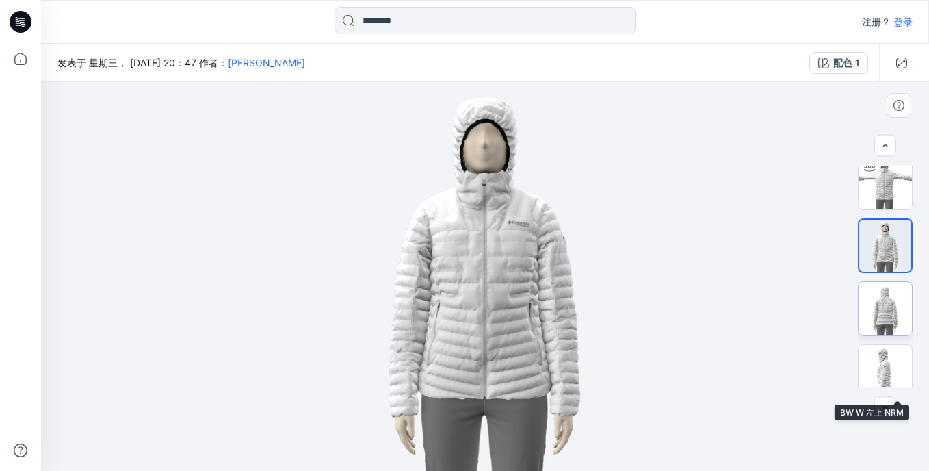
click at [880, 325] on img at bounding box center [885, 308] width 53 height 53
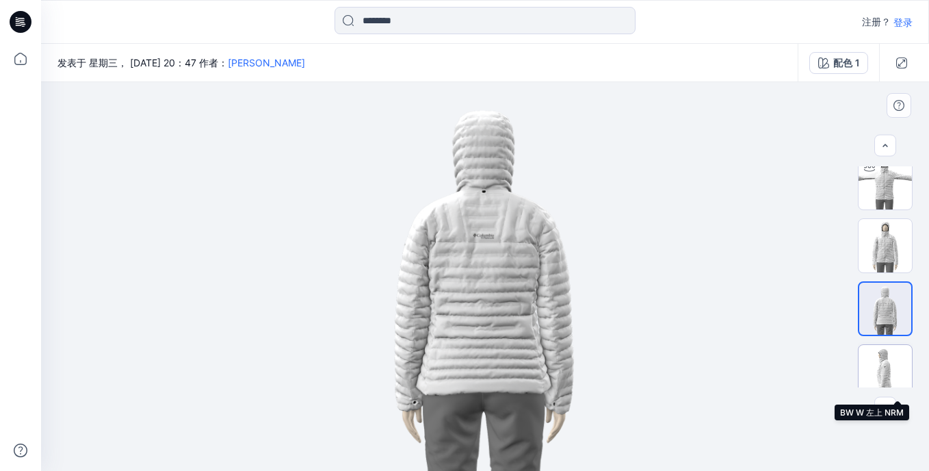
click at [881, 357] on img at bounding box center [885, 371] width 53 height 53
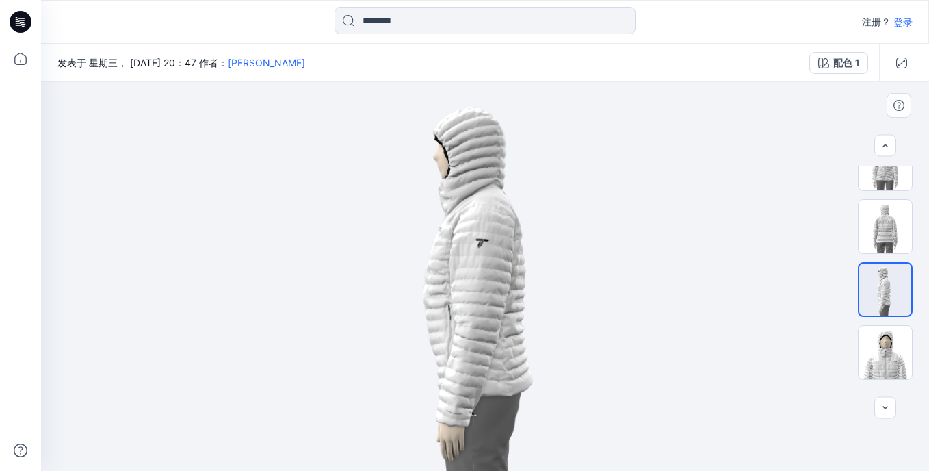
scroll to position [246, 0]
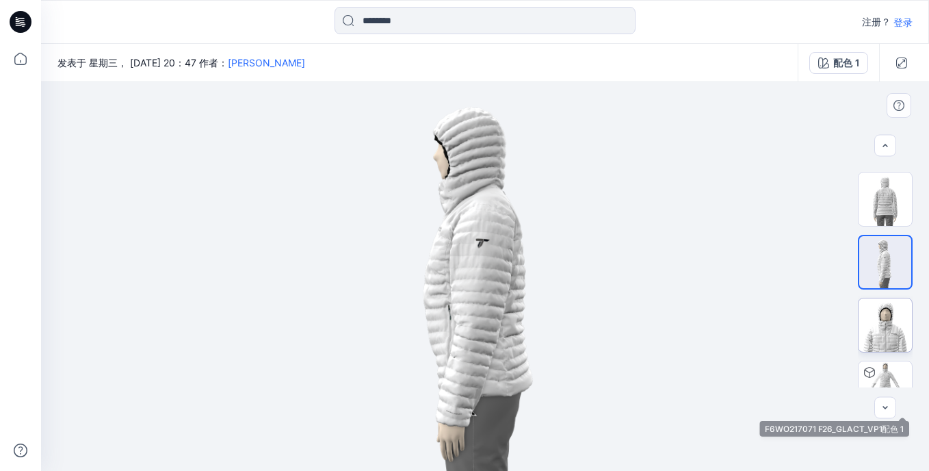
click at [883, 339] on img at bounding box center [885, 324] width 53 height 53
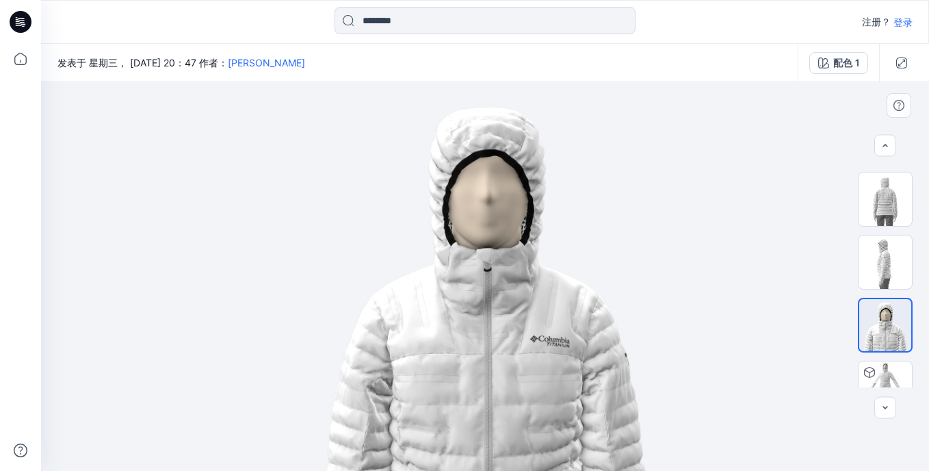
click at [450, 276] on img at bounding box center [485, 276] width 389 height 389
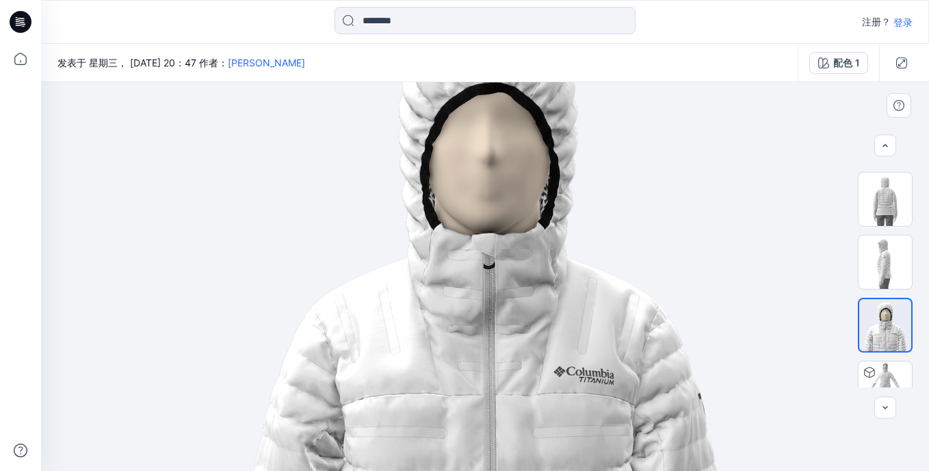
drag, startPoint x: 450, startPoint y: 261, endPoint x: 468, endPoint y: 217, distance: 47.9
click at [468, 217] on img at bounding box center [485, 276] width 593 height 593
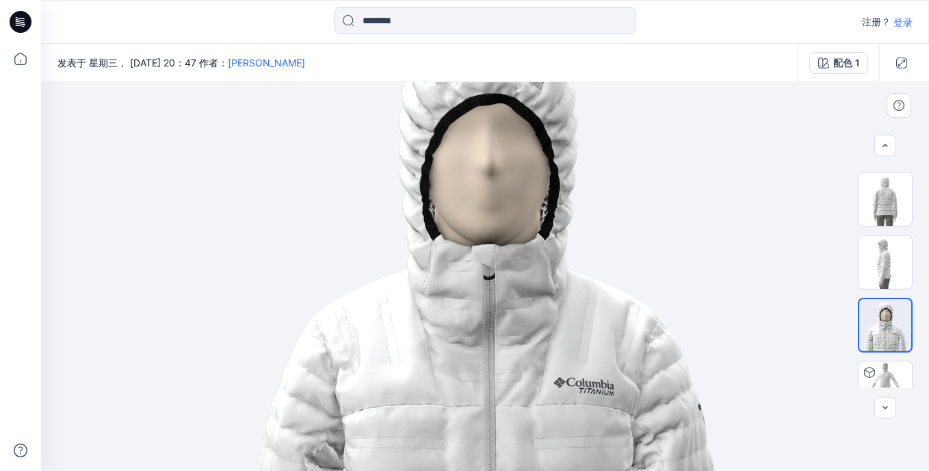
drag, startPoint x: 478, startPoint y: 309, endPoint x: 532, endPoint y: 364, distance: 77.9
click at [532, 364] on img at bounding box center [485, 287] width 593 height 593
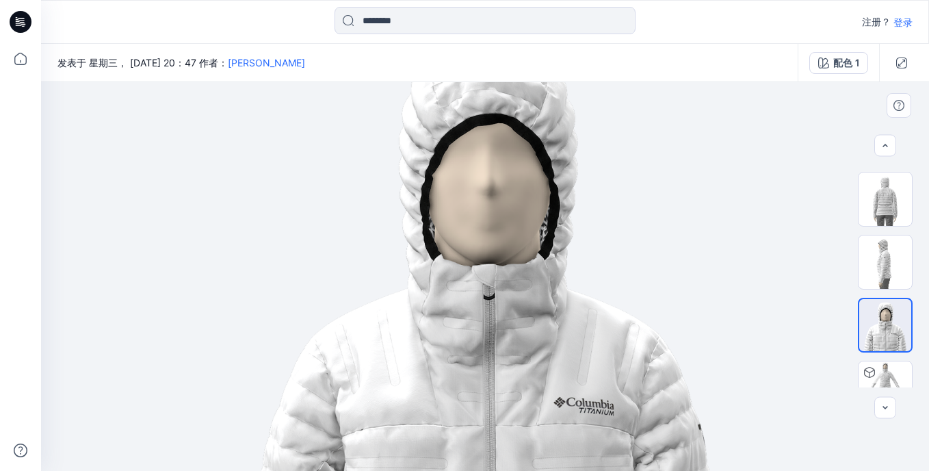
drag, startPoint x: 527, startPoint y: 305, endPoint x: 525, endPoint y: 343, distance: 37.7
click at [525, 343] on img at bounding box center [485, 307] width 593 height 593
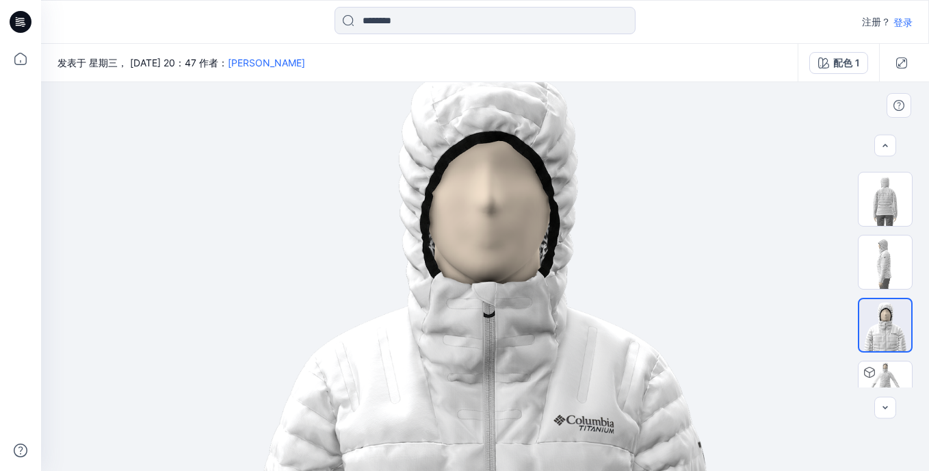
click at [515, 383] on img at bounding box center [485, 325] width 593 height 593
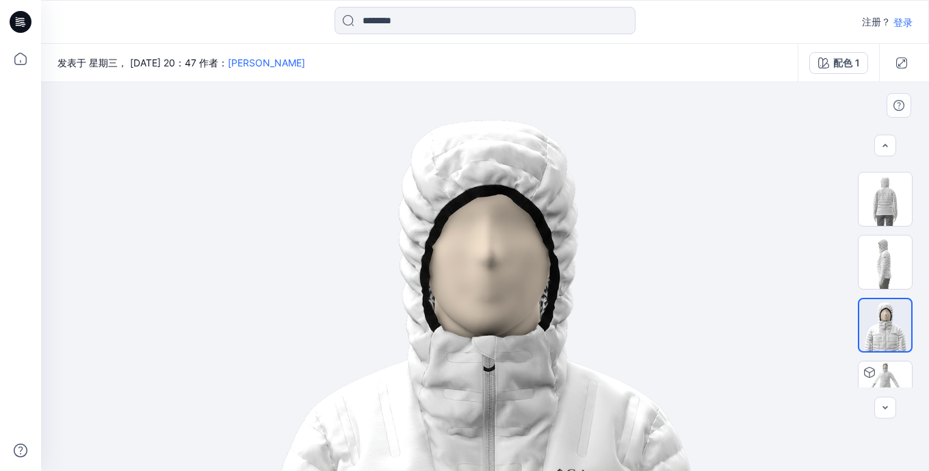
drag, startPoint x: 519, startPoint y: 287, endPoint x: 511, endPoint y: 354, distance: 67.6
click at [511, 354] on img at bounding box center [485, 378] width 593 height 593
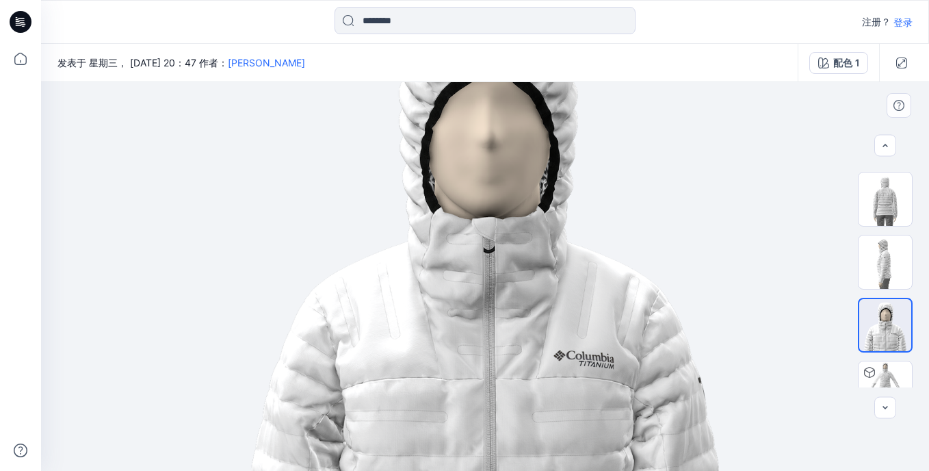
drag, startPoint x: 469, startPoint y: 399, endPoint x: 500, endPoint y: 281, distance: 122.3
click at [500, 281] on img at bounding box center [485, 260] width 593 height 593
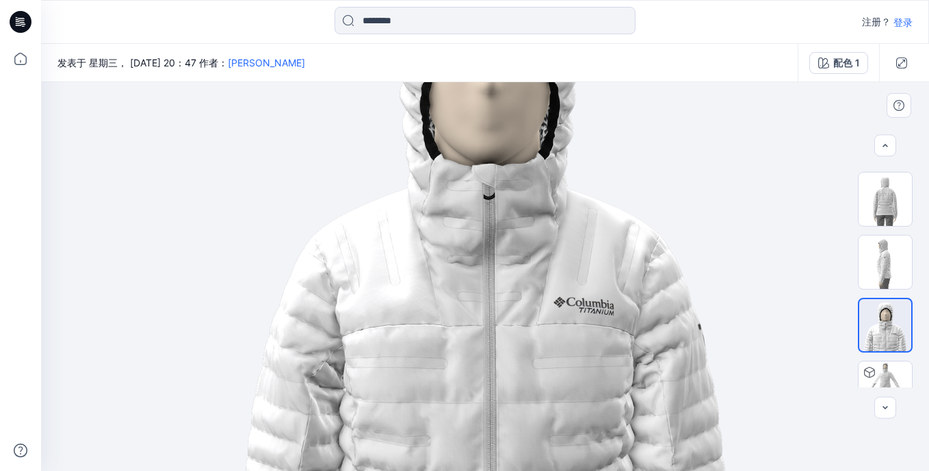
drag, startPoint x: 489, startPoint y: 385, endPoint x: 528, endPoint y: 332, distance: 66.1
click at [528, 332] on img at bounding box center [485, 206] width 593 height 593
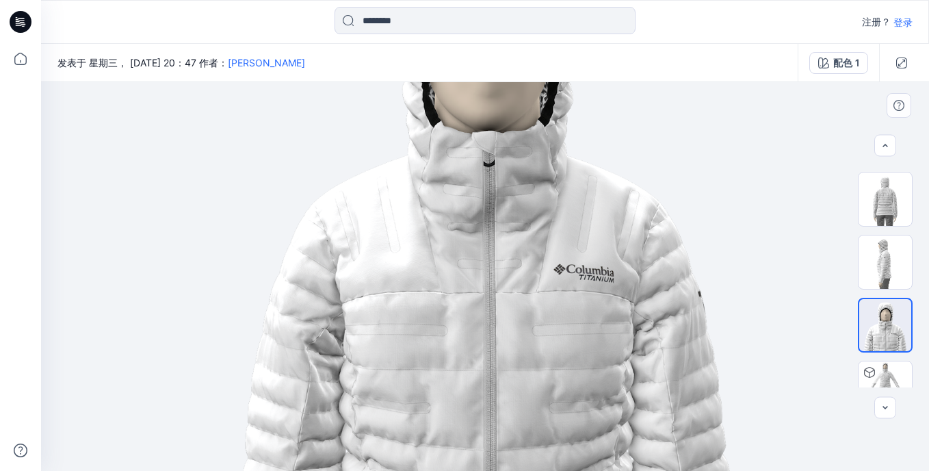
drag, startPoint x: 525, startPoint y: 372, endPoint x: 519, endPoint y: 296, distance: 76.9
click at [519, 296] on img at bounding box center [485, 174] width 593 height 593
drag, startPoint x: 520, startPoint y: 361, endPoint x: 526, endPoint y: 310, distance: 51.6
click at [526, 310] on img at bounding box center [485, 174] width 593 height 593
drag, startPoint x: 439, startPoint y: 396, endPoint x: 460, endPoint y: 253, distance: 145.2
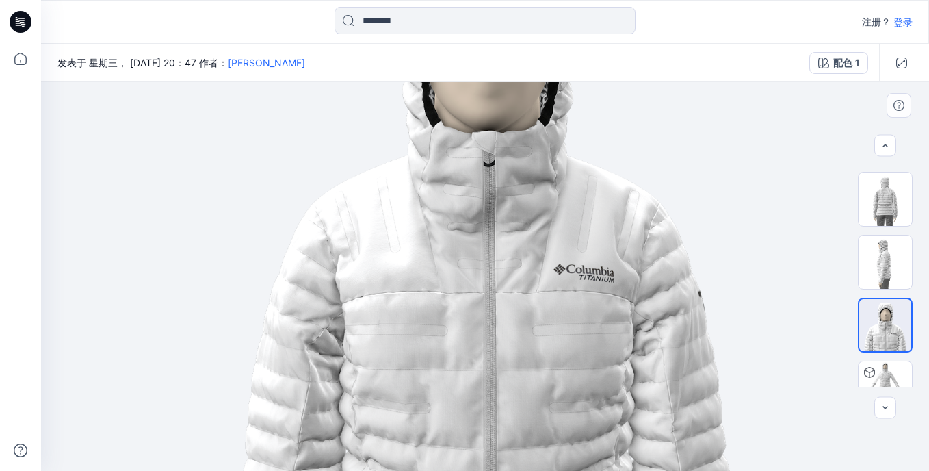
click at [460, 253] on img at bounding box center [485, 174] width 593 height 593
drag, startPoint x: 491, startPoint y: 317, endPoint x: 504, endPoint y: 244, distance: 74.4
click at [504, 244] on img at bounding box center [485, 174] width 593 height 593
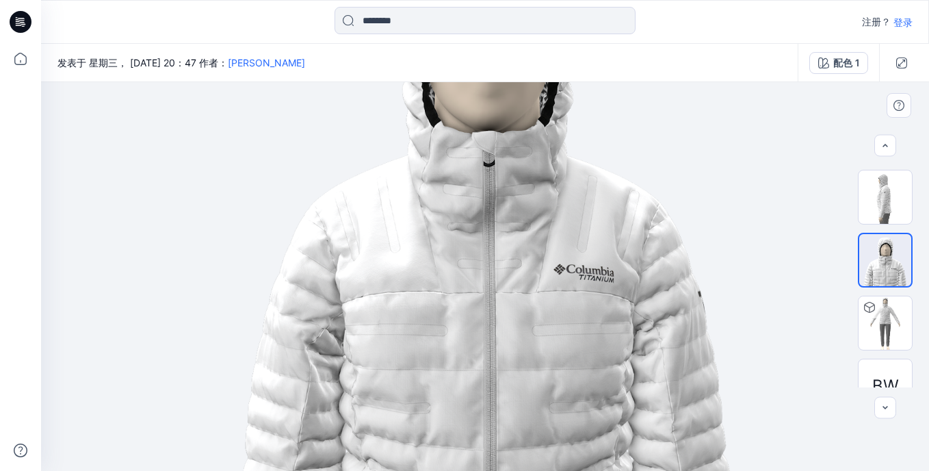
scroll to position [326, 0]
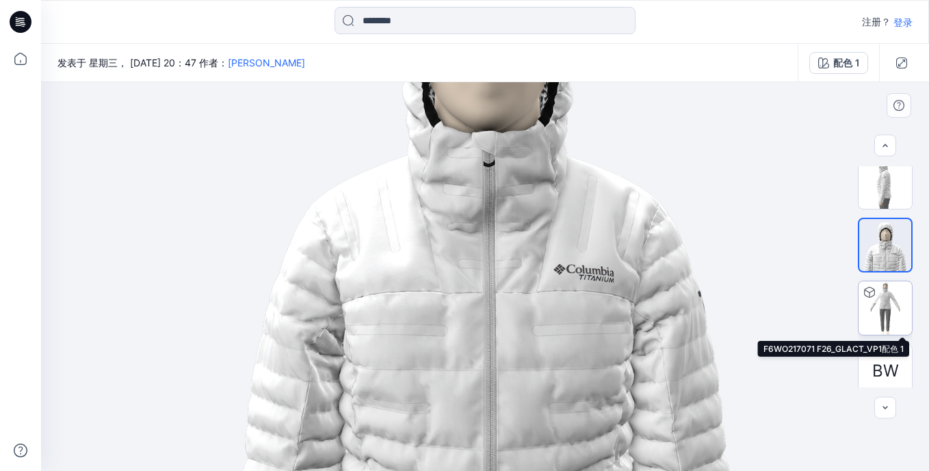
click at [886, 305] on img at bounding box center [885, 307] width 53 height 53
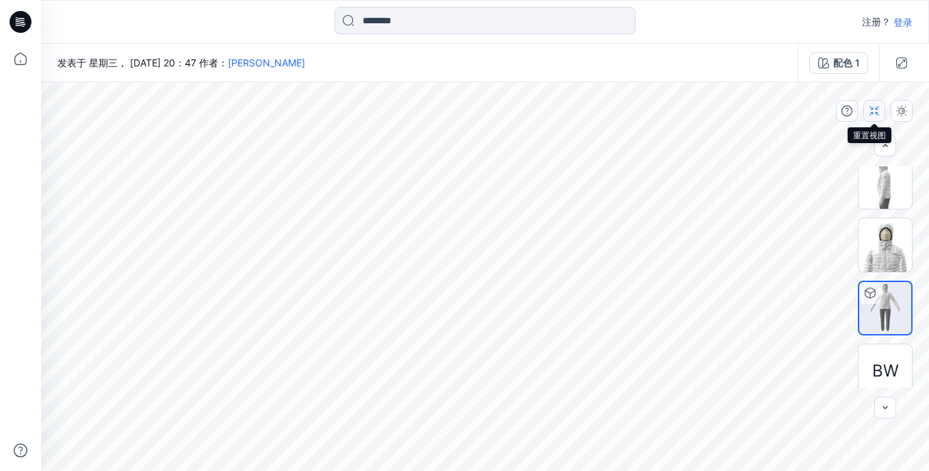
click at [880, 115] on button "button" at bounding box center [875, 111] width 22 height 22
click at [871, 121] on button "button" at bounding box center [875, 111] width 22 height 22
click at [874, 118] on button "button" at bounding box center [875, 111] width 22 height 22
click at [874, 117] on button "button" at bounding box center [875, 111] width 22 height 22
click at [903, 76] on div at bounding box center [901, 63] width 44 height 38
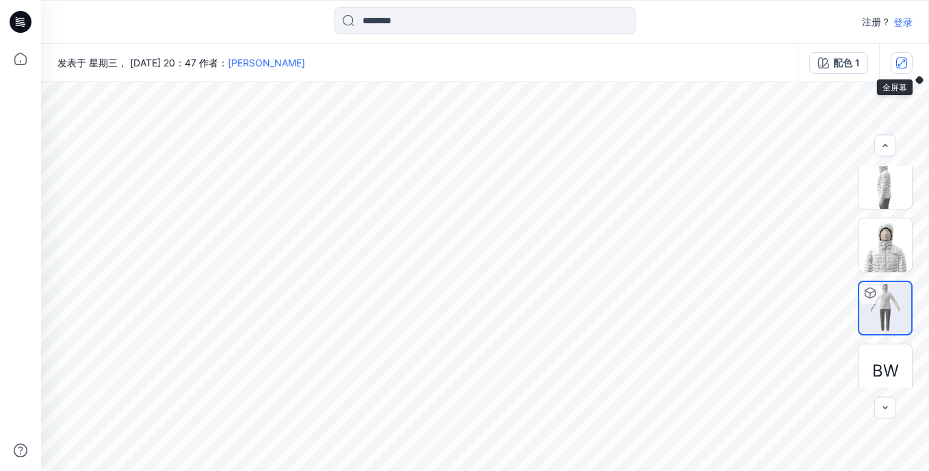
click at [903, 65] on icon "button" at bounding box center [902, 62] width 11 height 11
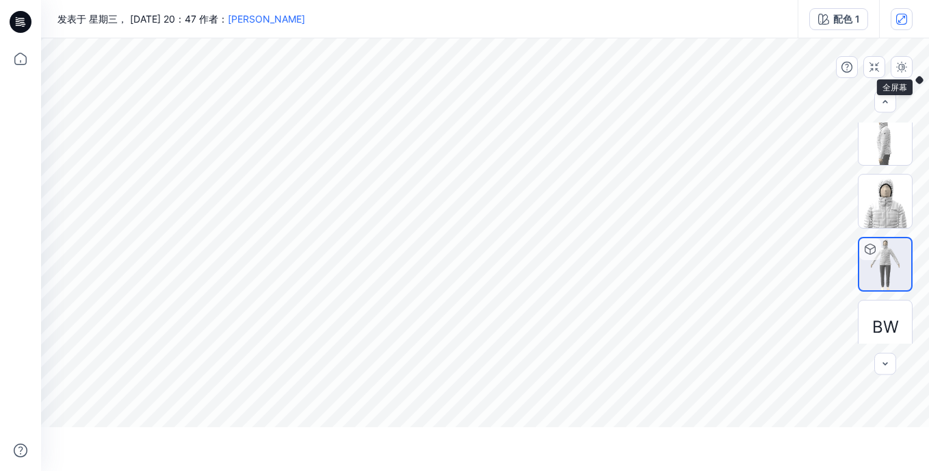
scroll to position [274, 0]
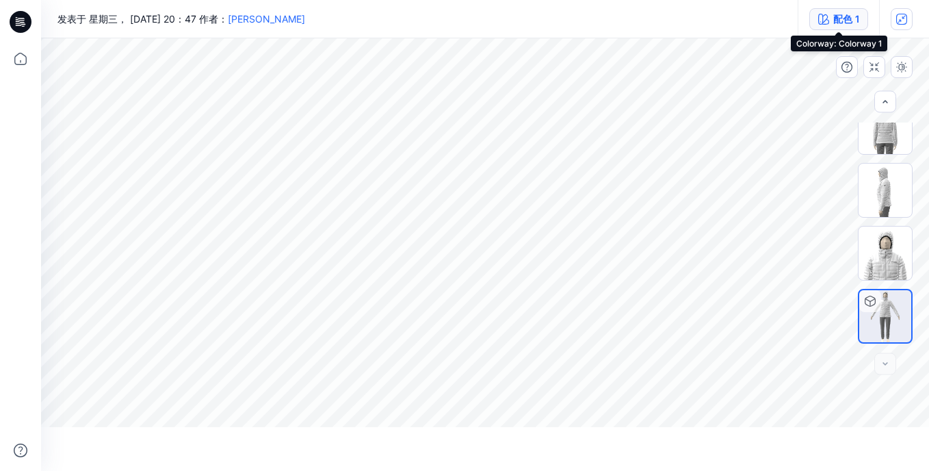
click at [847, 27] on button "配色 1" at bounding box center [839, 19] width 59 height 22
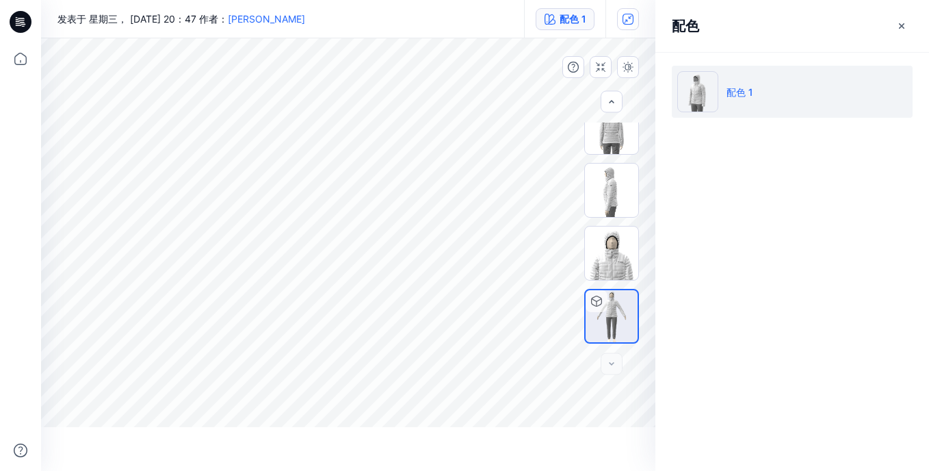
click at [749, 101] on li "配色 1" at bounding box center [792, 92] width 241 height 52
click at [706, 93] on img at bounding box center [698, 91] width 41 height 41
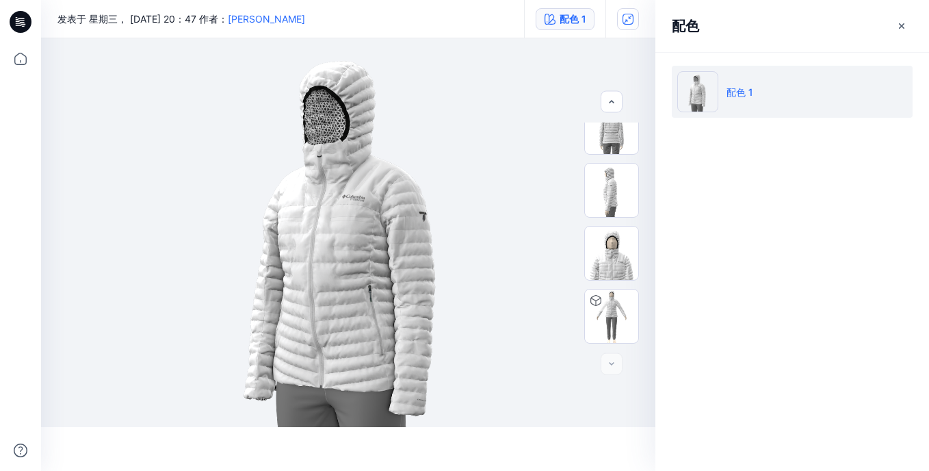
click at [736, 102] on li "配色 1" at bounding box center [792, 92] width 241 height 52
click at [612, 314] on img at bounding box center [611, 315] width 53 height 53
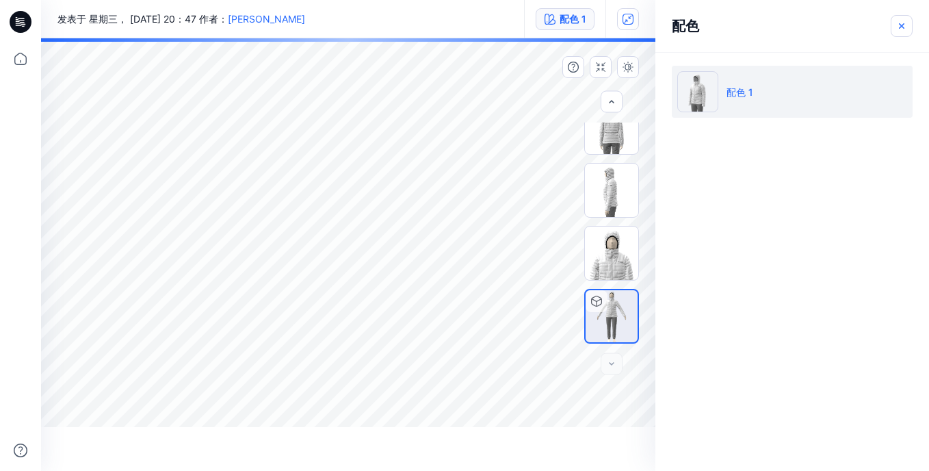
click at [900, 26] on icon "button" at bounding box center [902, 26] width 11 height 11
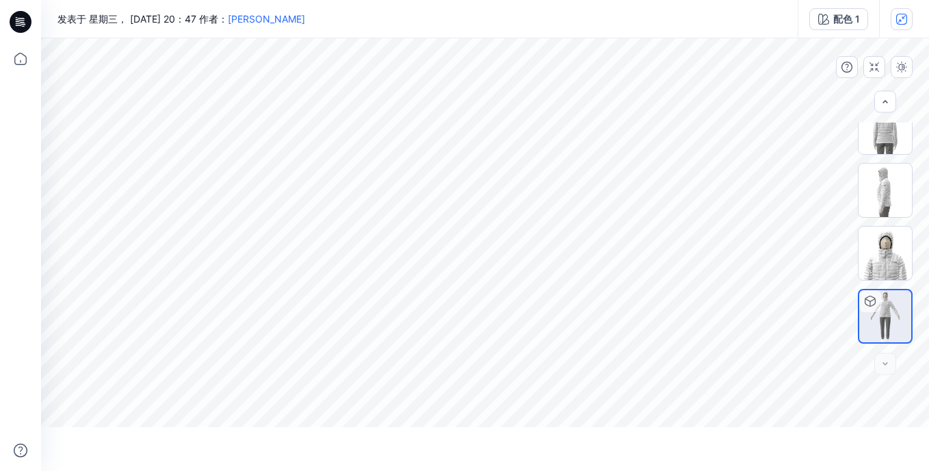
click at [15, 25] on icon at bounding box center [21, 22] width 22 height 22
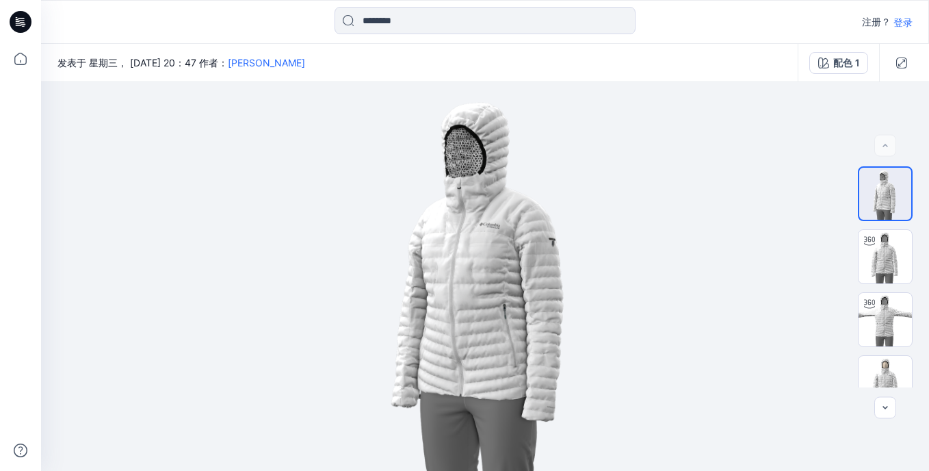
click at [905, 23] on p "登录" at bounding box center [903, 22] width 19 height 14
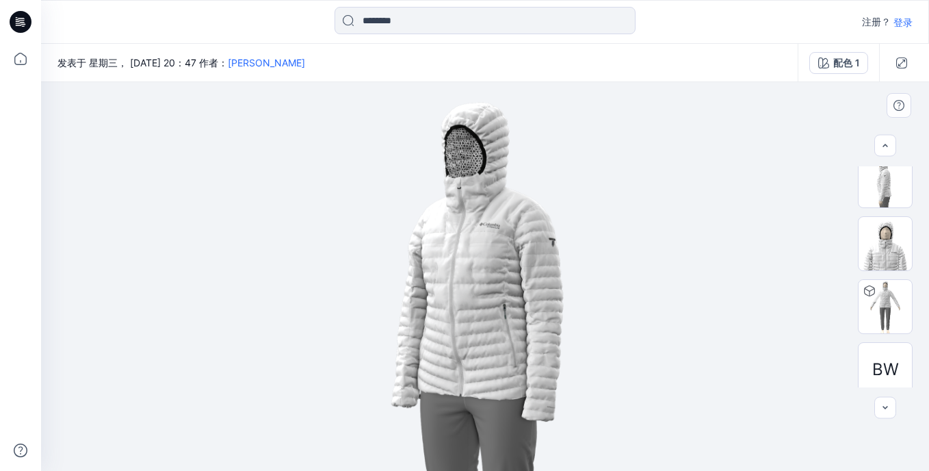
scroll to position [332, 0]
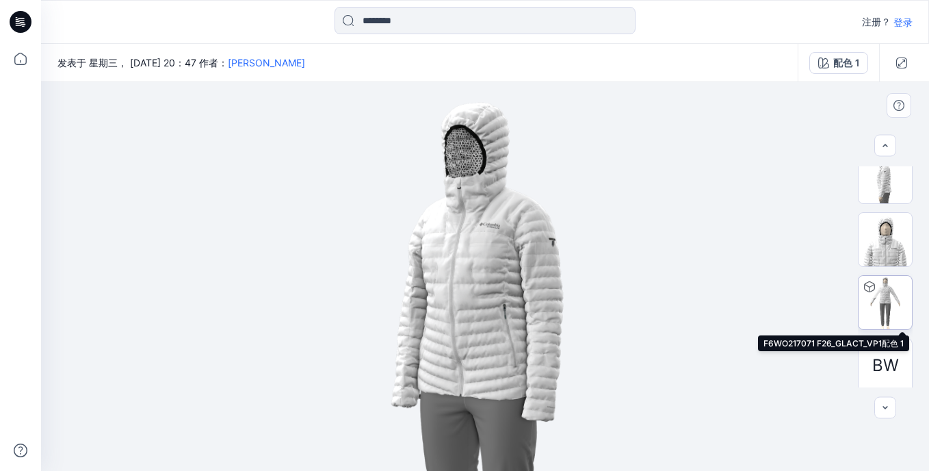
click at [883, 295] on img at bounding box center [885, 302] width 53 height 53
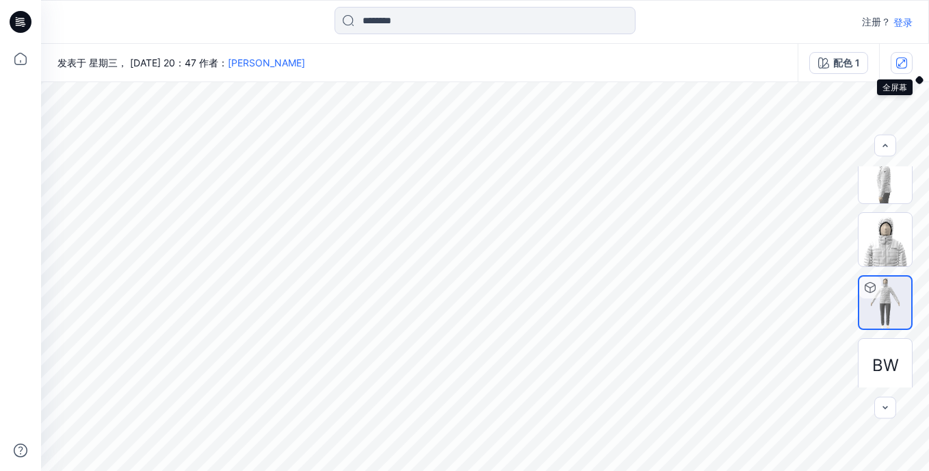
click at [901, 63] on icon "button" at bounding box center [902, 62] width 7 height 7
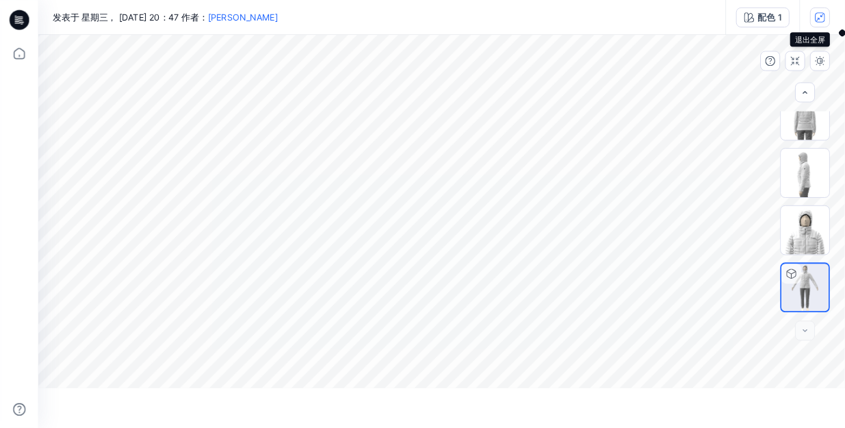
scroll to position [274, 0]
click at [853, 65] on button "button" at bounding box center [847, 67] width 22 height 22
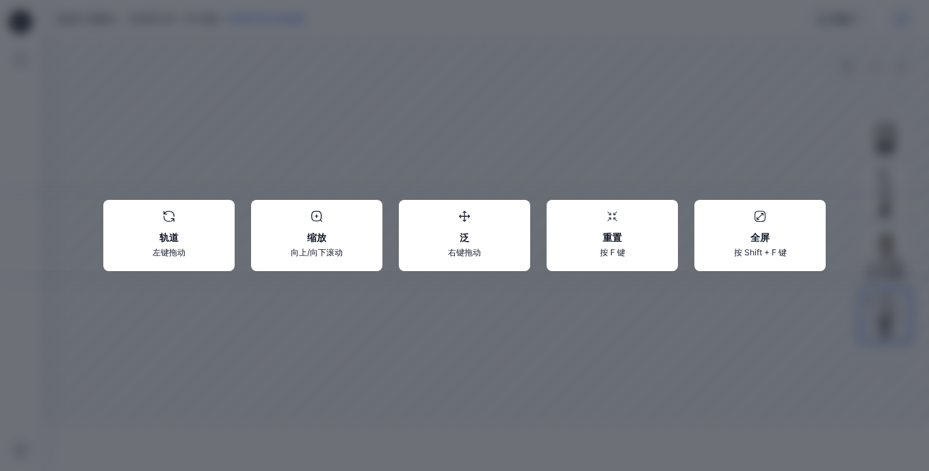
click at [316, 218] on icon at bounding box center [317, 215] width 4 height 3
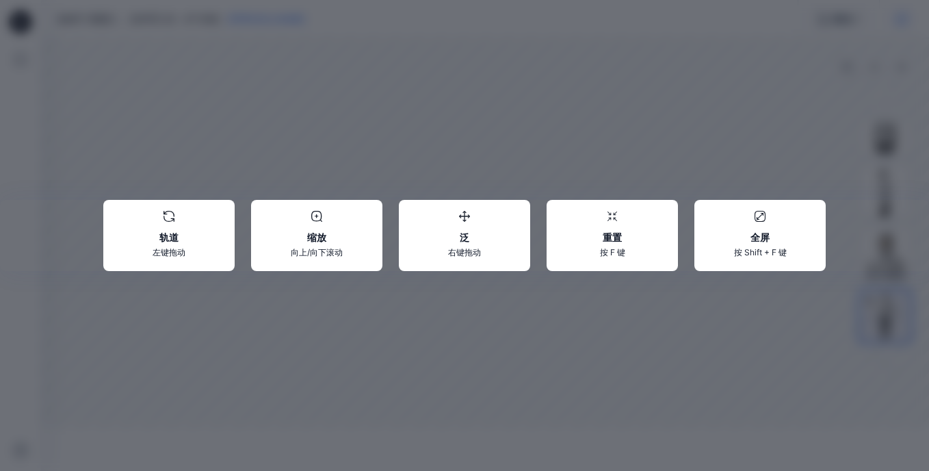
click at [474, 144] on div "轨道 左键拖动 缩放 向上/向下滚动 泛 右键拖动 重置 按 F 键 全屏 按 Shift + F 键" at bounding box center [464, 235] width 929 height 471
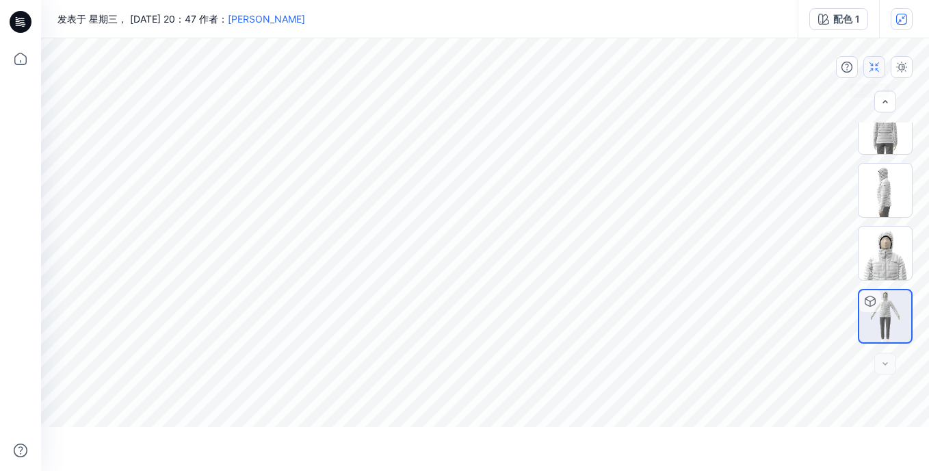
click at [876, 75] on button "button" at bounding box center [875, 67] width 22 height 22
click at [871, 76] on button "button" at bounding box center [875, 67] width 22 height 22
click at [19, 449] on icon at bounding box center [20, 450] width 30 height 30
click at [877, 75] on button "button" at bounding box center [875, 67] width 22 height 22
click at [907, 71] on icon "button" at bounding box center [902, 67] width 11 height 11
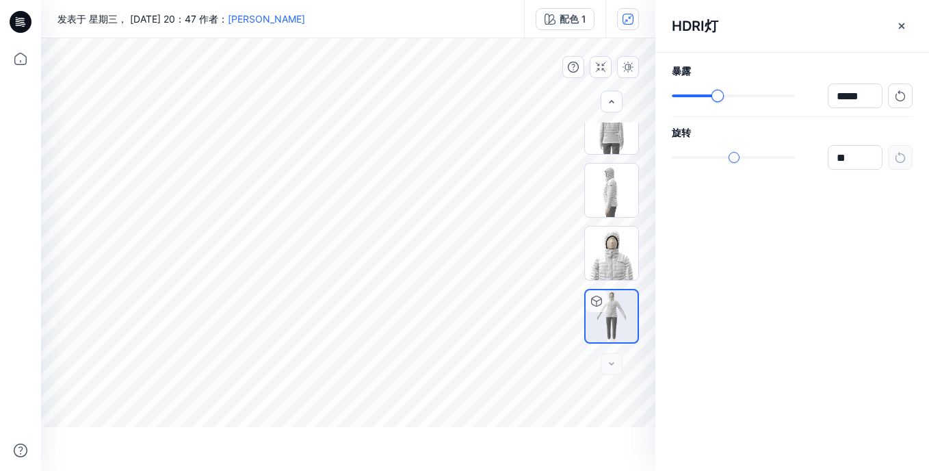
type input "*****"
click at [713, 103] on div "*****" at bounding box center [792, 95] width 241 height 25
click at [900, 28] on icon "button" at bounding box center [901, 25] width 5 height 5
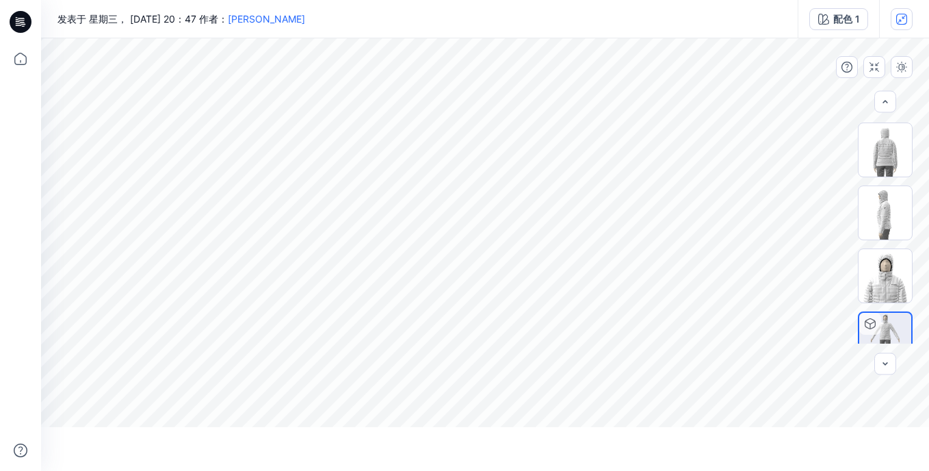
scroll to position [233, 0]
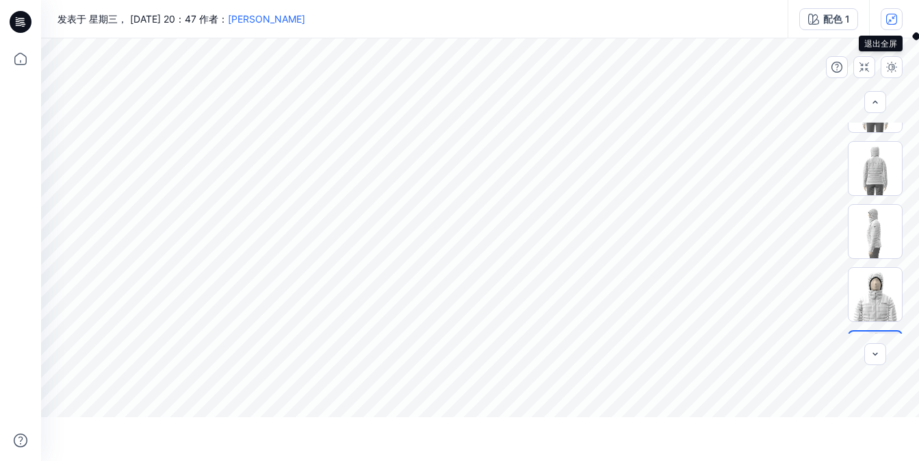
click at [899, 24] on button "button" at bounding box center [892, 19] width 22 height 22
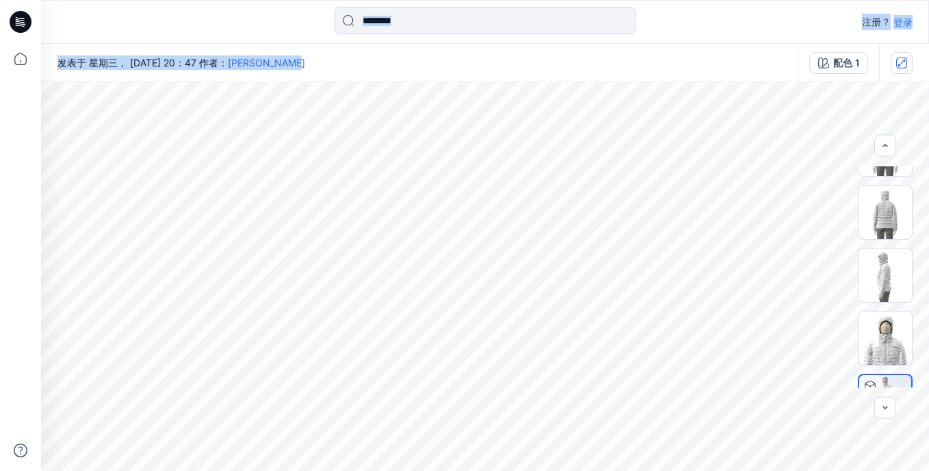
drag, startPoint x: 543, startPoint y: 78, endPoint x: 543, endPoint y: 37, distance: 41.1
click at [543, 37] on div "注册？ 登录 发表于 星期三， [DATE] 20：47 作者： [PERSON_NAME] 配色 1 BW 配色 1 所有材料 按件数 全选 艺术品 025…" at bounding box center [464, 235] width 929 height 471
click at [550, 68] on div "发表于 星期三， [DATE] 20：47 作者： [PERSON_NAME]" at bounding box center [419, 63] width 757 height 38
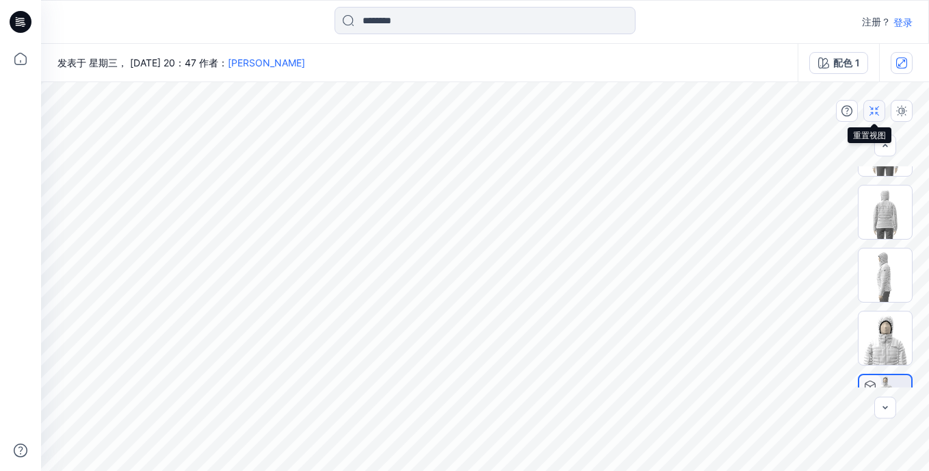
click at [878, 111] on icon "button" at bounding box center [874, 110] width 11 height 11
click at [886, 282] on img at bounding box center [885, 274] width 53 height 53
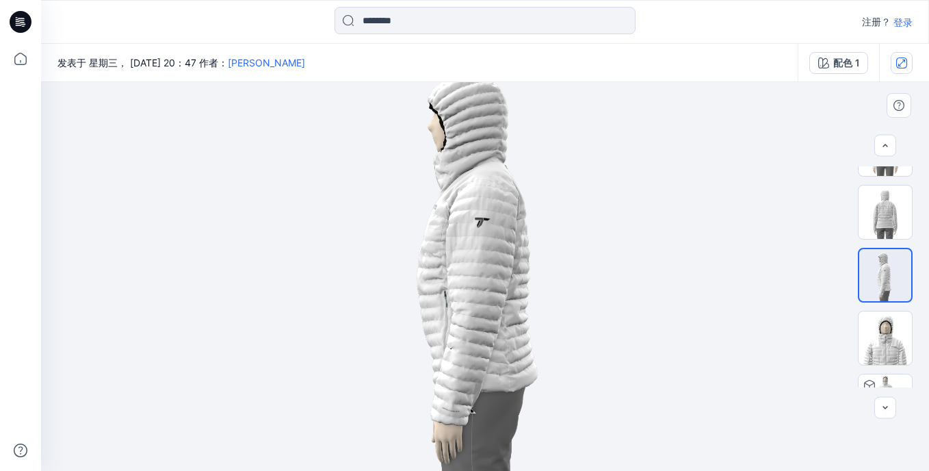
drag, startPoint x: 441, startPoint y: 281, endPoint x: 622, endPoint y: 263, distance: 181.5
click at [622, 263] on img at bounding box center [485, 259] width 430 height 430
drag, startPoint x: 491, startPoint y: 272, endPoint x: 594, endPoint y: 172, distance: 142.8
click at [594, 172] on img at bounding box center [485, 256] width 430 height 430
drag, startPoint x: 465, startPoint y: 285, endPoint x: 574, endPoint y: 274, distance: 110.0
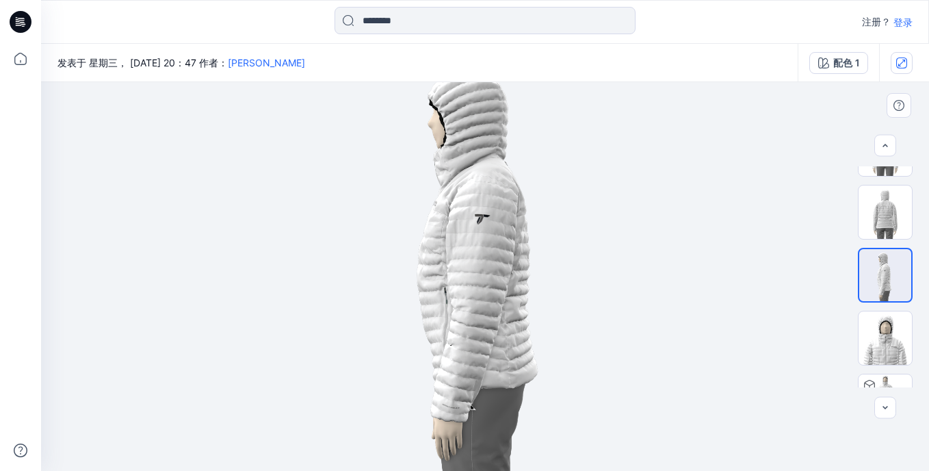
click at [574, 274] on img at bounding box center [485, 256] width 430 height 430
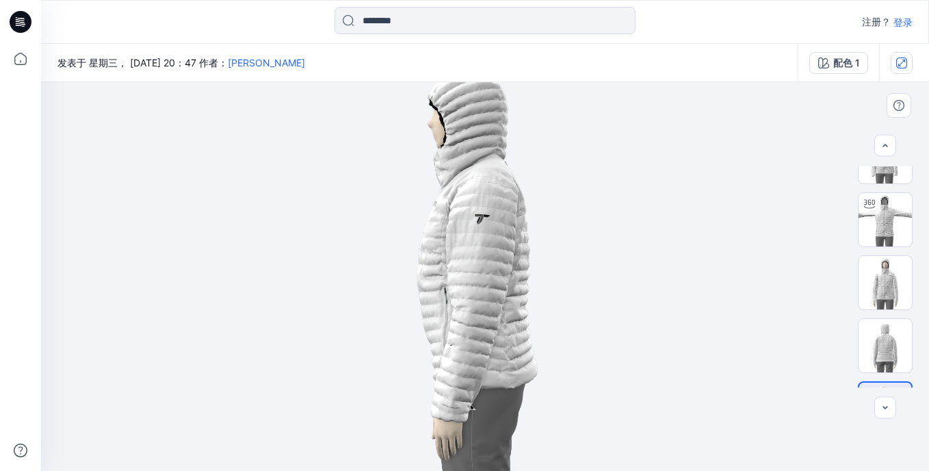
scroll to position [96, 0]
click at [872, 222] on img at bounding box center [885, 222] width 53 height 53
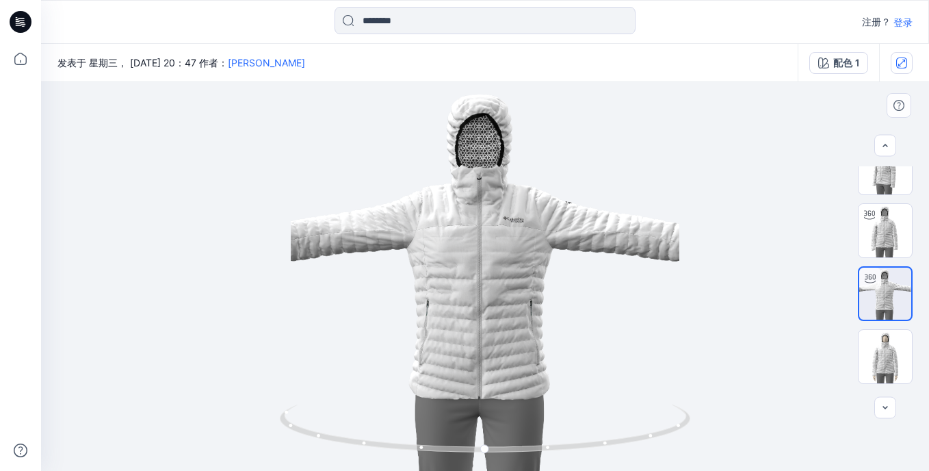
scroll to position [18, 0]
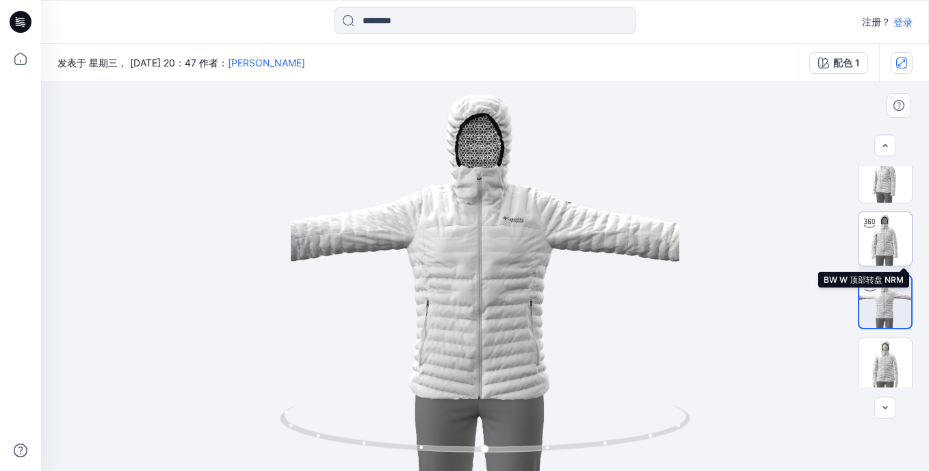
click at [890, 231] on img at bounding box center [885, 238] width 53 height 53
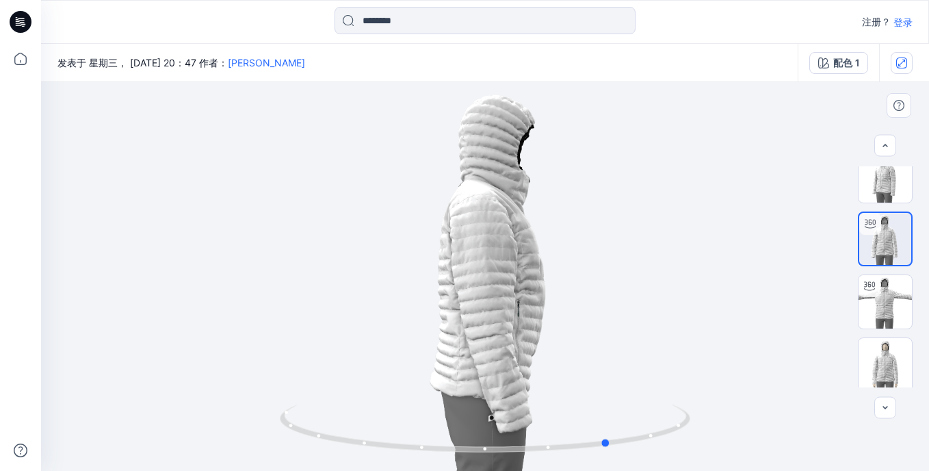
drag, startPoint x: 430, startPoint y: 277, endPoint x: 557, endPoint y: 259, distance: 127.9
click at [557, 259] on div at bounding box center [485, 276] width 888 height 389
drag, startPoint x: 505, startPoint y: 270, endPoint x: 494, endPoint y: 270, distance: 10.9
click at [494, 270] on div at bounding box center [485, 276] width 888 height 389
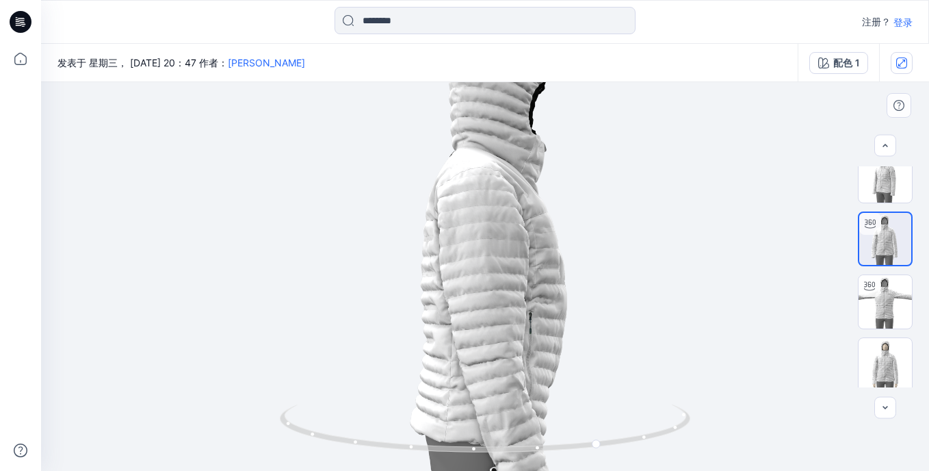
drag, startPoint x: 536, startPoint y: 266, endPoint x: 454, endPoint y: 268, distance: 82.2
click at [454, 268] on img at bounding box center [485, 279] width 528 height 528
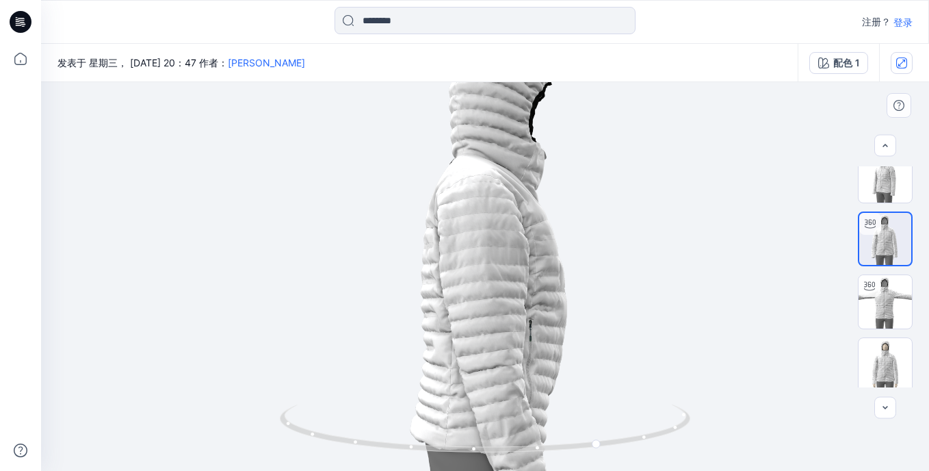
drag, startPoint x: 504, startPoint y: 268, endPoint x: 454, endPoint y: 288, distance: 54.0
click at [441, 274] on img at bounding box center [485, 287] width 528 height 528
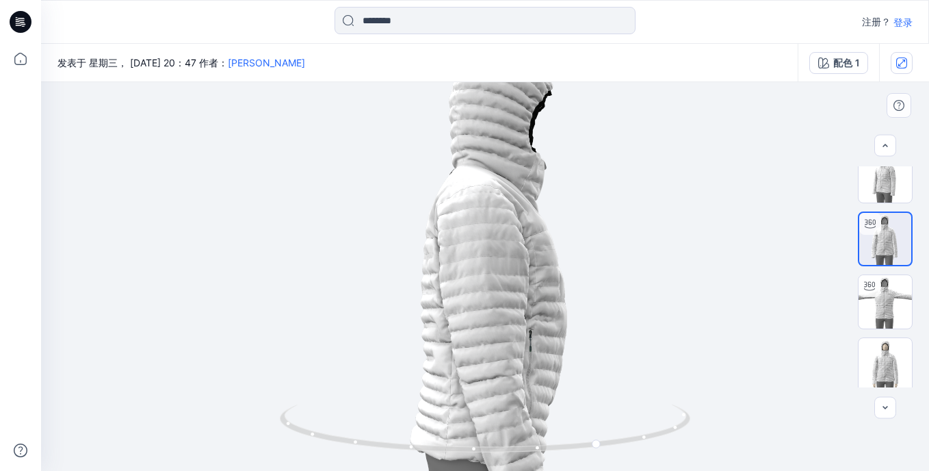
drag, startPoint x: 498, startPoint y: 266, endPoint x: 493, endPoint y: 276, distance: 11.1
click at [493, 276] on img at bounding box center [485, 297] width 528 height 528
click at [552, 450] on icon at bounding box center [487, 429] width 414 height 51
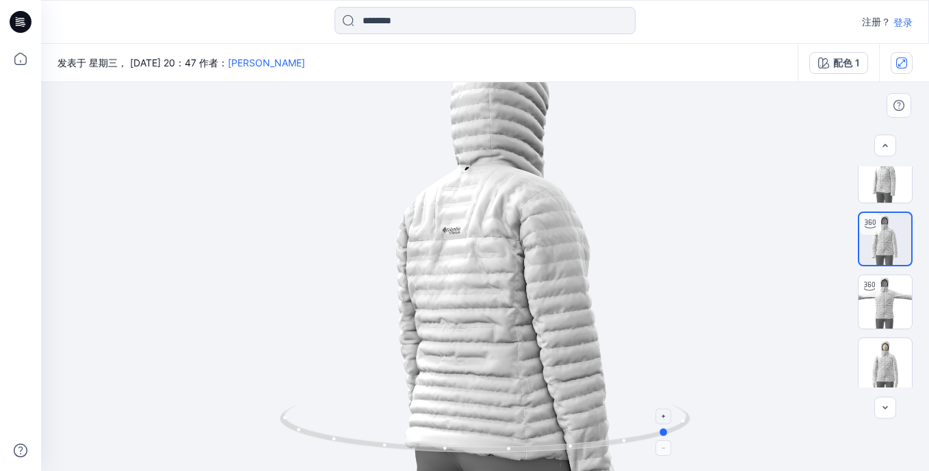
drag, startPoint x: 552, startPoint y: 450, endPoint x: 621, endPoint y: 438, distance: 70.9
click at [621, 438] on icon at bounding box center [487, 429] width 414 height 51
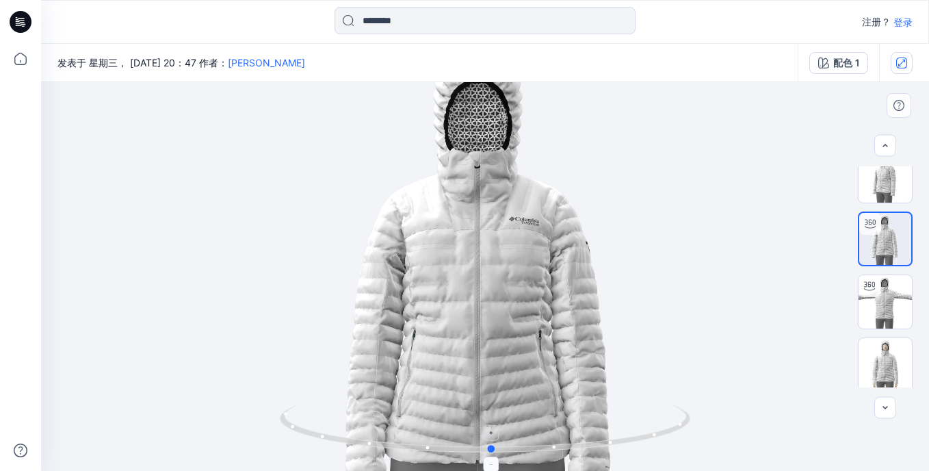
drag, startPoint x: 641, startPoint y: 437, endPoint x: 462, endPoint y: 448, distance: 179.0
click at [462, 448] on icon at bounding box center [487, 429] width 414 height 51
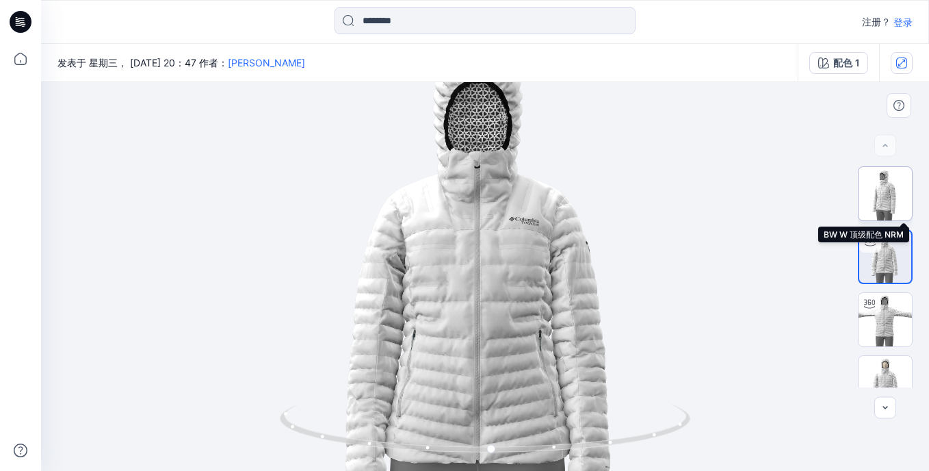
click at [878, 198] on img at bounding box center [885, 193] width 53 height 53
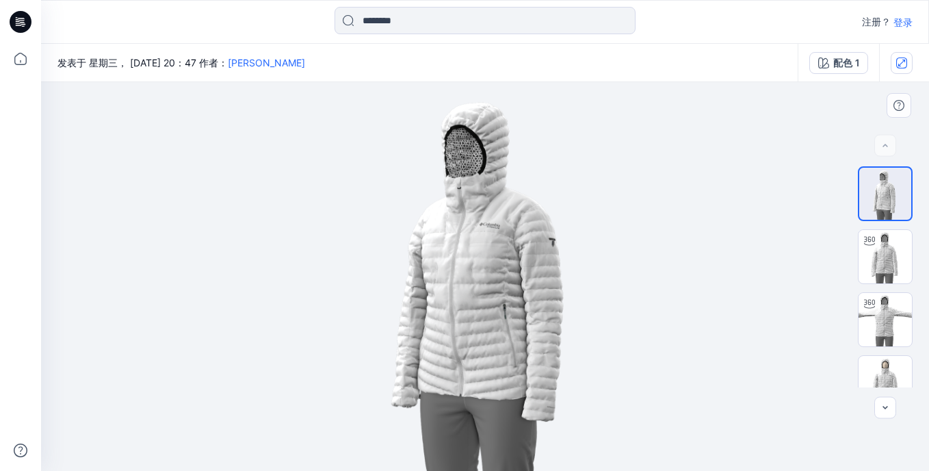
drag, startPoint x: 584, startPoint y: 287, endPoint x: 669, endPoint y: 273, distance: 85.3
click at [669, 273] on img at bounding box center [485, 276] width 389 height 389
click at [884, 313] on img at bounding box center [885, 319] width 53 height 53
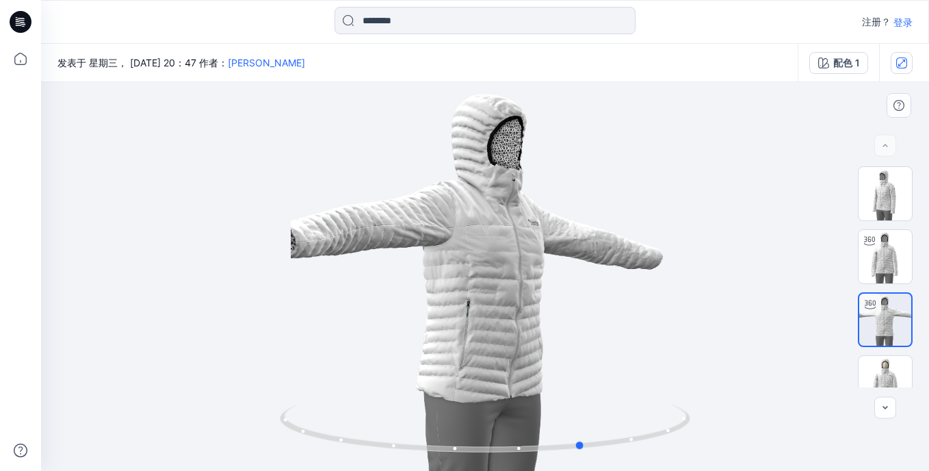
drag, startPoint x: 491, startPoint y: 289, endPoint x: 589, endPoint y: 282, distance: 98.8
click at [589, 282] on div at bounding box center [485, 276] width 888 height 389
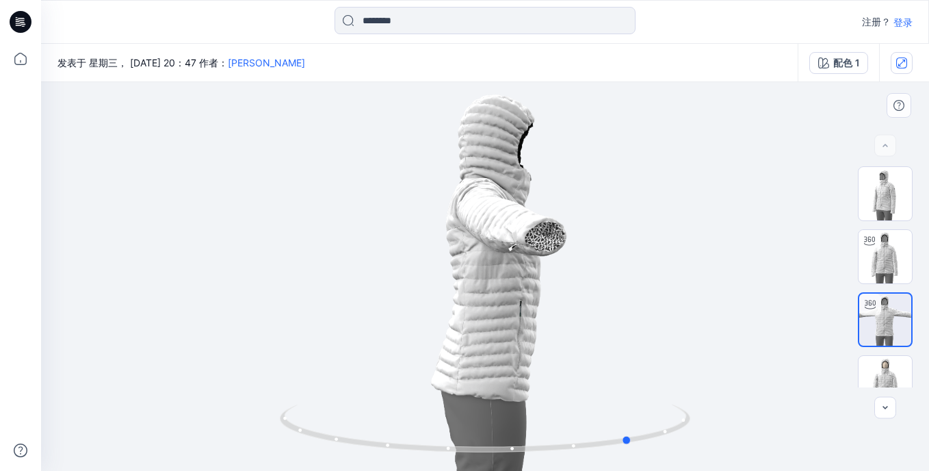
drag, startPoint x: 524, startPoint y: 285, endPoint x: 572, endPoint y: 286, distance: 48.6
click at [572, 286] on div at bounding box center [485, 276] width 888 height 389
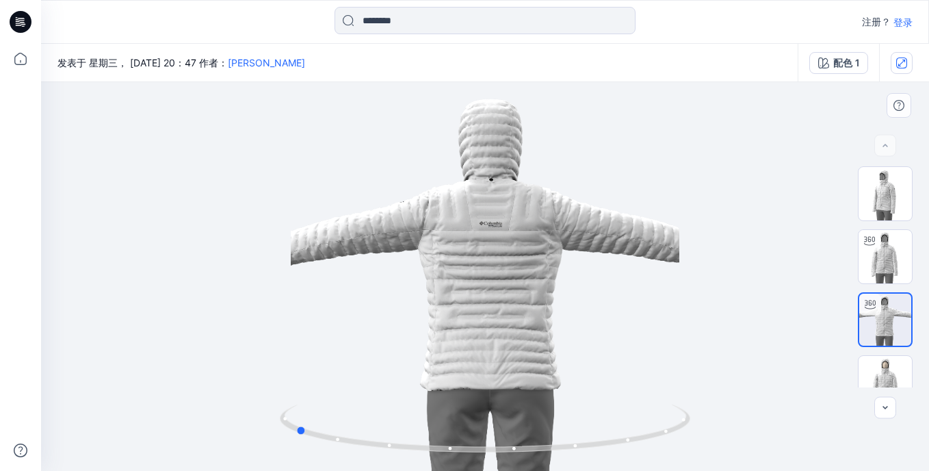
drag, startPoint x: 532, startPoint y: 287, endPoint x: 606, endPoint y: 286, distance: 73.2
click at [606, 286] on div at bounding box center [485, 276] width 888 height 389
click at [492, 460] on img at bounding box center [485, 437] width 411 height 66
click at [479, 378] on div at bounding box center [485, 276] width 888 height 389
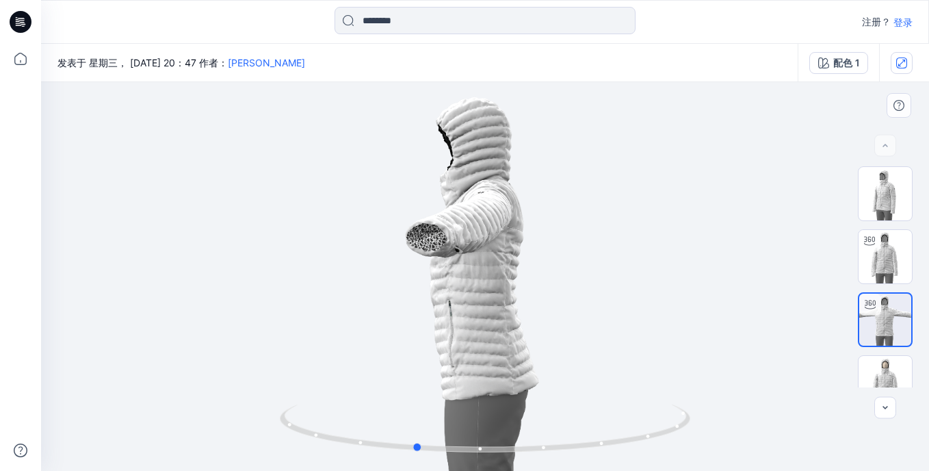
drag, startPoint x: 409, startPoint y: 253, endPoint x: 530, endPoint y: 266, distance: 121.1
click at [530, 266] on div at bounding box center [485, 276] width 888 height 389
drag, startPoint x: 530, startPoint y: 266, endPoint x: 500, endPoint y: 242, distance: 38.1
click at [500, 242] on div at bounding box center [485, 276] width 888 height 389
drag, startPoint x: 537, startPoint y: 241, endPoint x: 498, endPoint y: 245, distance: 38.5
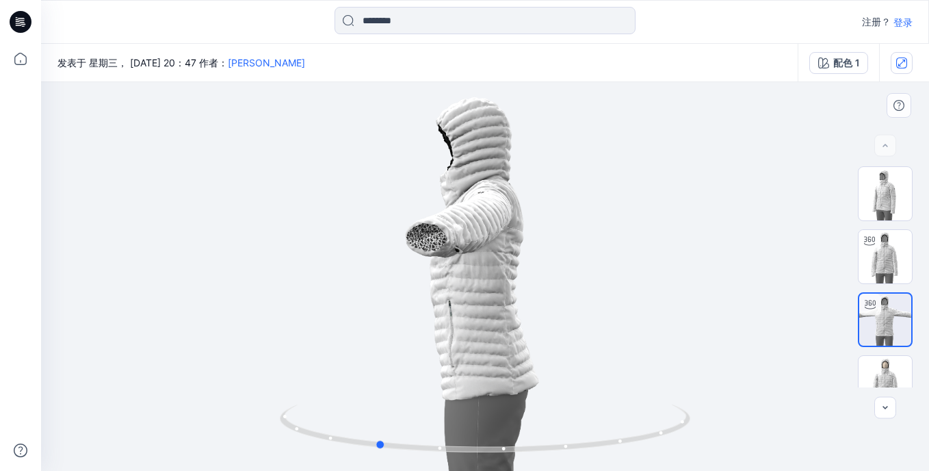
click at [498, 245] on div at bounding box center [485, 276] width 888 height 389
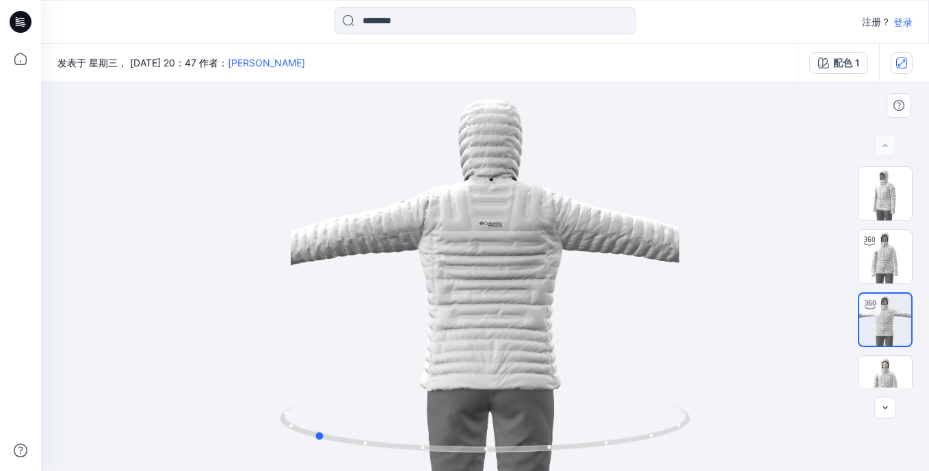
drag, startPoint x: 443, startPoint y: 240, endPoint x: 415, endPoint y: 241, distance: 28.8
click at [415, 241] on div at bounding box center [485, 276] width 888 height 389
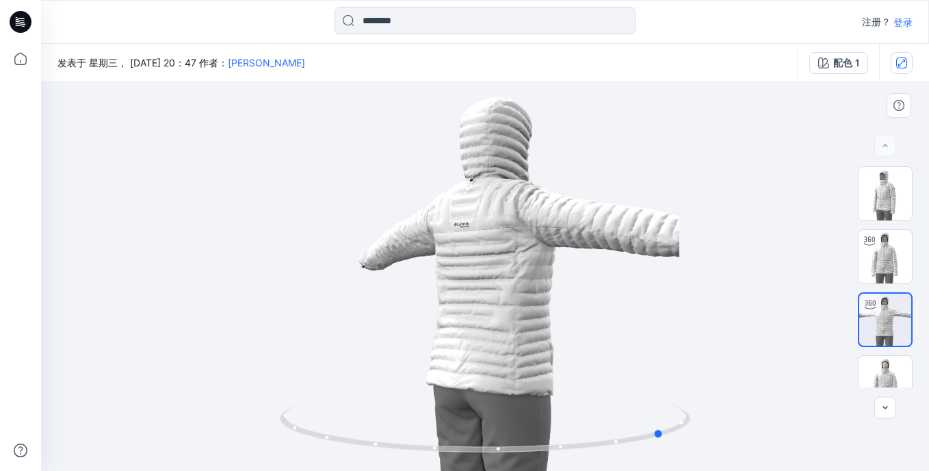
drag, startPoint x: 514, startPoint y: 233, endPoint x: 471, endPoint y: 245, distance: 44.7
click at [471, 245] on div at bounding box center [485, 276] width 888 height 389
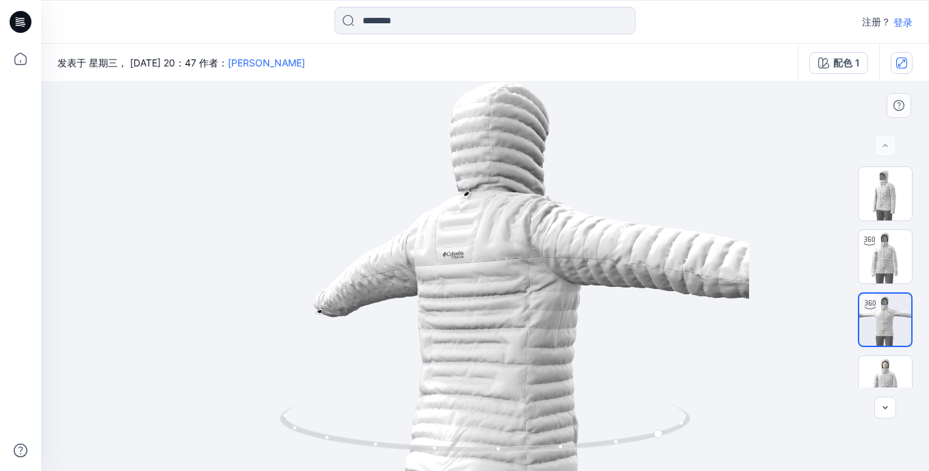
drag, startPoint x: 595, startPoint y: 179, endPoint x: 606, endPoint y: 227, distance: 50.0
click at [606, 227] on img at bounding box center [485, 325] width 528 height 528
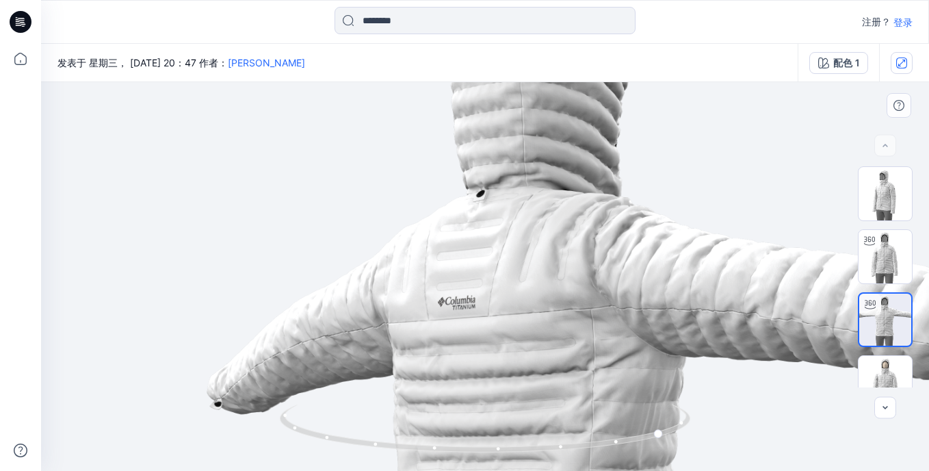
drag, startPoint x: 548, startPoint y: 301, endPoint x: 636, endPoint y: 248, distance: 102.2
click at [636, 248] on img at bounding box center [514, 429] width 946 height 946
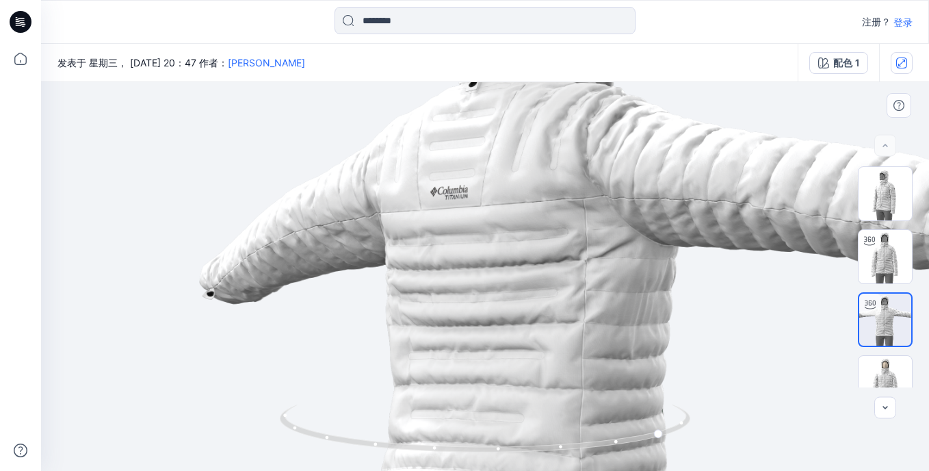
drag, startPoint x: 573, startPoint y: 333, endPoint x: 678, endPoint y: 225, distance: 150.0
click at [678, 225] on img at bounding box center [507, 318] width 946 height 946
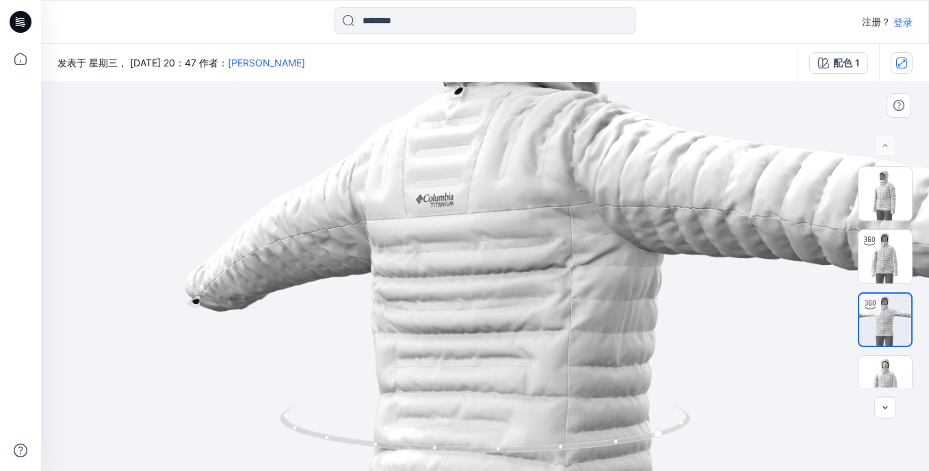
drag, startPoint x: 646, startPoint y: 316, endPoint x: 632, endPoint y: 331, distance: 20.8
click at [632, 331] on img at bounding box center [492, 326] width 946 height 946
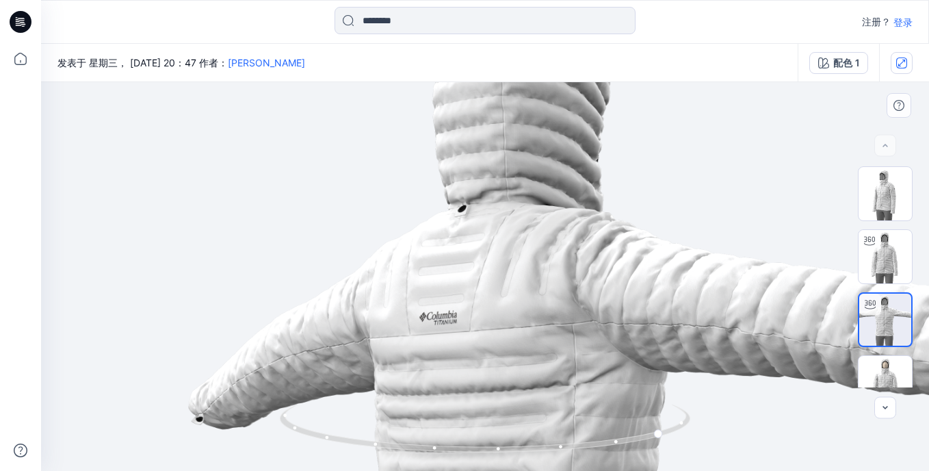
drag, startPoint x: 628, startPoint y: 253, endPoint x: 632, endPoint y: 362, distance: 109.6
click at [632, 363] on img at bounding box center [496, 444] width 946 height 946
click at [879, 365] on img at bounding box center [885, 382] width 53 height 53
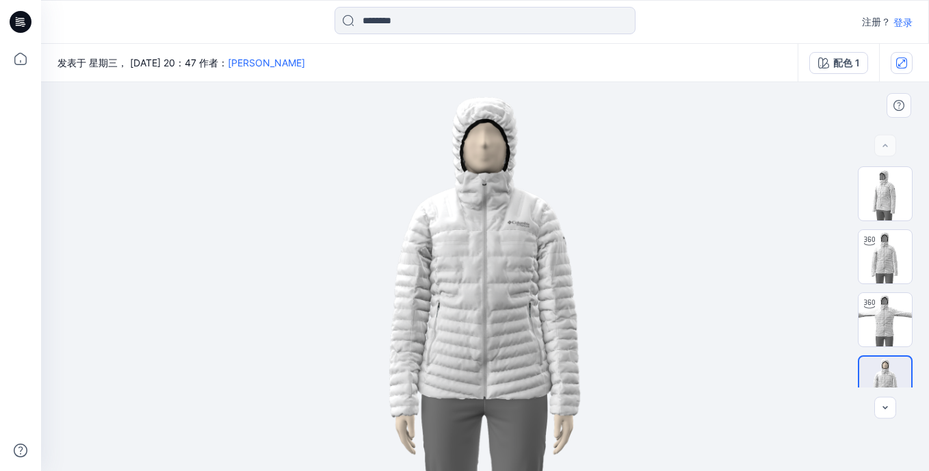
drag, startPoint x: 514, startPoint y: 297, endPoint x: 652, endPoint y: 303, distance: 138.4
click at [652, 303] on img at bounding box center [485, 276] width 389 height 389
click at [884, 248] on img at bounding box center [885, 256] width 53 height 53
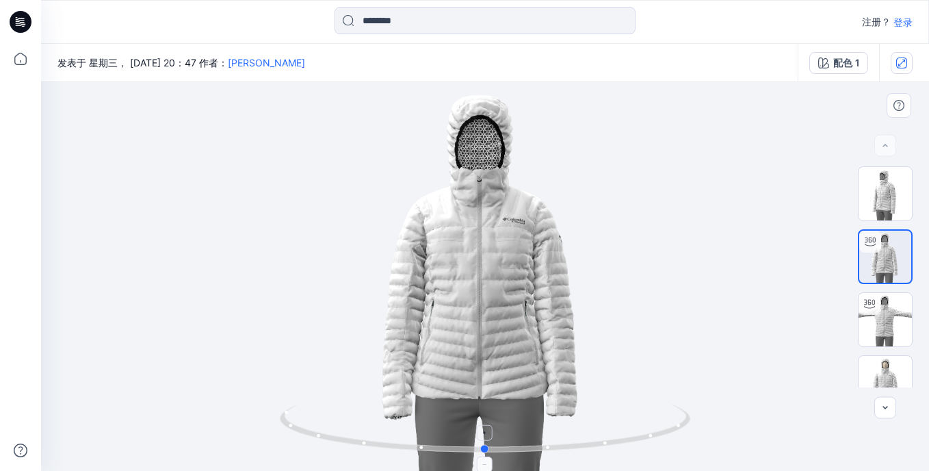
click at [424, 452] on icon at bounding box center [487, 429] width 414 height 51
click at [484, 429] on icon at bounding box center [486, 433] width 8 height 8
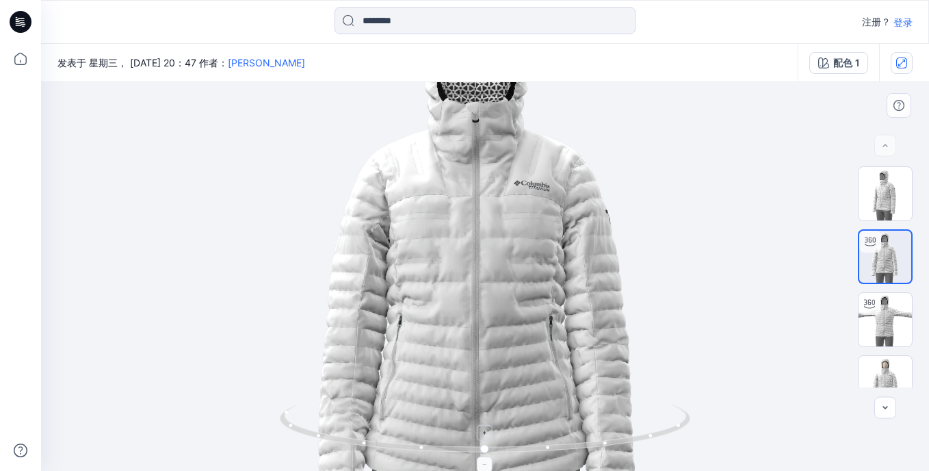
click at [484, 429] on icon at bounding box center [486, 433] width 8 height 8
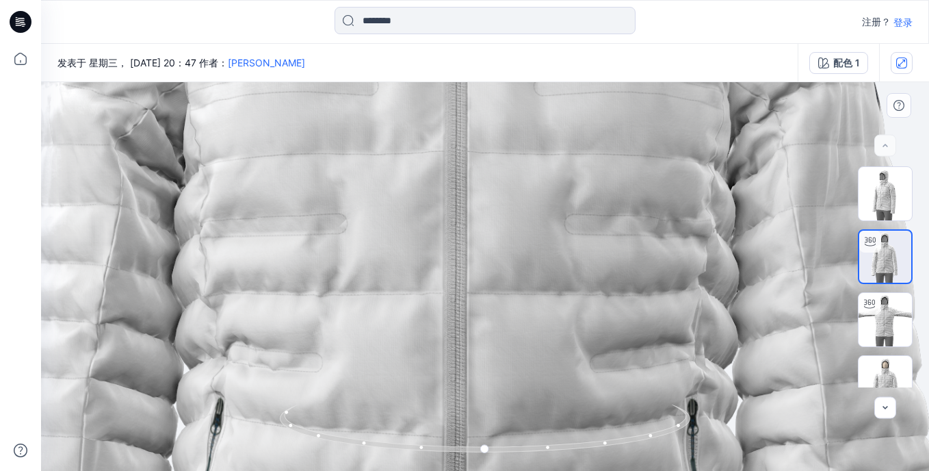
click at [415, 284] on img at bounding box center [484, 275] width 1991 height 1991
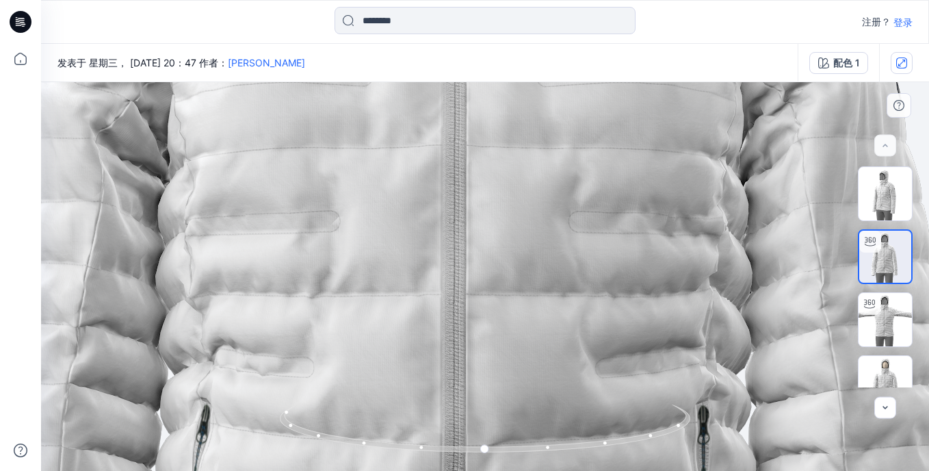
click at [654, 223] on img at bounding box center [484, 275] width 2095 height 2095
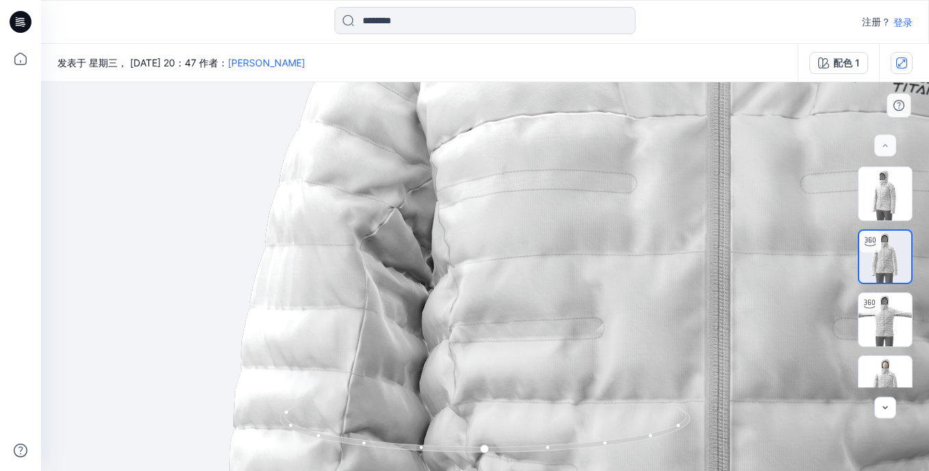
drag, startPoint x: 446, startPoint y: 300, endPoint x: 706, endPoint y: 406, distance: 280.9
click at [706, 406] on img at bounding box center [749, 382] width 2095 height 2095
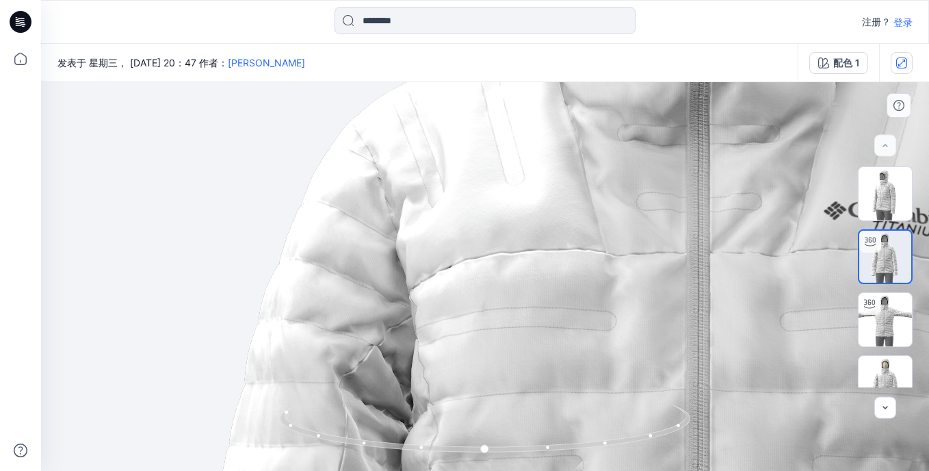
drag, startPoint x: 639, startPoint y: 196, endPoint x: 618, endPoint y: 333, distance: 137.8
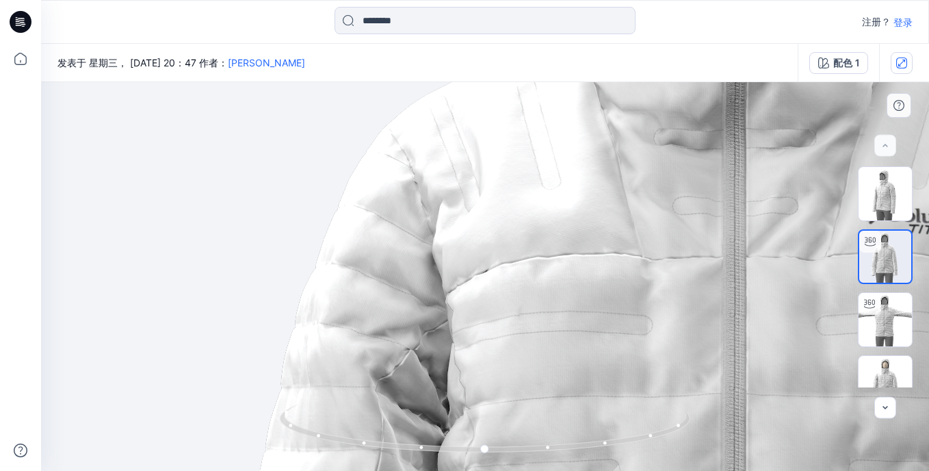
drag, startPoint x: 593, startPoint y: 281, endPoint x: 661, endPoint y: 281, distance: 67.8
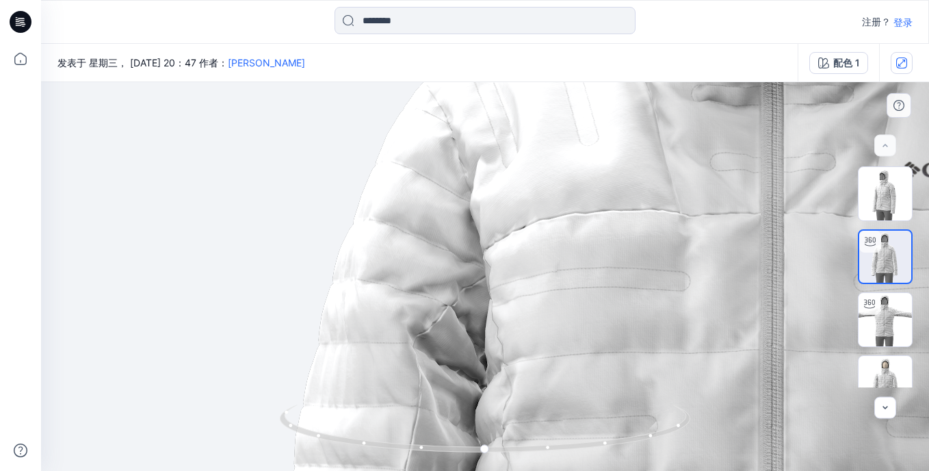
drag, startPoint x: 558, startPoint y: 331, endPoint x: 565, endPoint y: 289, distance: 42.3
click at [565, 289] on img at bounding box center [802, 480] width 2095 height 2095
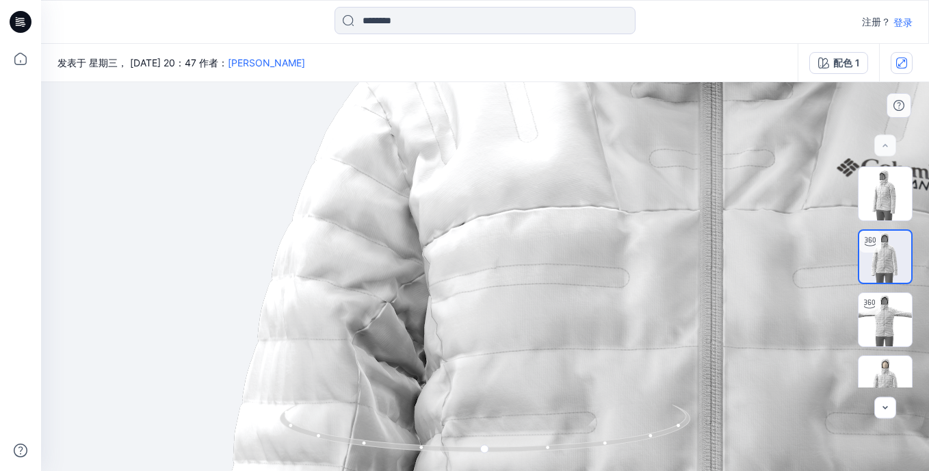
drag, startPoint x: 706, startPoint y: 344, endPoint x: 645, endPoint y: 340, distance: 61.0
click at [645, 340] on img at bounding box center [741, 476] width 2095 height 2095
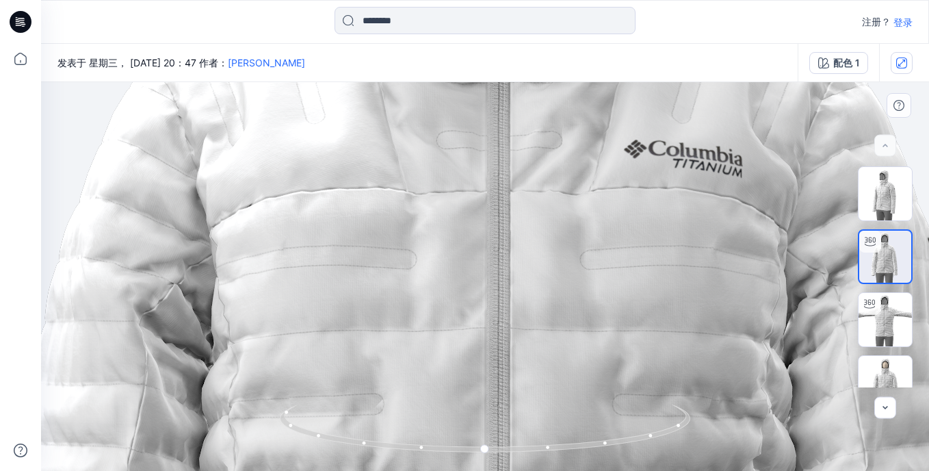
drag, startPoint x: 745, startPoint y: 328, endPoint x: 498, endPoint y: 312, distance: 247.6
click at [498, 312] on img at bounding box center [528, 458] width 2095 height 2095
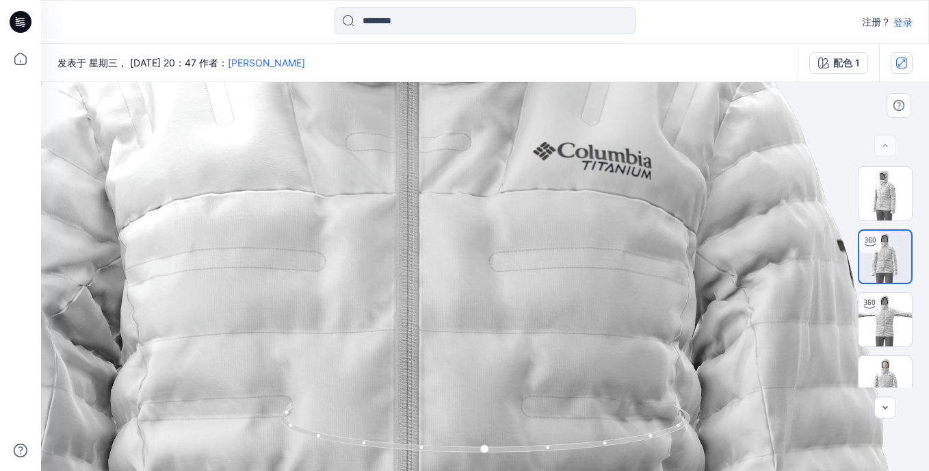
drag, startPoint x: 682, startPoint y: 315, endPoint x: 626, endPoint y: 318, distance: 56.2
click at [626, 318] on img at bounding box center [437, 460] width 2095 height 2095
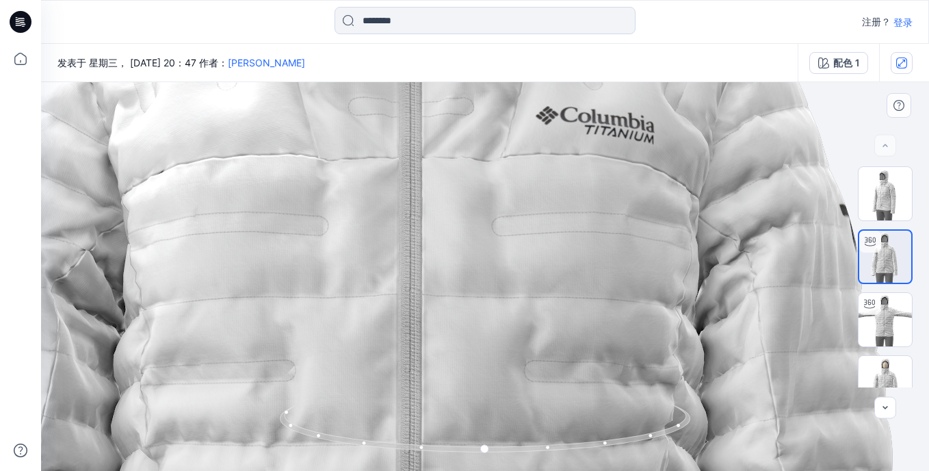
drag, startPoint x: 613, startPoint y: 341, endPoint x: 618, endPoint y: 304, distance: 37.3
click at [618, 304] on img at bounding box center [440, 424] width 2095 height 2095
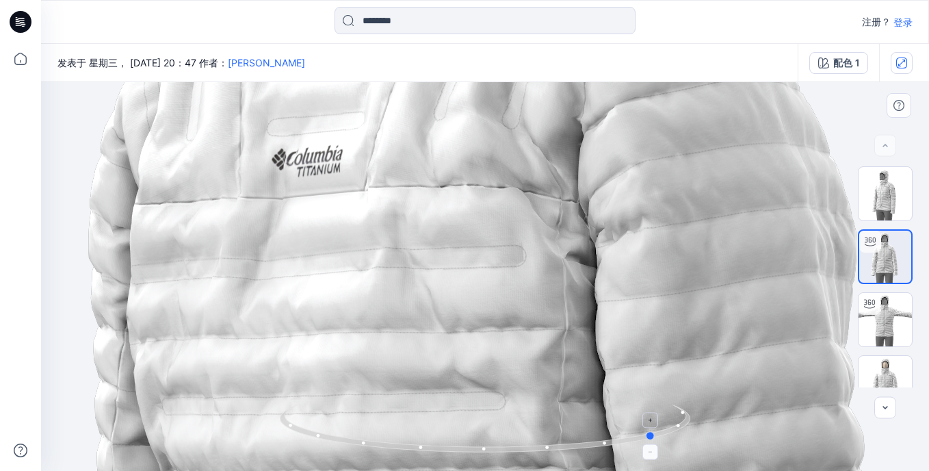
drag, startPoint x: 489, startPoint y: 450, endPoint x: 528, endPoint y: 448, distance: 39.7
click at [528, 448] on icon at bounding box center [487, 429] width 414 height 51
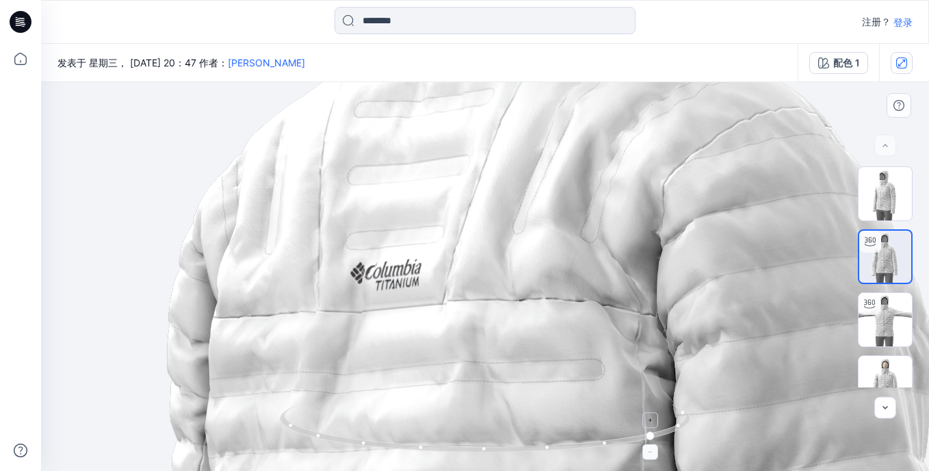
drag, startPoint x: 404, startPoint y: 298, endPoint x: 482, endPoint y: 409, distance: 134.6
click at [482, 409] on div at bounding box center [485, 276] width 888 height 389
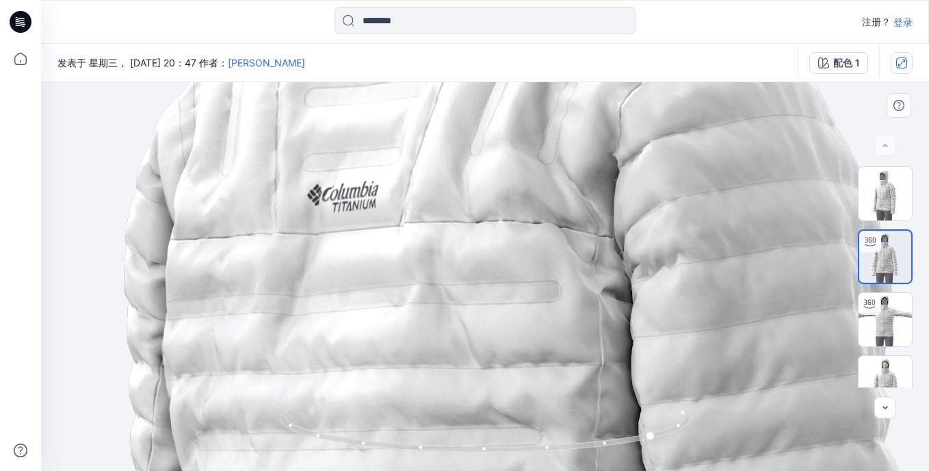
drag, startPoint x: 623, startPoint y: 348, endPoint x: 580, endPoint y: 268, distance: 91.3
click at [580, 268] on img at bounding box center [476, 460] width 2095 height 2095
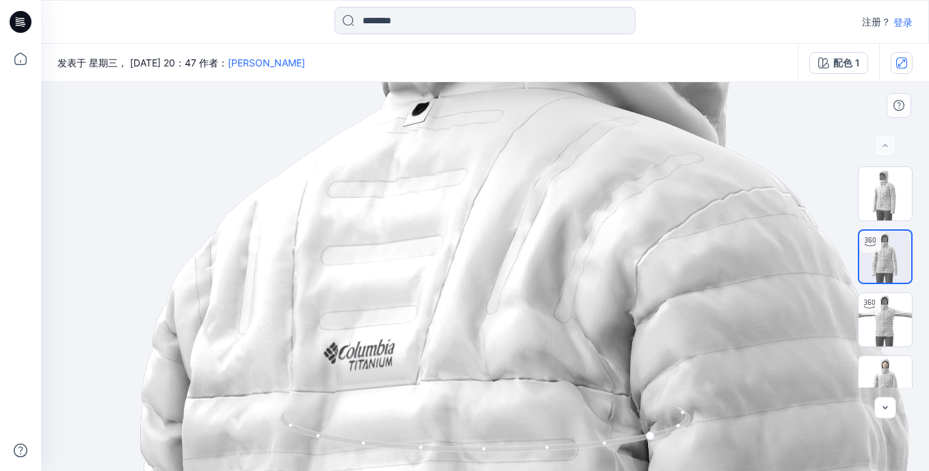
drag, startPoint x: 522, startPoint y: 209, endPoint x: 539, endPoint y: 372, distance: 164.5
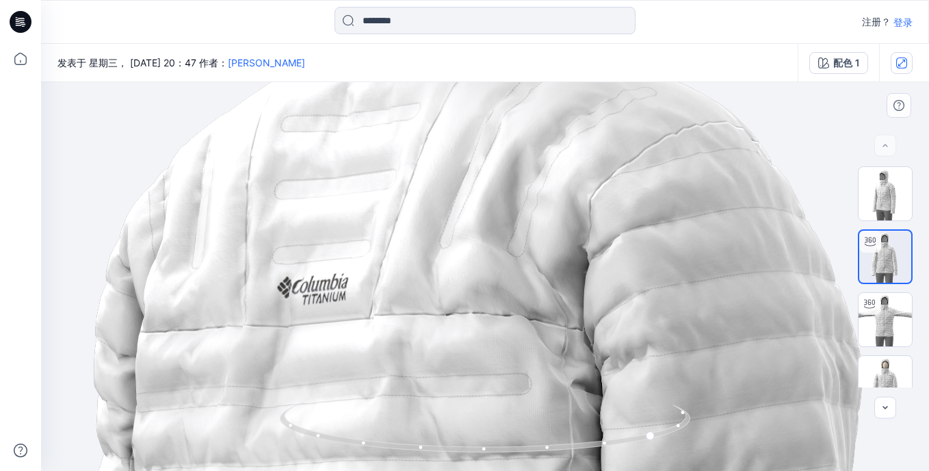
drag, startPoint x: 630, startPoint y: 389, endPoint x: 575, endPoint y: 307, distance: 99.1
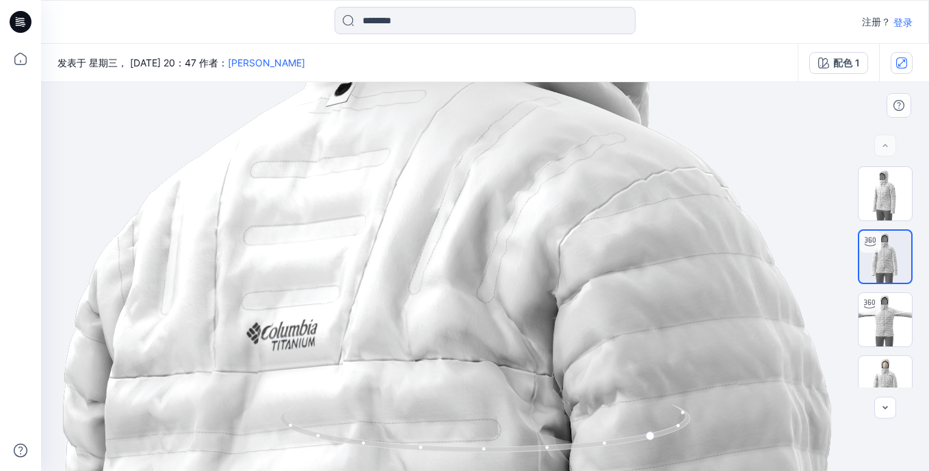
drag, startPoint x: 635, startPoint y: 274, endPoint x: 588, endPoint y: 367, distance: 103.8
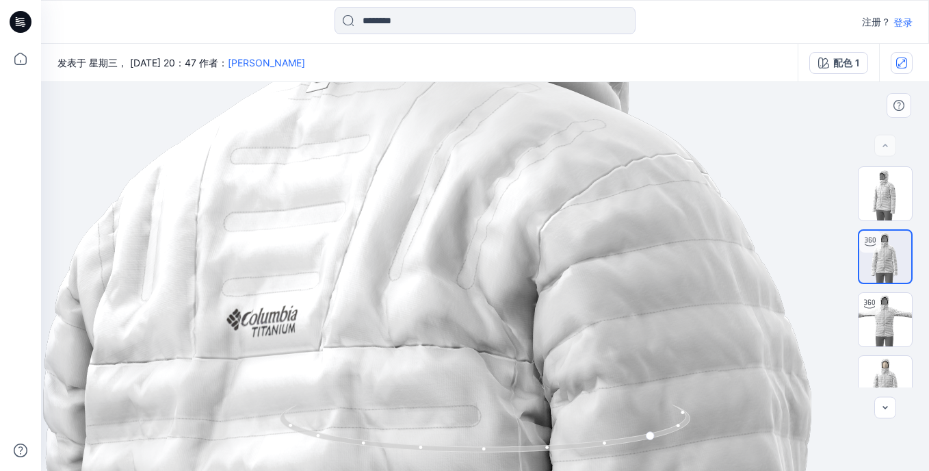
drag, startPoint x: 553, startPoint y: 393, endPoint x: 558, endPoint y: 346, distance: 47.5
click at [655, 438] on circle at bounding box center [652, 436] width 8 height 8
click at [655, 448] on icon at bounding box center [652, 452] width 8 height 8
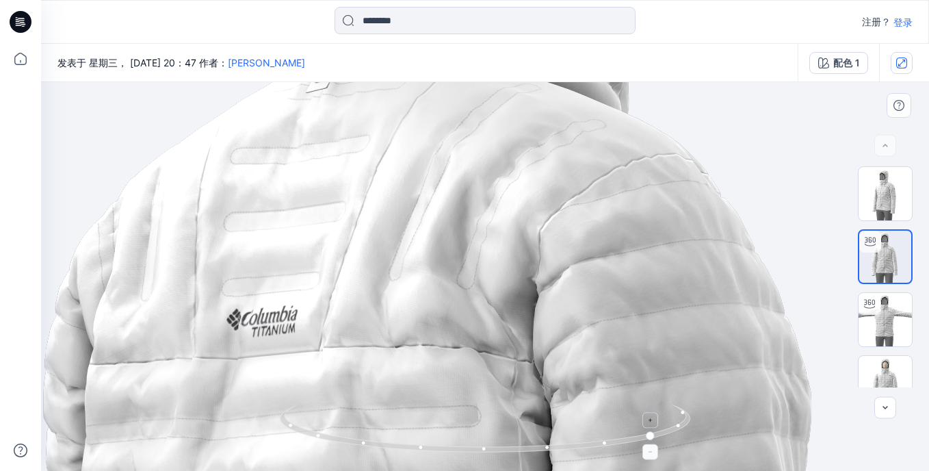
click at [655, 449] on icon at bounding box center [652, 452] width 8 height 8
click at [654, 454] on icon at bounding box center [652, 452] width 8 height 8
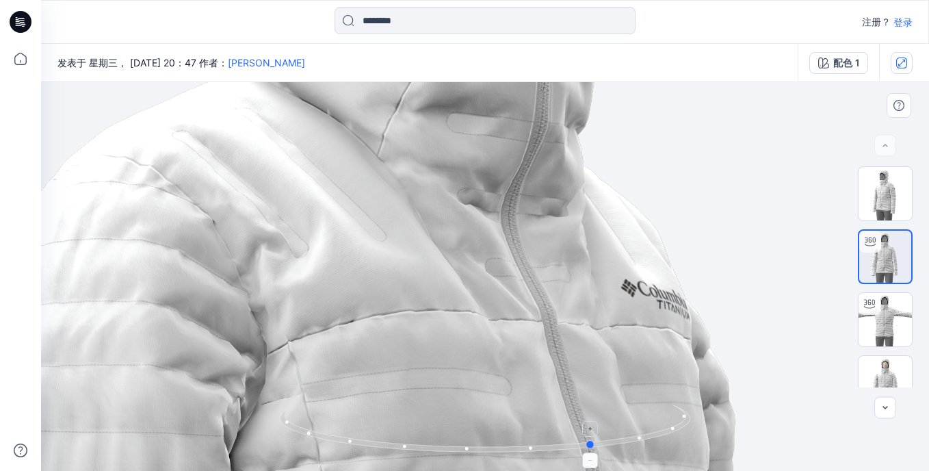
drag, startPoint x: 654, startPoint y: 434, endPoint x: 591, endPoint y: 443, distance: 62.9
click at [591, 443] on circle at bounding box center [592, 444] width 8 height 8
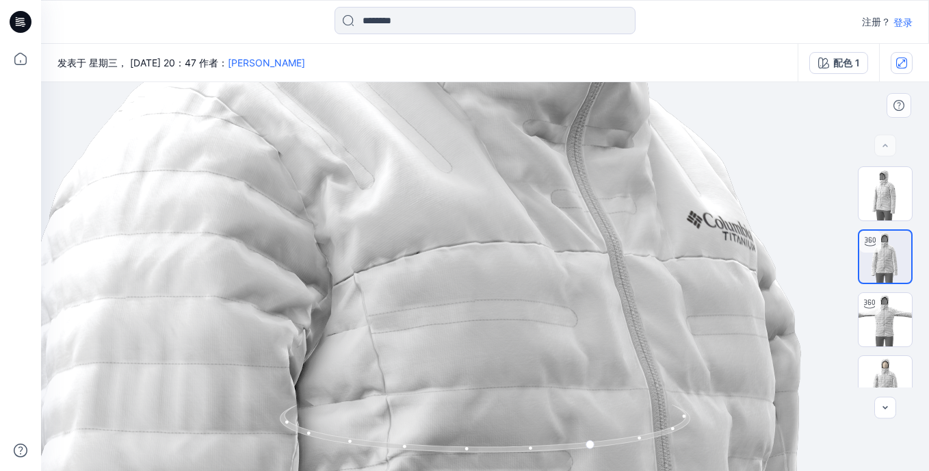
drag, startPoint x: 480, startPoint y: 370, endPoint x: 556, endPoint y: 290, distance: 109.9
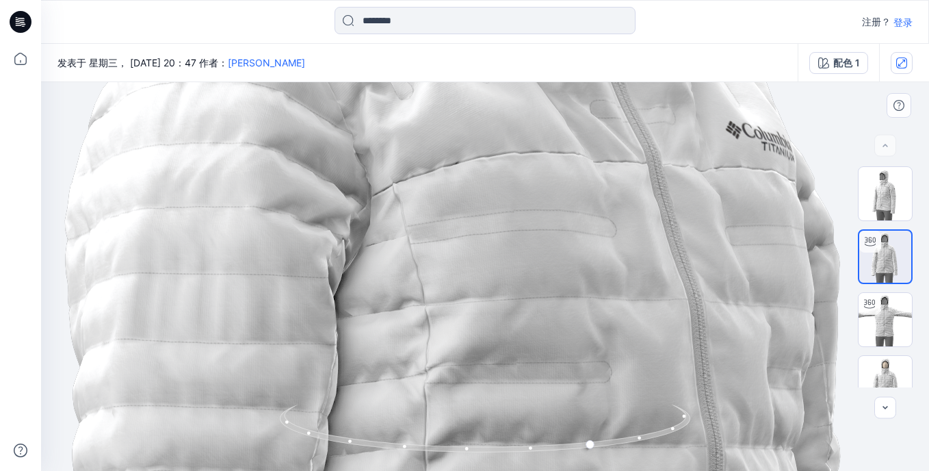
drag, startPoint x: 474, startPoint y: 322, endPoint x: 502, endPoint y: 245, distance: 81.9
click at [502, 245] on img at bounding box center [500, 426] width 2095 height 2095
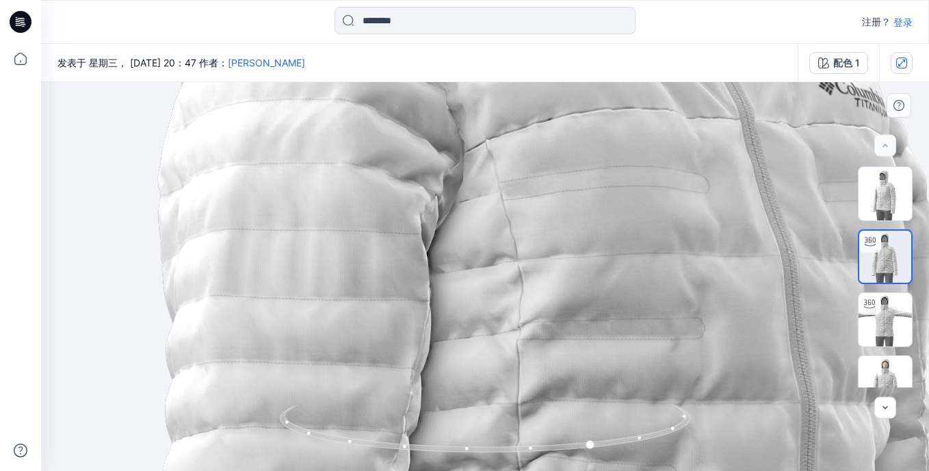
drag, startPoint x: 487, startPoint y: 335, endPoint x: 576, endPoint y: 305, distance: 93.9
click at [576, 305] on img at bounding box center [593, 382] width 2095 height 2095
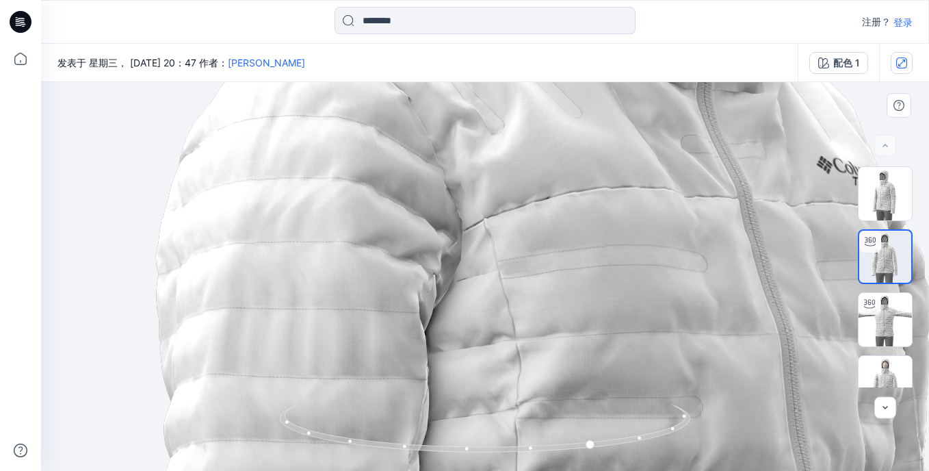
drag, startPoint x: 597, startPoint y: 225, endPoint x: 599, endPoint y: 290, distance: 65.0
click at [599, 290] on img at bounding box center [591, 461] width 2095 height 2095
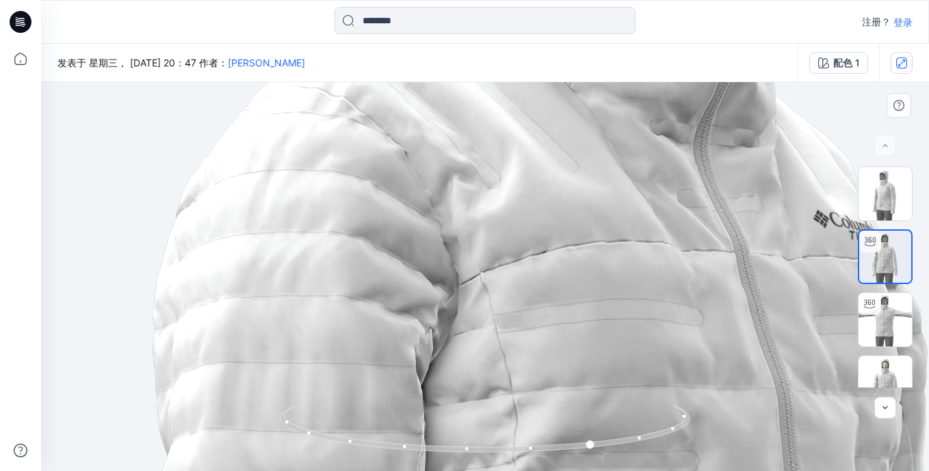
drag, startPoint x: 609, startPoint y: 240, endPoint x: 603, endPoint y: 302, distance: 63.3
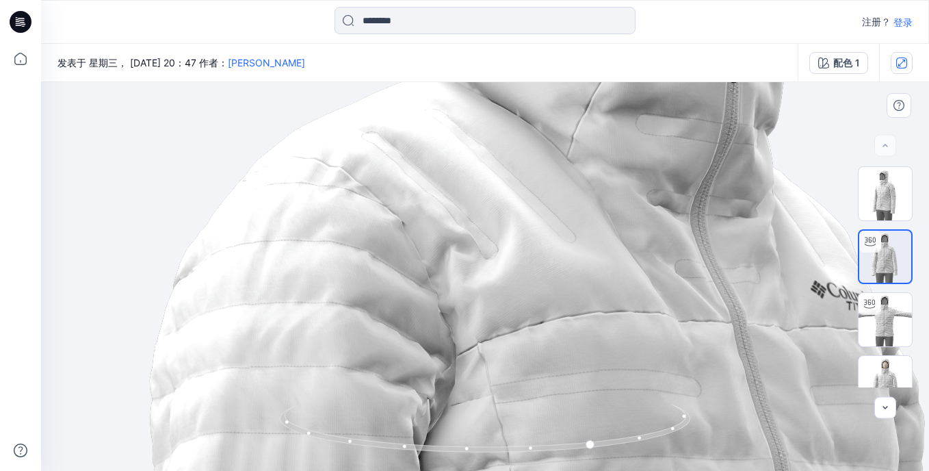
drag, startPoint x: 593, startPoint y: 261, endPoint x: 593, endPoint y: 323, distance: 61.6
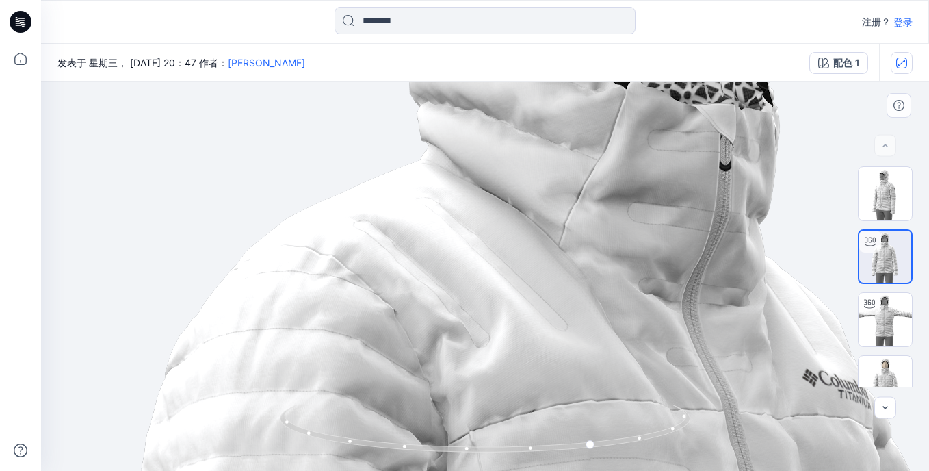
drag, startPoint x: 679, startPoint y: 249, endPoint x: 671, endPoint y: 337, distance: 88.7
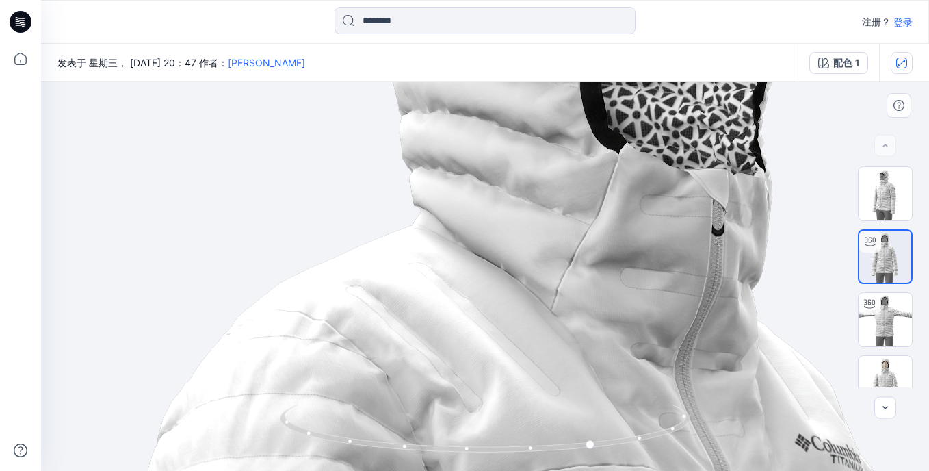
drag, startPoint x: 655, startPoint y: 259, endPoint x: 647, endPoint y: 324, distance: 65.4
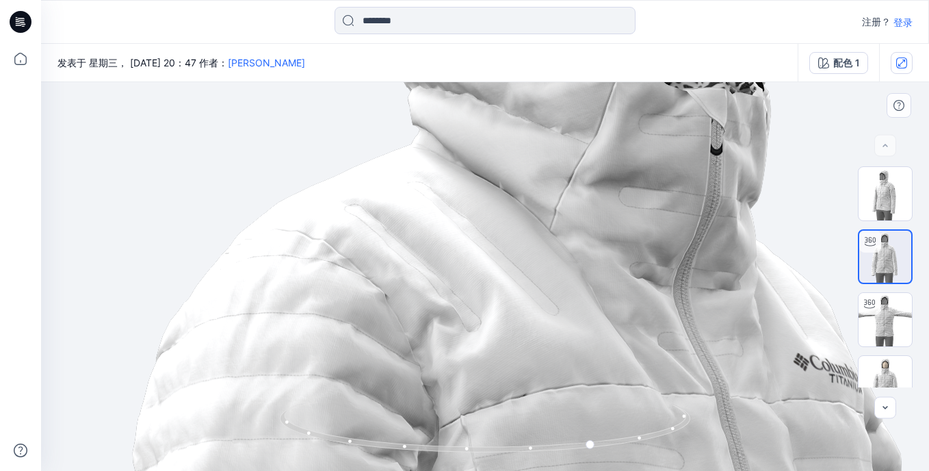
drag, startPoint x: 614, startPoint y: 387, endPoint x: 616, endPoint y: 253, distance: 133.5
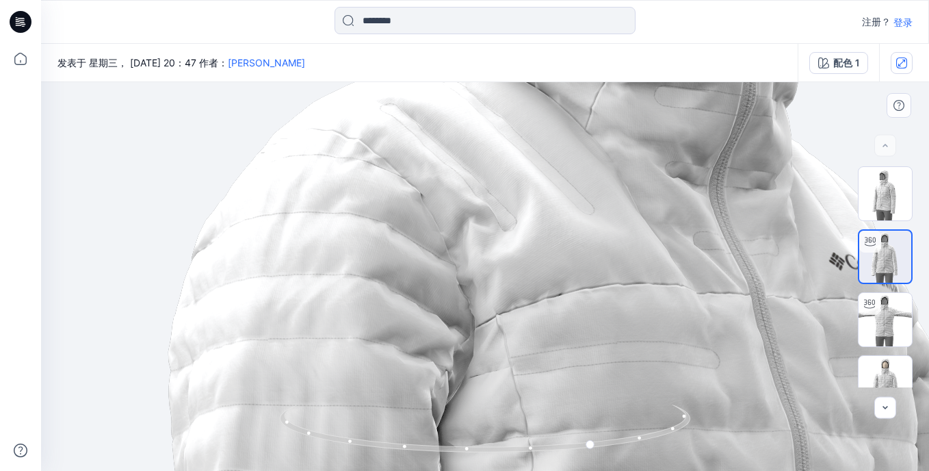
drag, startPoint x: 592, startPoint y: 352, endPoint x: 625, endPoint y: 304, distance: 58.7
click at [594, 465] on div at bounding box center [592, 460] width 16 height 16
click at [593, 461] on icon at bounding box center [592, 460] width 8 height 8
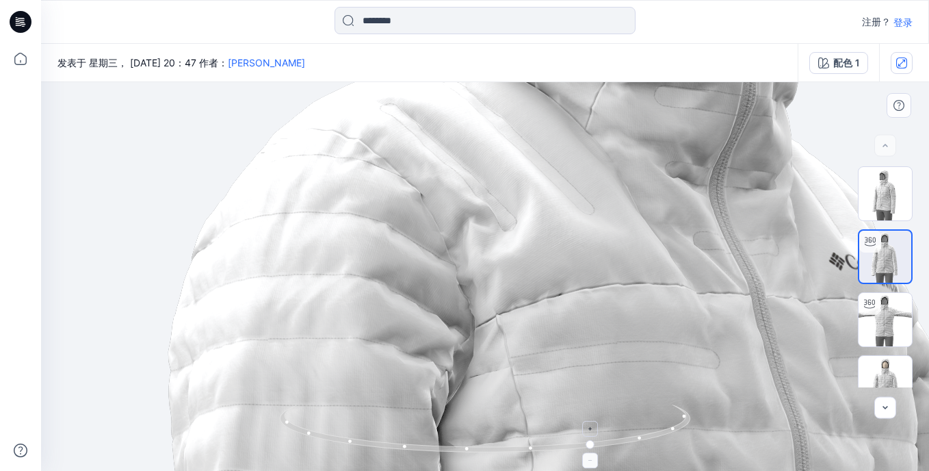
click at [593, 461] on icon at bounding box center [592, 460] width 8 height 8
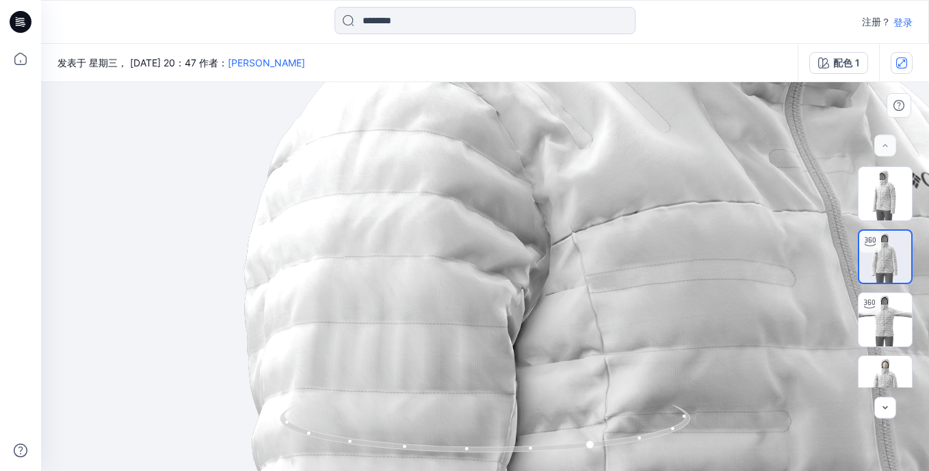
drag, startPoint x: 541, startPoint y: 361, endPoint x: 621, endPoint y: 277, distance: 115.7
click at [621, 277] on img at bounding box center [679, 476] width 2095 height 2095
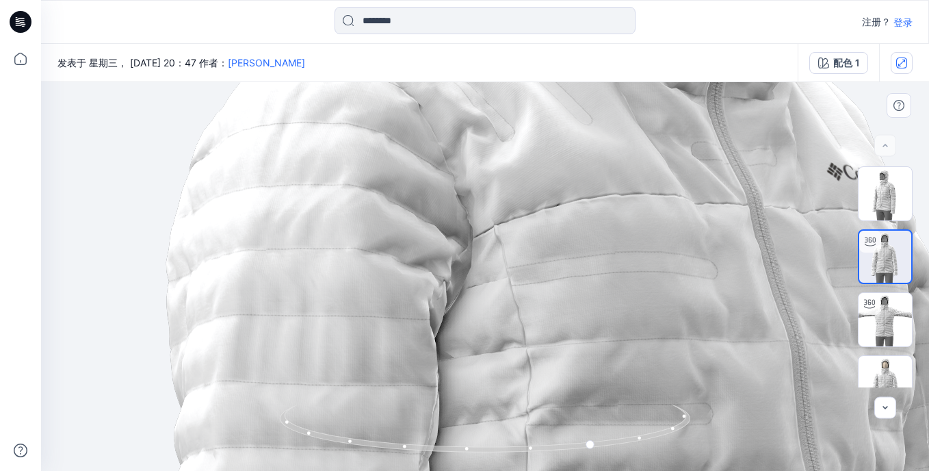
drag, startPoint x: 707, startPoint y: 298, endPoint x: 623, endPoint y: 292, distance: 84.4
click at [623, 292] on img at bounding box center [601, 468] width 2095 height 2095
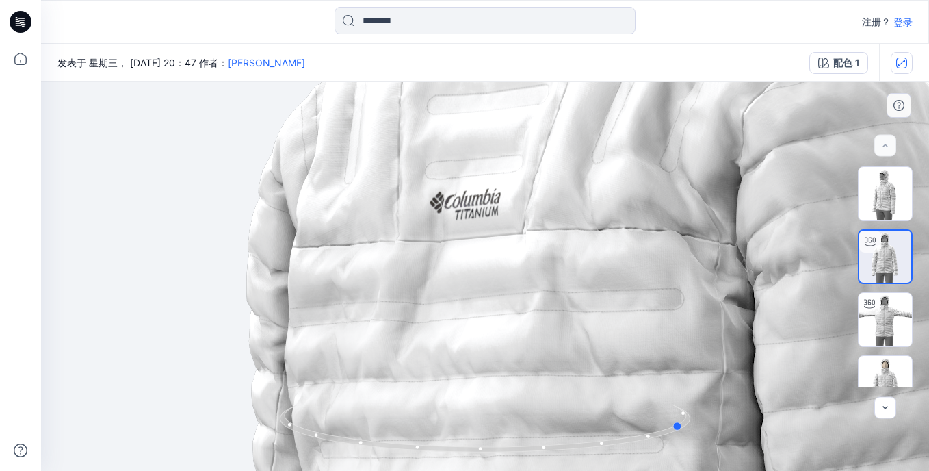
drag, startPoint x: 599, startPoint y: 450, endPoint x: 695, endPoint y: 440, distance: 96.4
click at [693, 441] on icon at bounding box center [487, 429] width 414 height 51
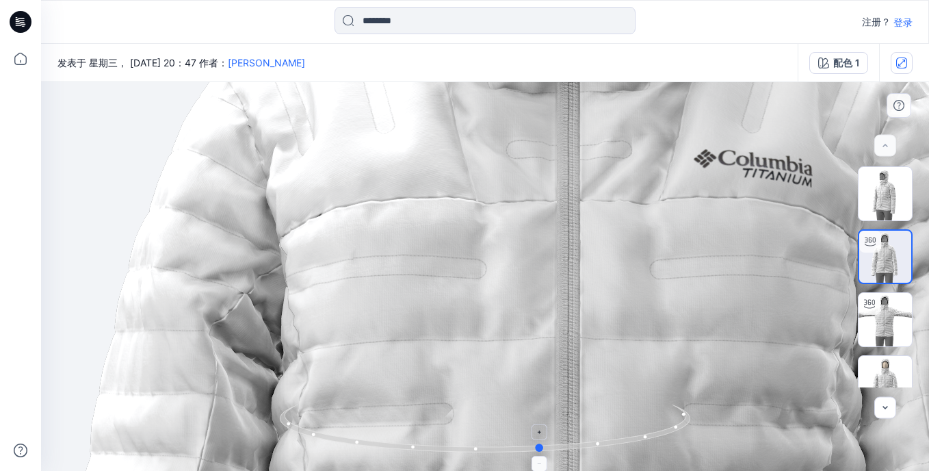
drag, startPoint x: 687, startPoint y: 428, endPoint x: 541, endPoint y: 448, distance: 147.1
click at [541, 448] on icon at bounding box center [487, 429] width 414 height 51
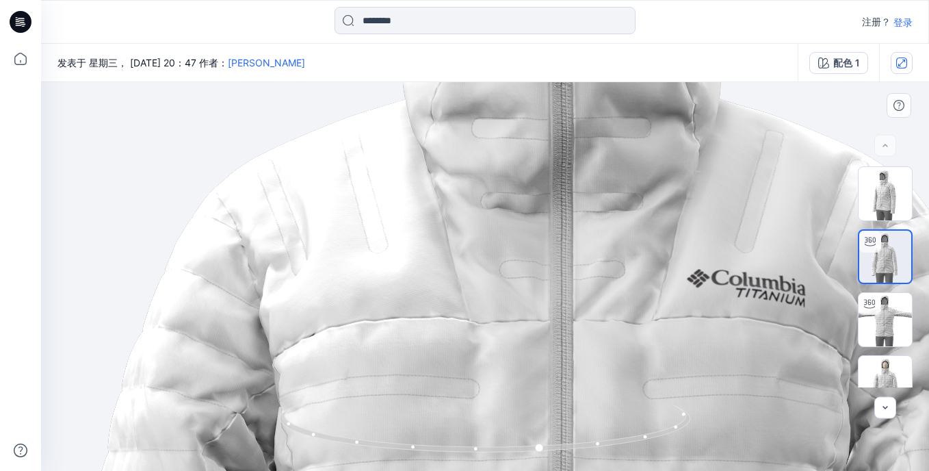
drag, startPoint x: 616, startPoint y: 220, endPoint x: 604, endPoint y: 369, distance: 149.6
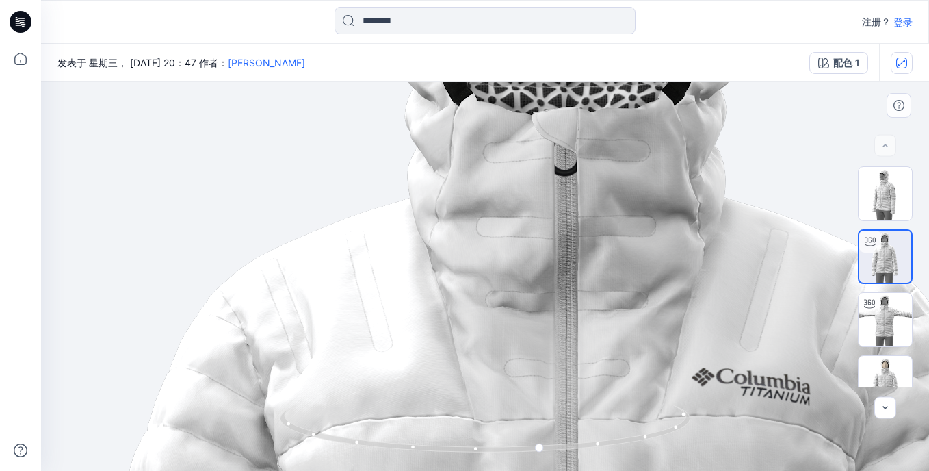
drag, startPoint x: 579, startPoint y: 314, endPoint x: 587, endPoint y: 349, distance: 35.9
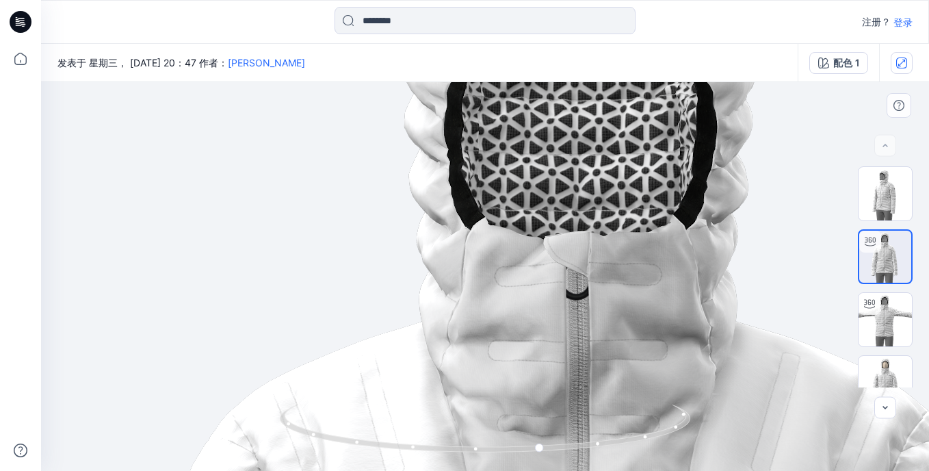
drag, startPoint x: 584, startPoint y: 241, endPoint x: 594, endPoint y: 359, distance: 118.1
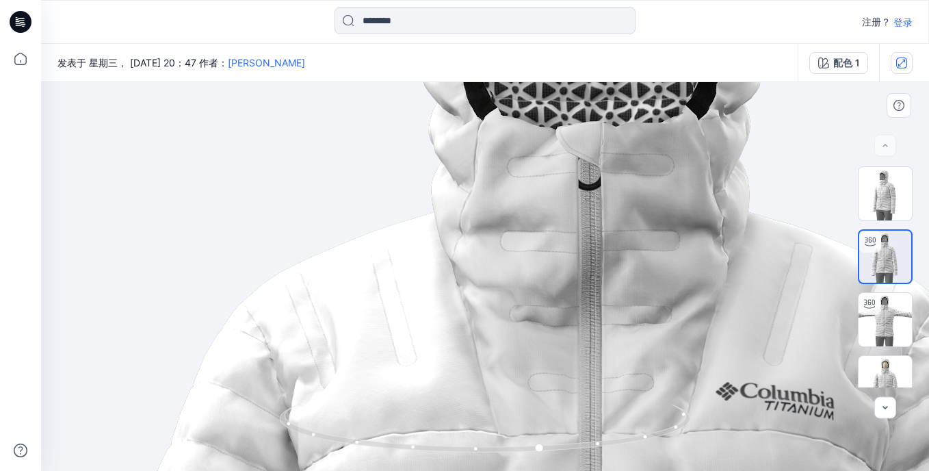
drag, startPoint x: 586, startPoint y: 390, endPoint x: 598, endPoint y: 281, distance: 110.2
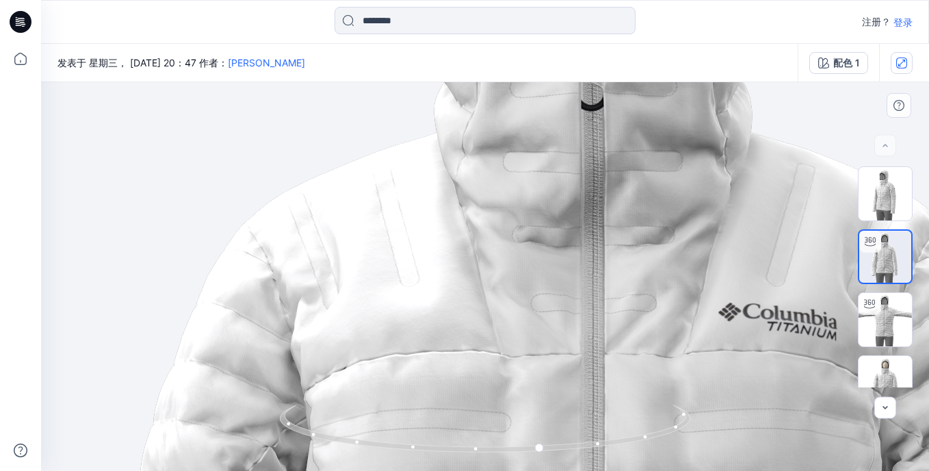
drag, startPoint x: 599, startPoint y: 343, endPoint x: 602, endPoint y: 263, distance: 79.4
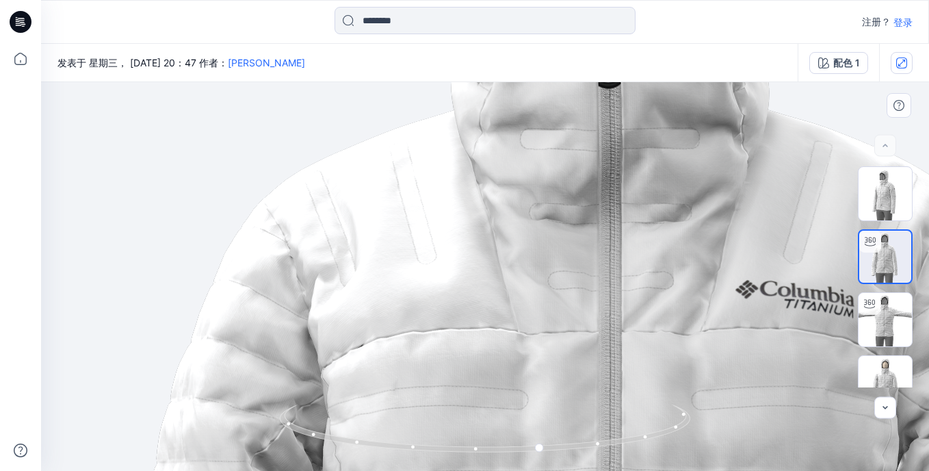
drag, startPoint x: 550, startPoint y: 334, endPoint x: 667, endPoint y: 207, distance: 172.4
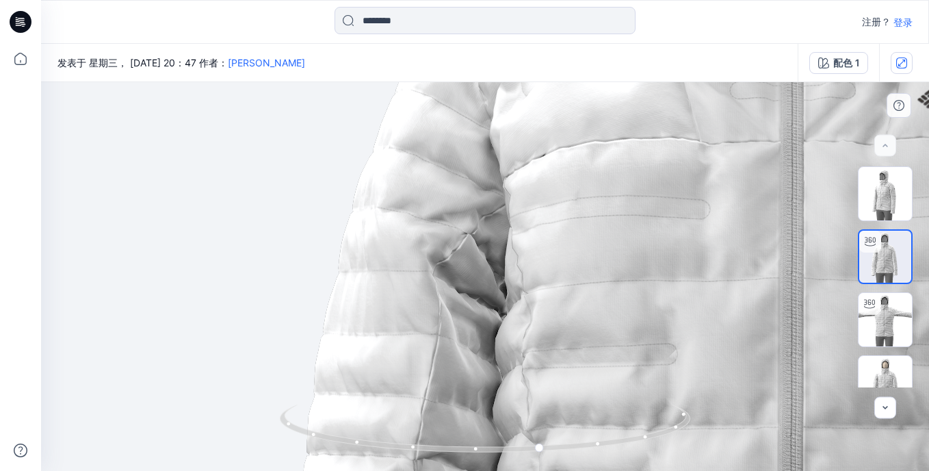
drag, startPoint x: 561, startPoint y: 324, endPoint x: 643, endPoint y: 239, distance: 118.1
click at [643, 239] on img at bounding box center [822, 408] width 2095 height 2095
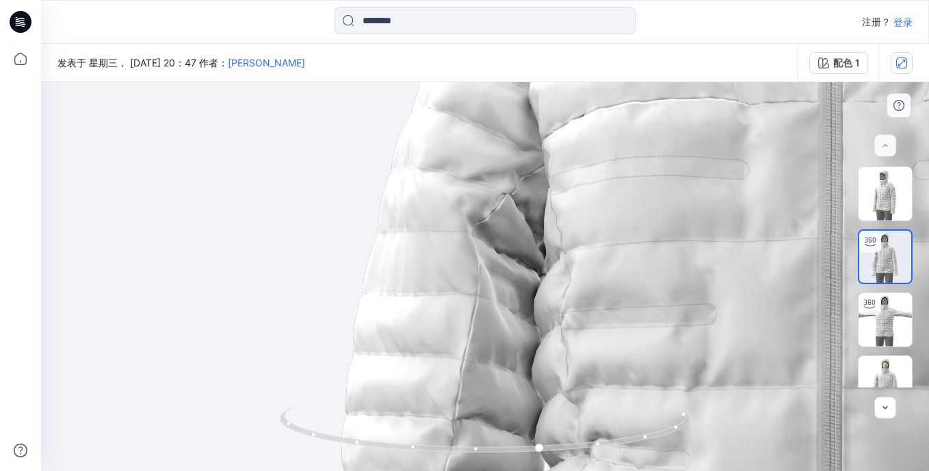
drag, startPoint x: 616, startPoint y: 279, endPoint x: 655, endPoint y: 239, distance: 55.7
click at [655, 239] on img at bounding box center [861, 368] width 2095 height 2095
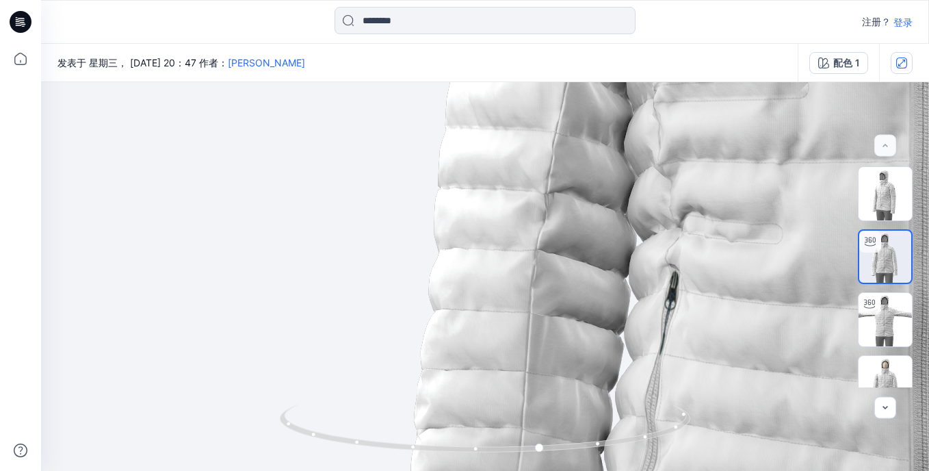
drag, startPoint x: 623, startPoint y: 291, endPoint x: 715, endPoint y: 64, distance: 244.6
click at [715, 64] on div "发表于 星期三， [DATE] 20：47 作者： [PERSON_NAME] 配色 1 BW 配色 1 所有材料 按件数 全选 艺术品 025434 076…" at bounding box center [485, 257] width 888 height 427
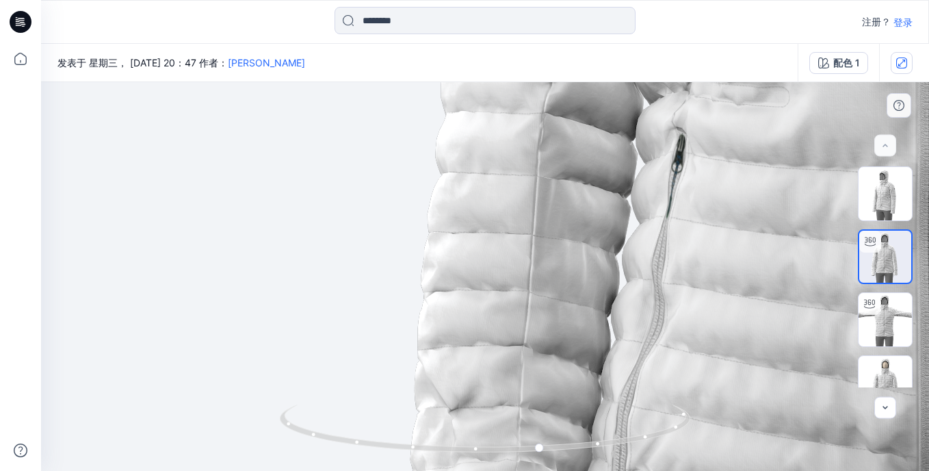
drag, startPoint x: 687, startPoint y: 261, endPoint x: 694, endPoint y: 123, distance: 138.4
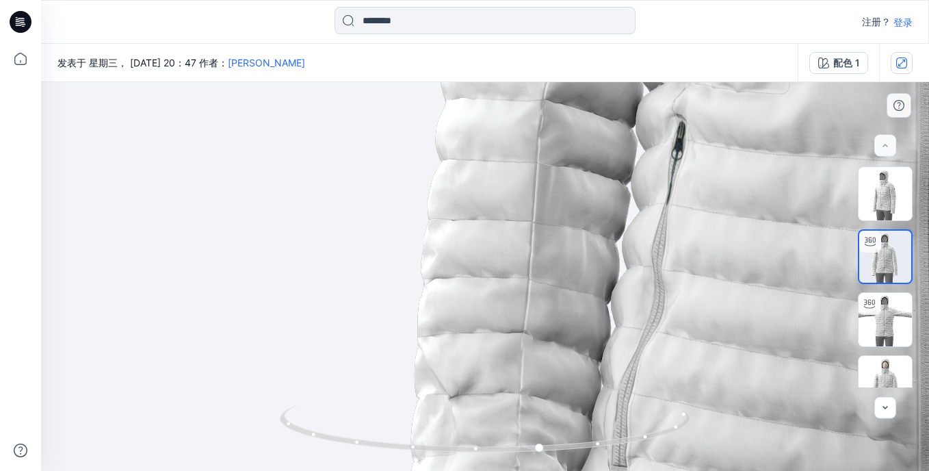
drag, startPoint x: 656, startPoint y: 246, endPoint x: 653, endPoint y: 201, distance: 46.0
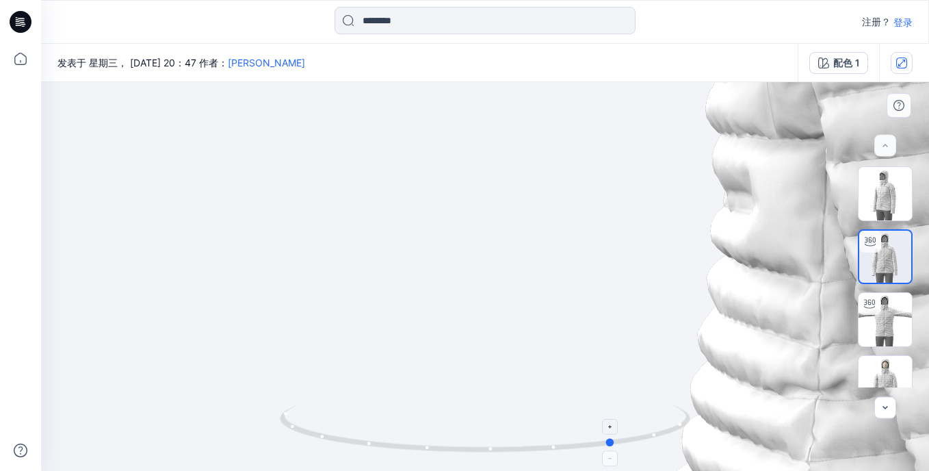
drag, startPoint x: 541, startPoint y: 450, endPoint x: 615, endPoint y: 443, distance: 73.5
click at [615, 443] on circle at bounding box center [612, 442] width 8 height 8
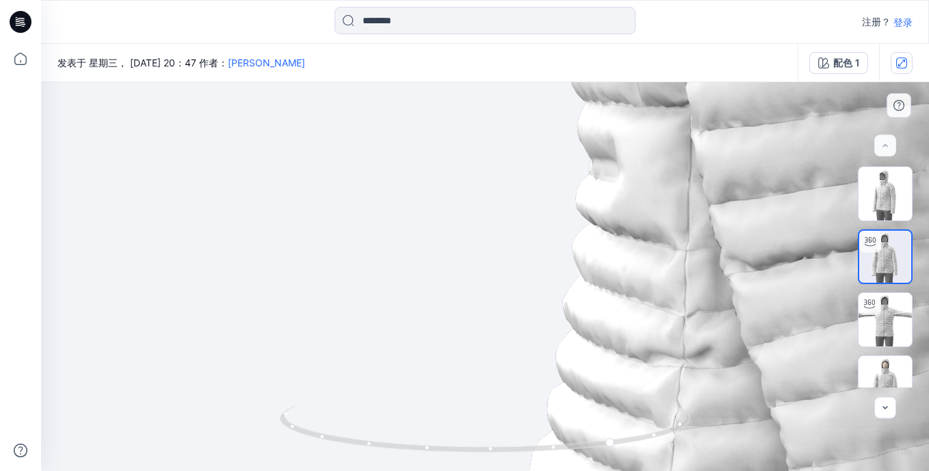
drag, startPoint x: 754, startPoint y: 284, endPoint x: 534, endPoint y: 247, distance: 223.4
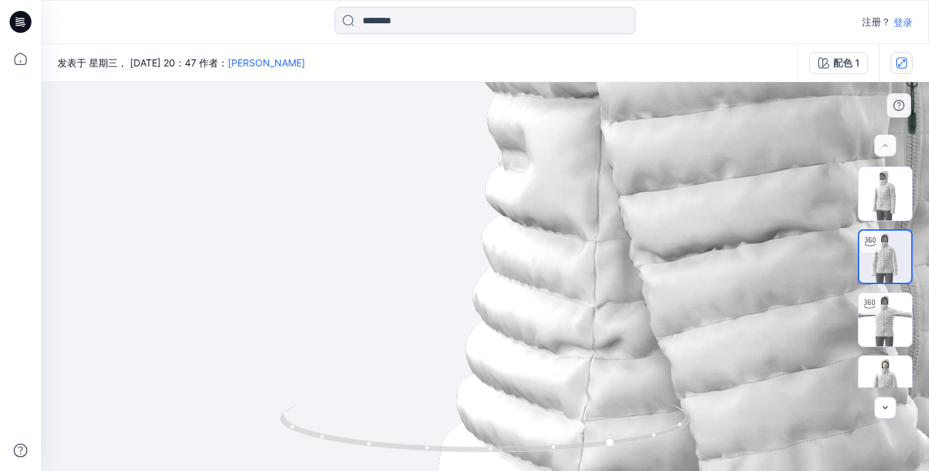
drag, startPoint x: 632, startPoint y: 263, endPoint x: 597, endPoint y: 245, distance: 38.6
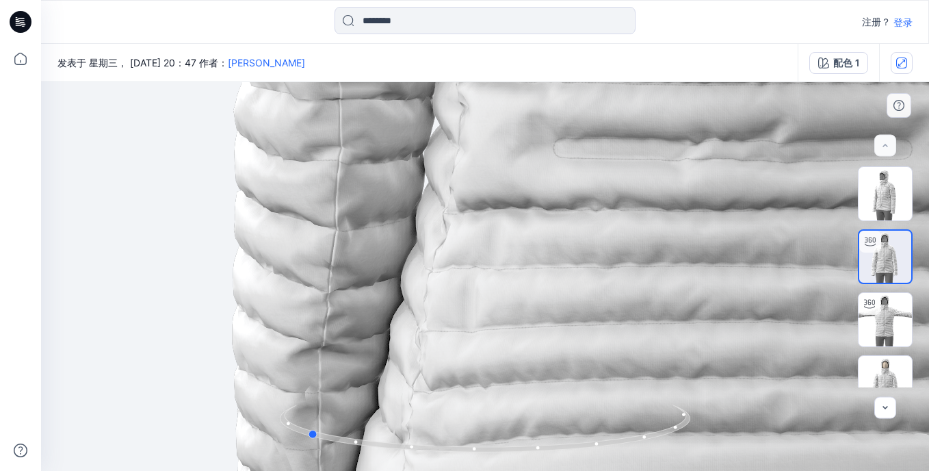
drag, startPoint x: 614, startPoint y: 442, endPoint x: 717, endPoint y: 433, distance: 103.0
click at [717, 433] on div at bounding box center [485, 276] width 888 height 389
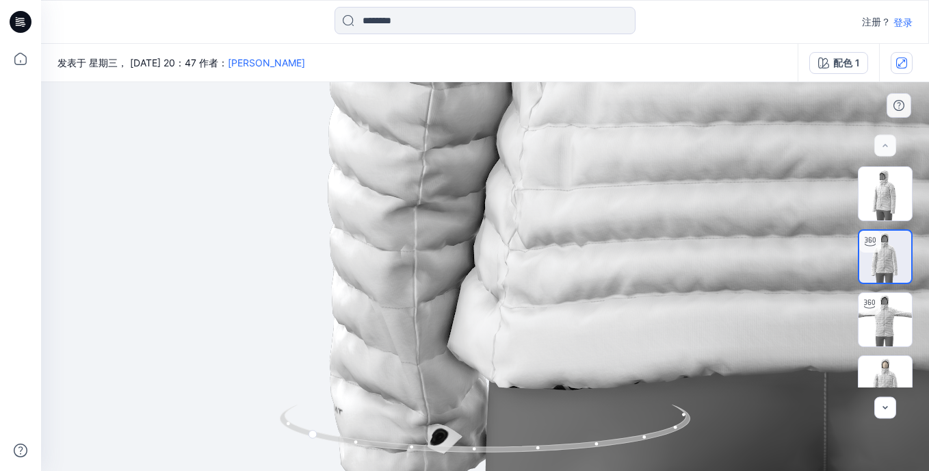
drag, startPoint x: 525, startPoint y: 350, endPoint x: 621, endPoint y: 208, distance: 171.0
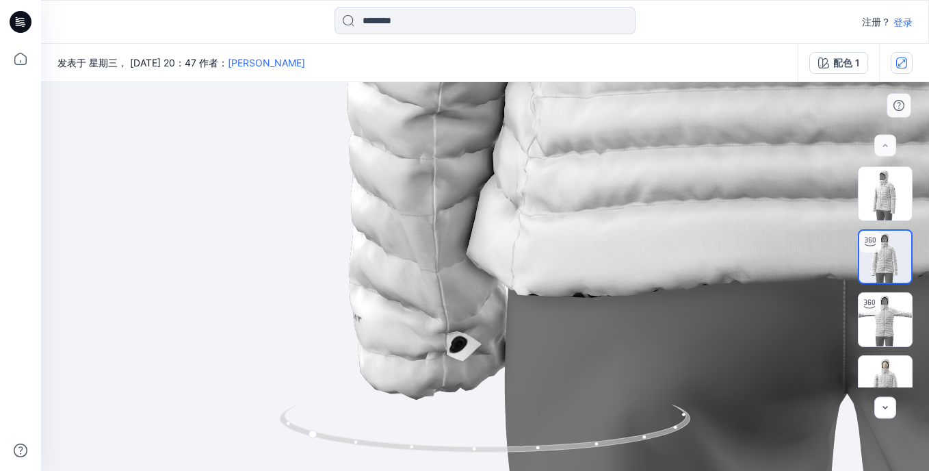
drag, startPoint x: 602, startPoint y: 229, endPoint x: 619, endPoint y: 159, distance: 71.2
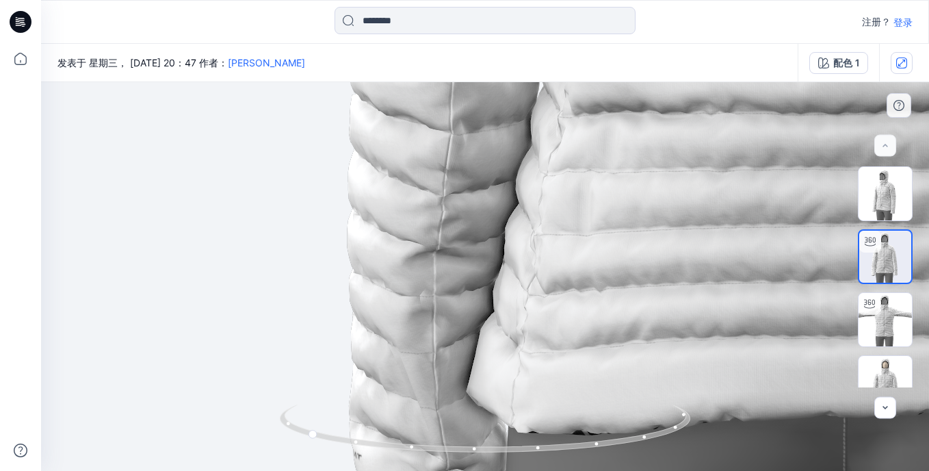
drag, startPoint x: 623, startPoint y: 125, endPoint x: 620, endPoint y: 292, distance: 166.3
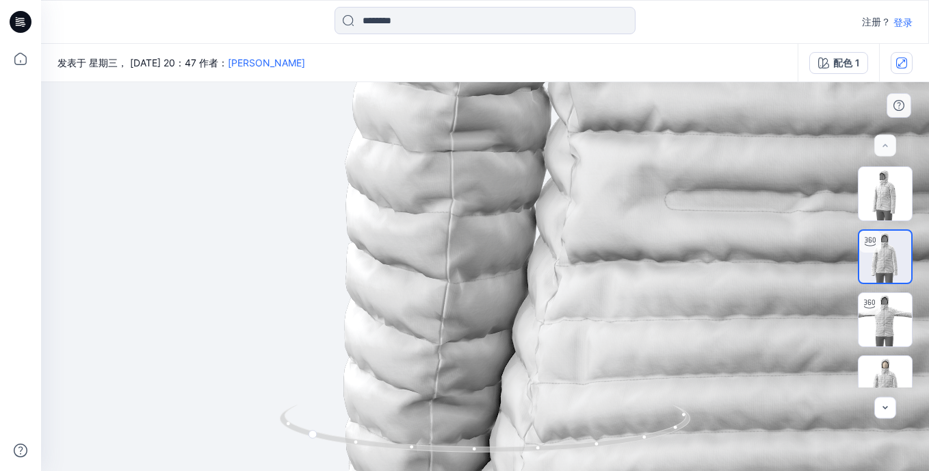
drag, startPoint x: 613, startPoint y: 203, endPoint x: 612, endPoint y: 273, distance: 69.8
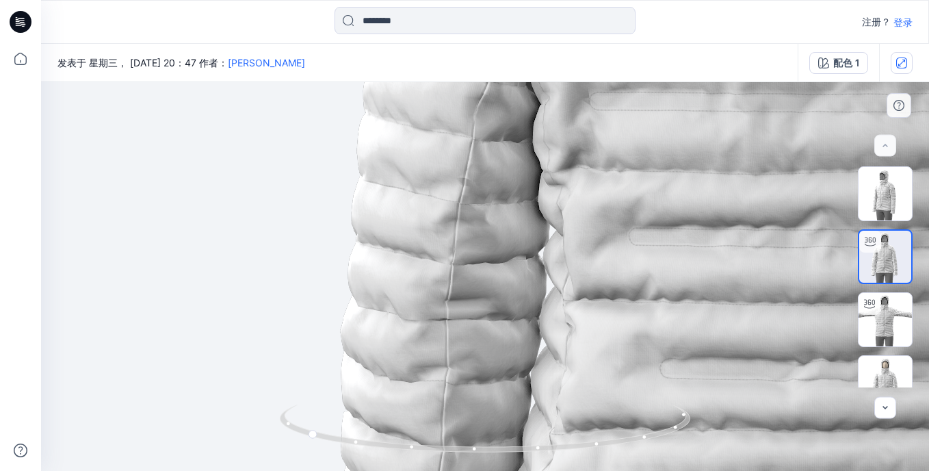
drag, startPoint x: 602, startPoint y: 280, endPoint x: 595, endPoint y: 309, distance: 30.2
click at [597, 310] on img at bounding box center [810, 123] width 2095 height 2095
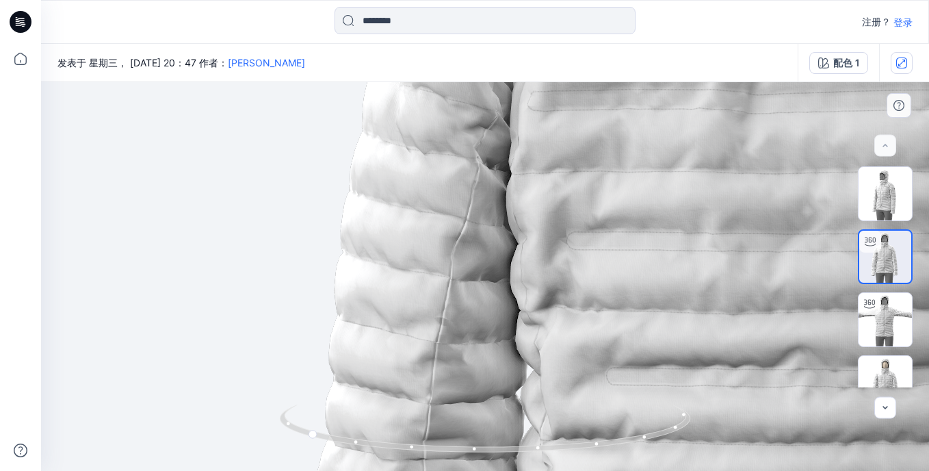
drag, startPoint x: 621, startPoint y: 233, endPoint x: 593, endPoint y: 335, distance: 105.9
click at [595, 346] on img at bounding box center [787, 263] width 2095 height 2095
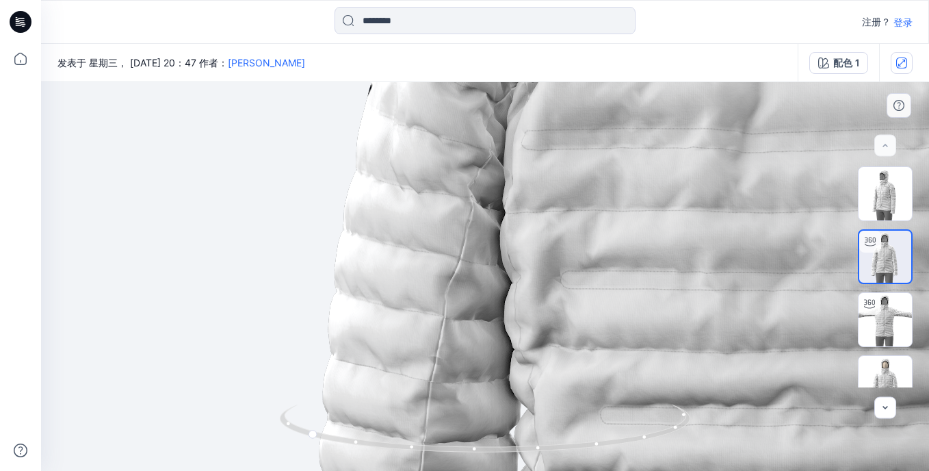
drag, startPoint x: 630, startPoint y: 246, endPoint x: 630, endPoint y: 256, distance: 10.3
click at [630, 256] on img at bounding box center [781, 302] width 2095 height 2095
